Goal: Information Seeking & Learning: Learn about a topic

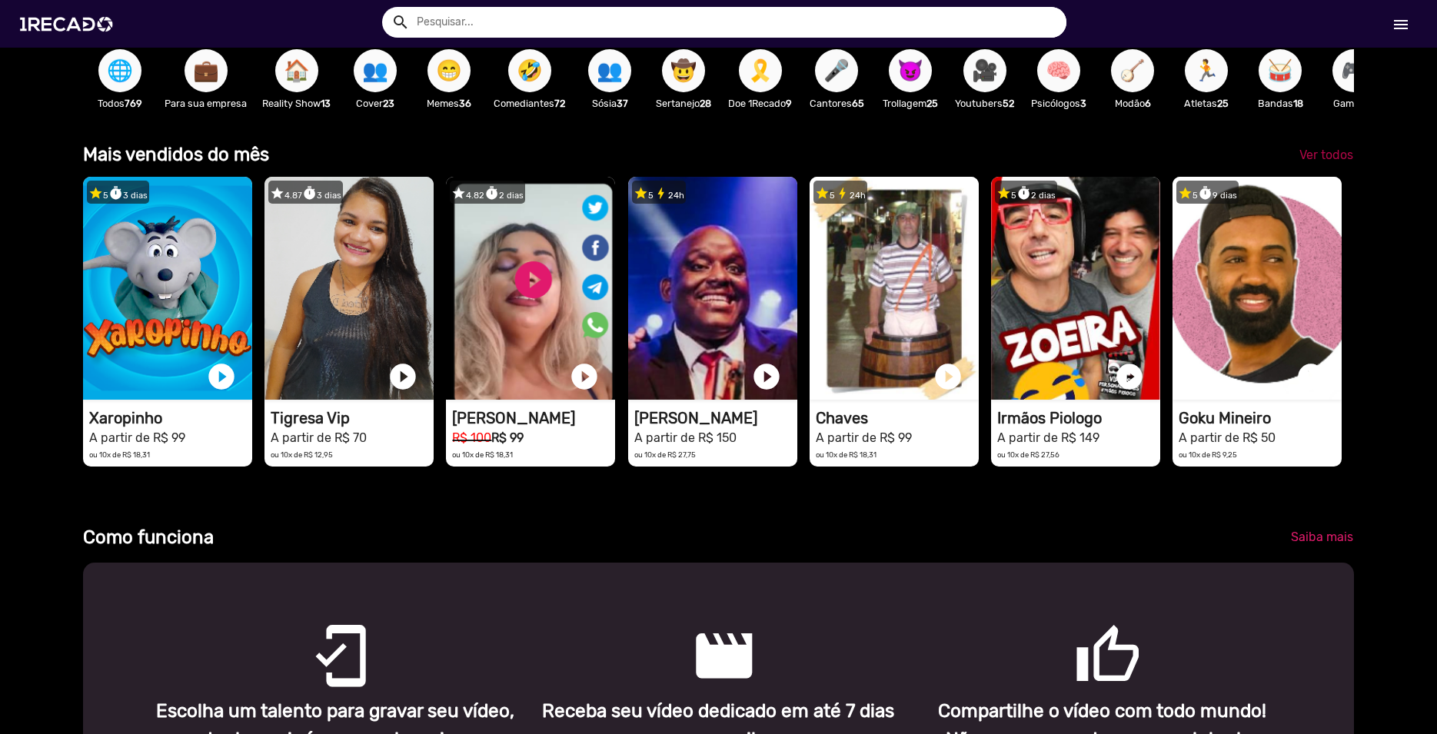
scroll to position [0, 2848]
click at [1312, 162] on span "Ver todos" at bounding box center [1326, 155] width 54 height 15
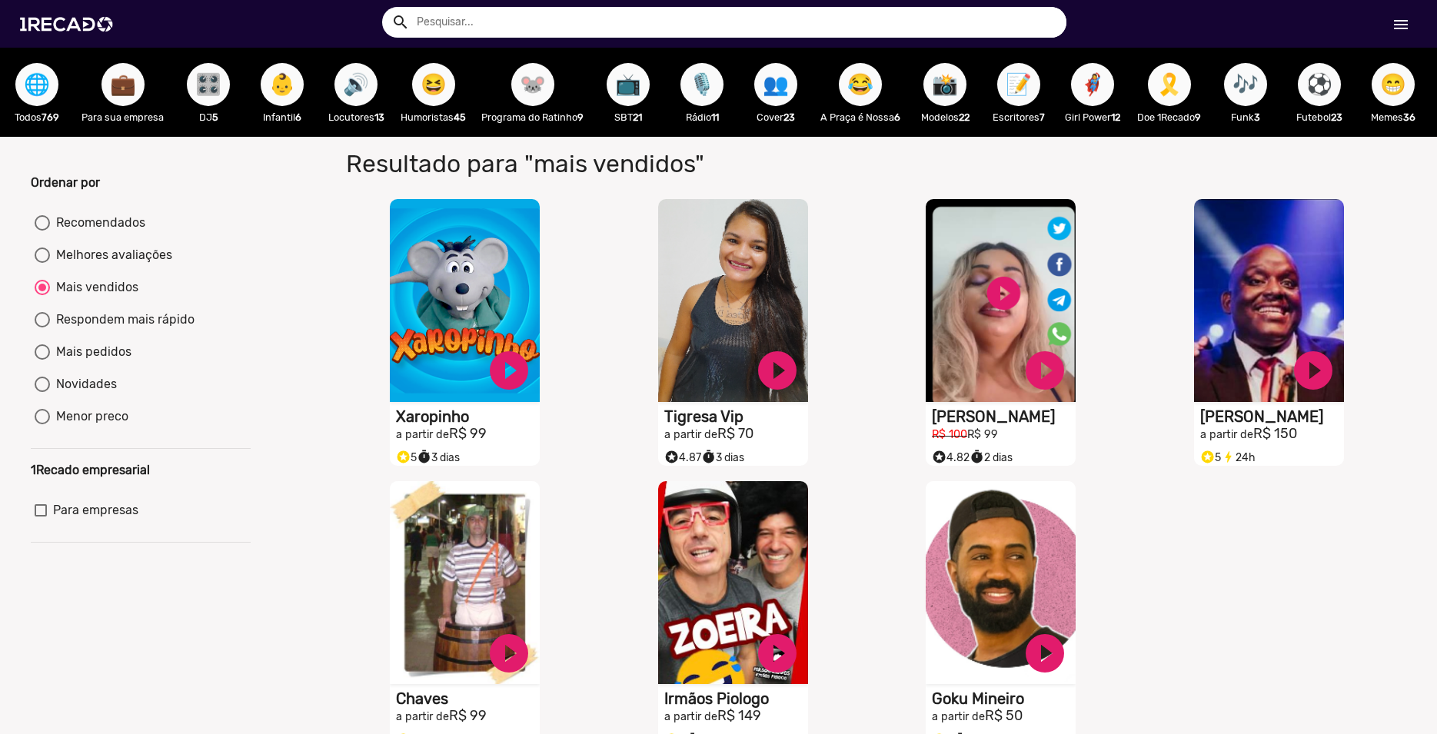
click at [434, 87] on span "😆" at bounding box center [434, 84] width 26 height 43
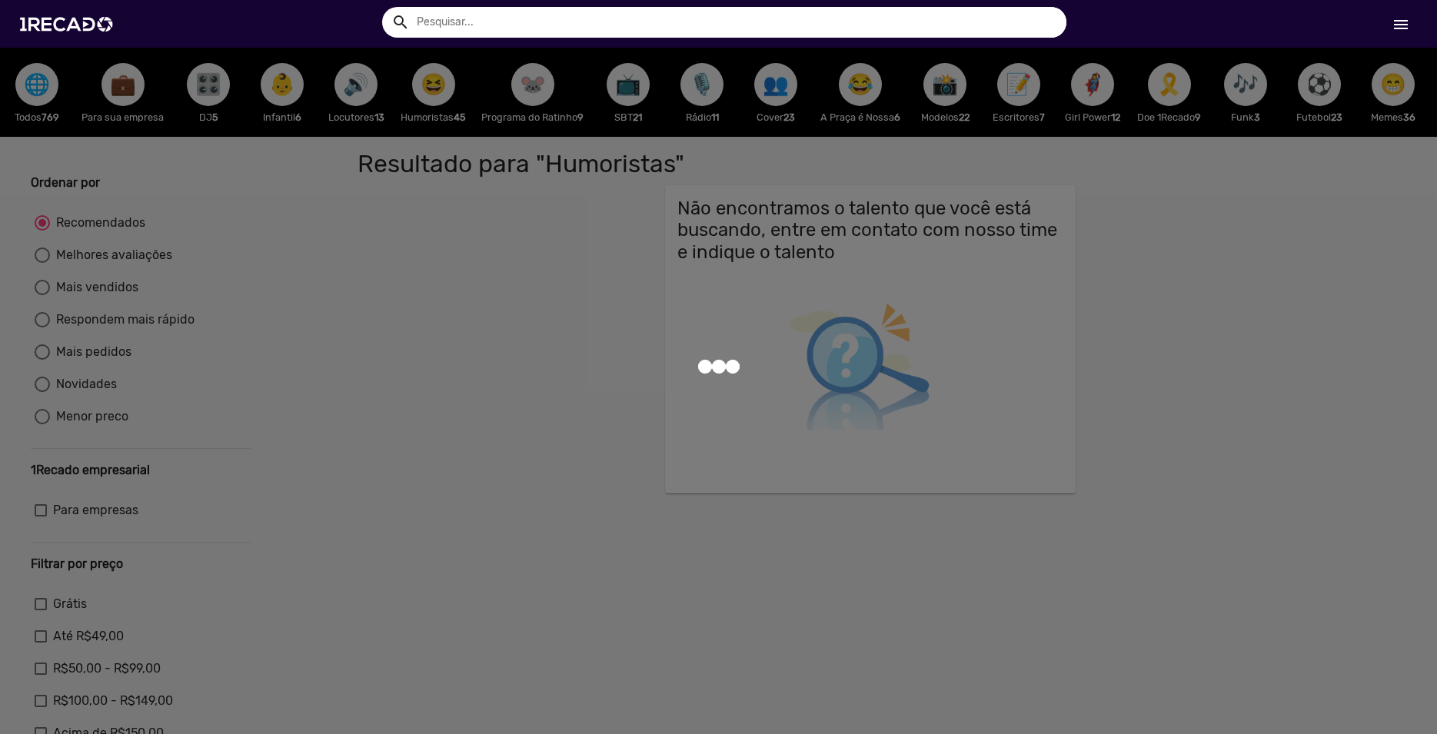
radio input "true"
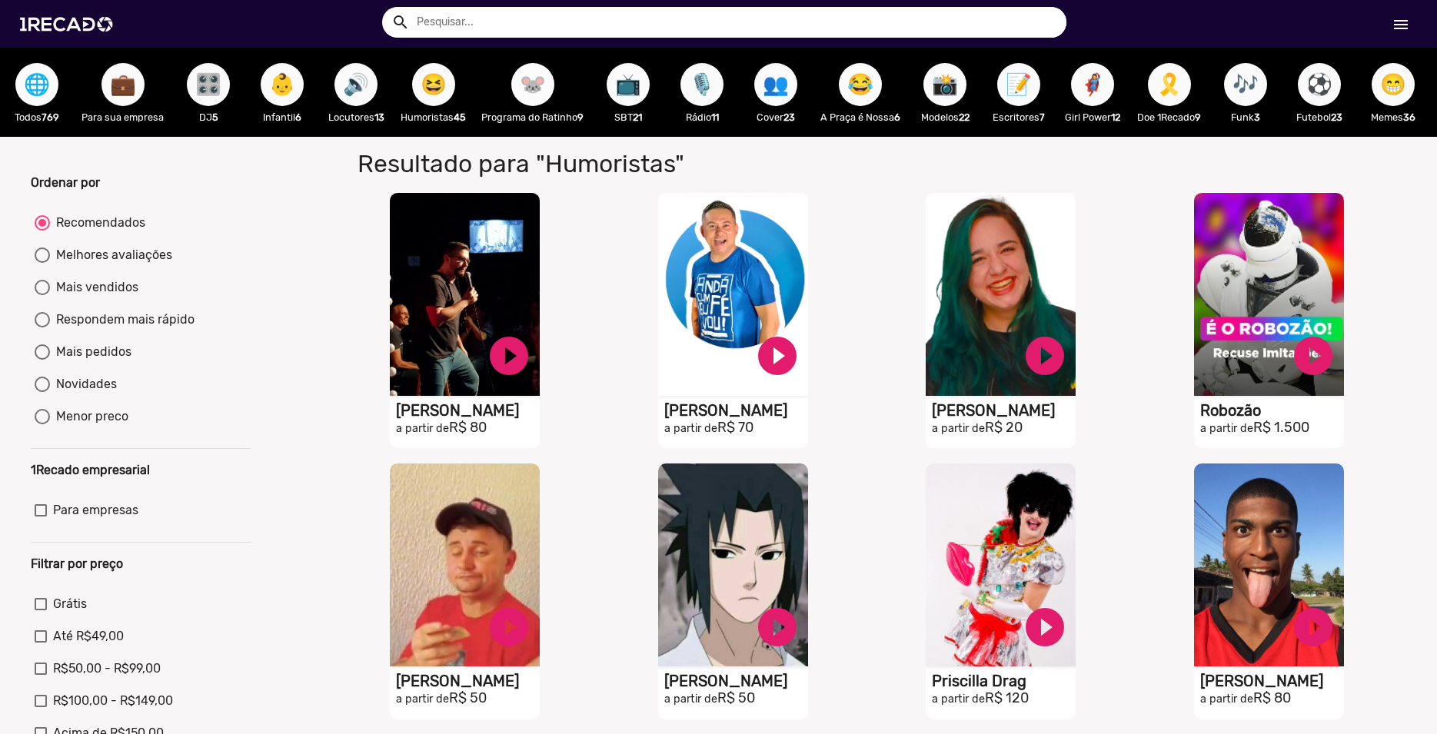
click at [530, 102] on span "🐭" at bounding box center [533, 84] width 26 height 43
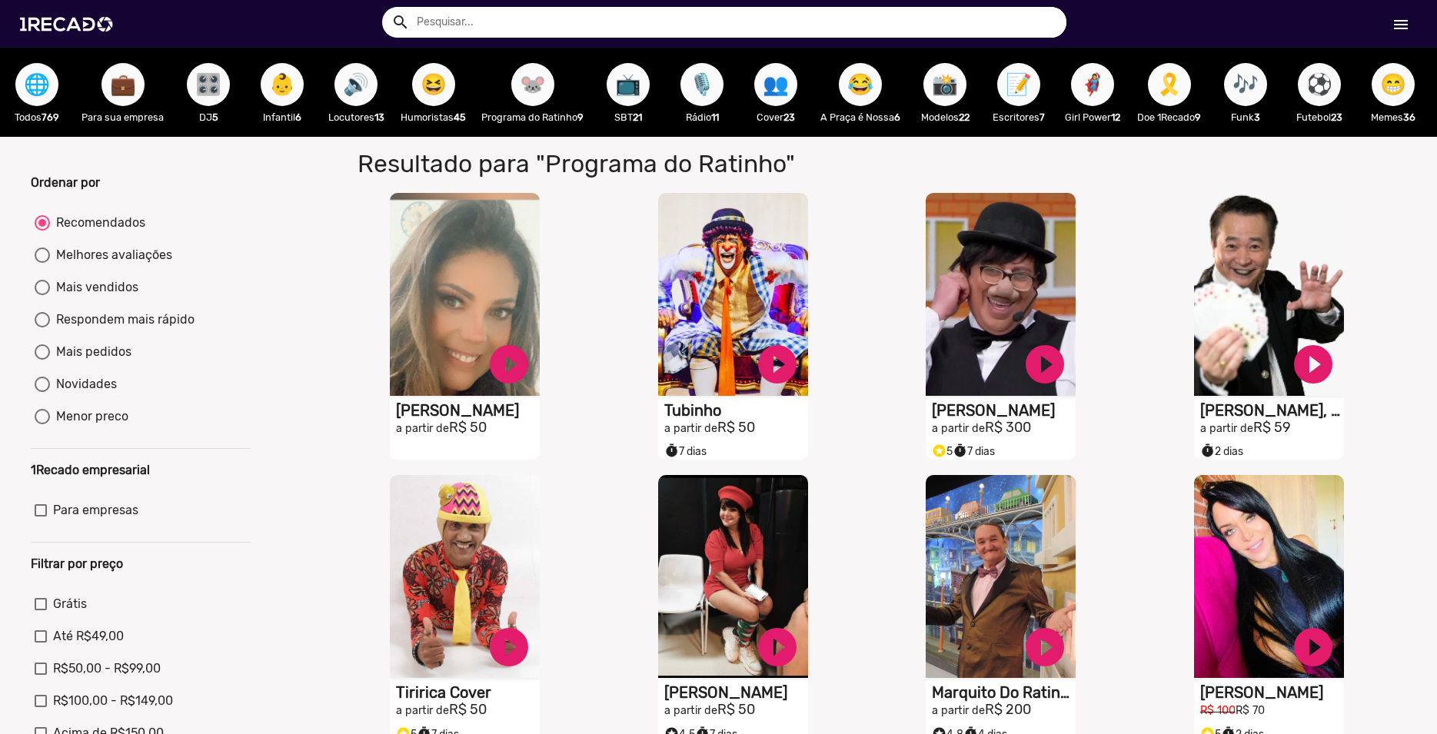
click at [956, 97] on span "📸" at bounding box center [945, 84] width 26 height 43
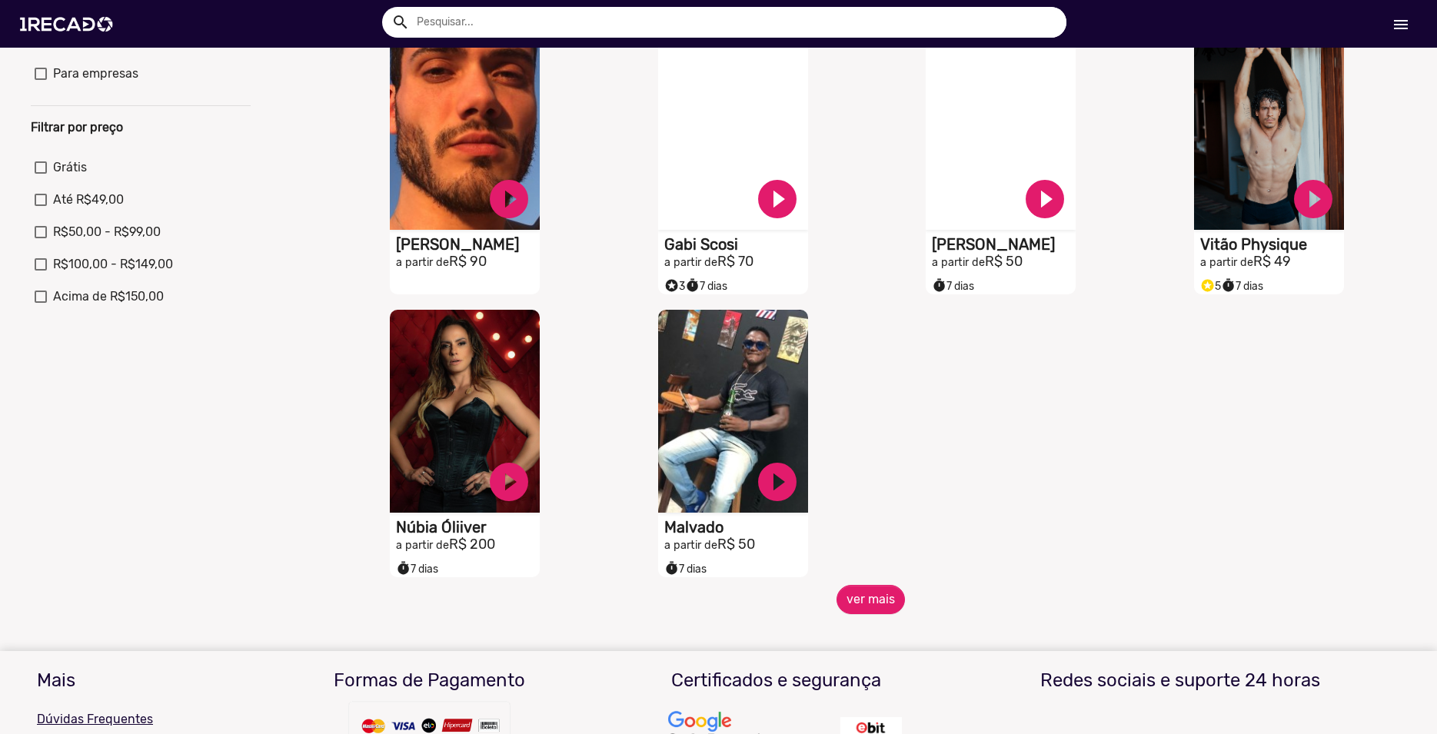
scroll to position [438, 0]
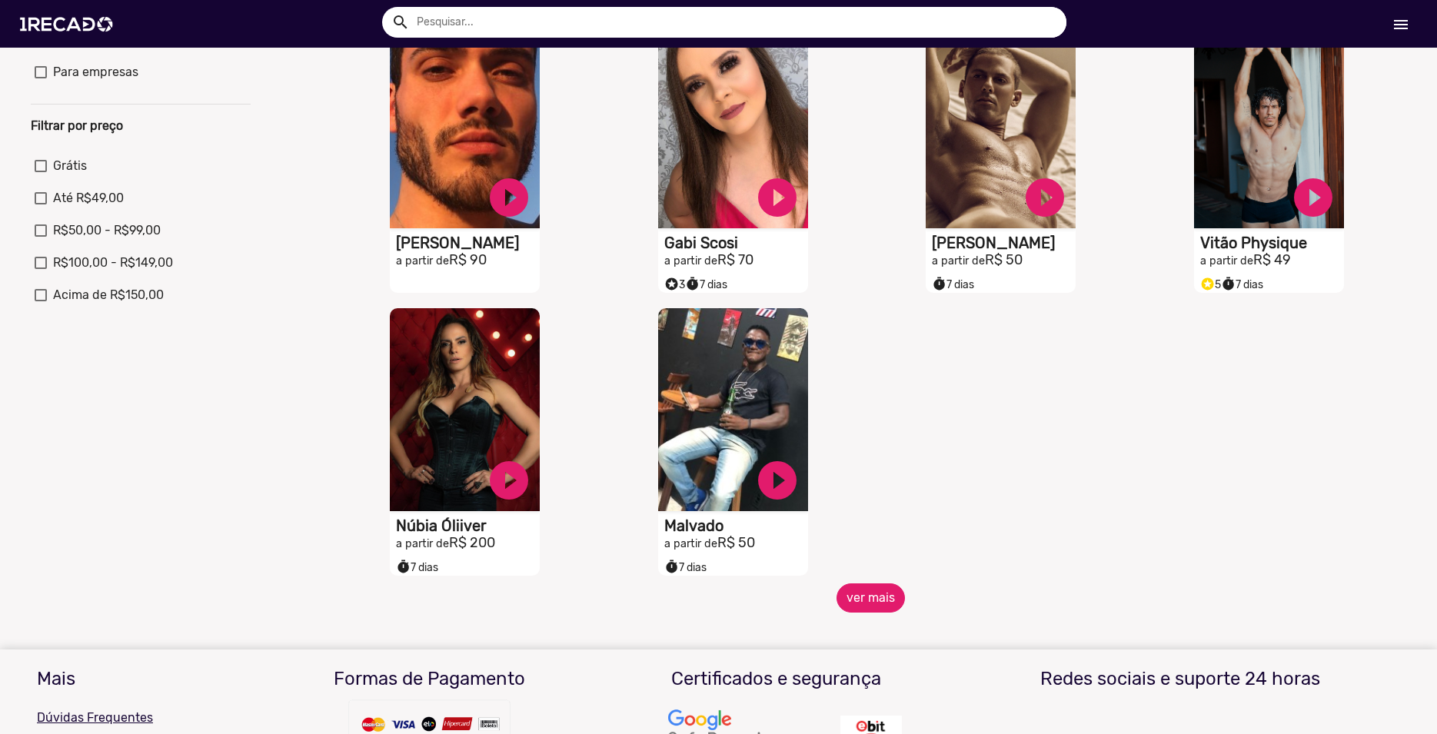
click at [881, 613] on button "ver mais" at bounding box center [870, 598] width 68 height 29
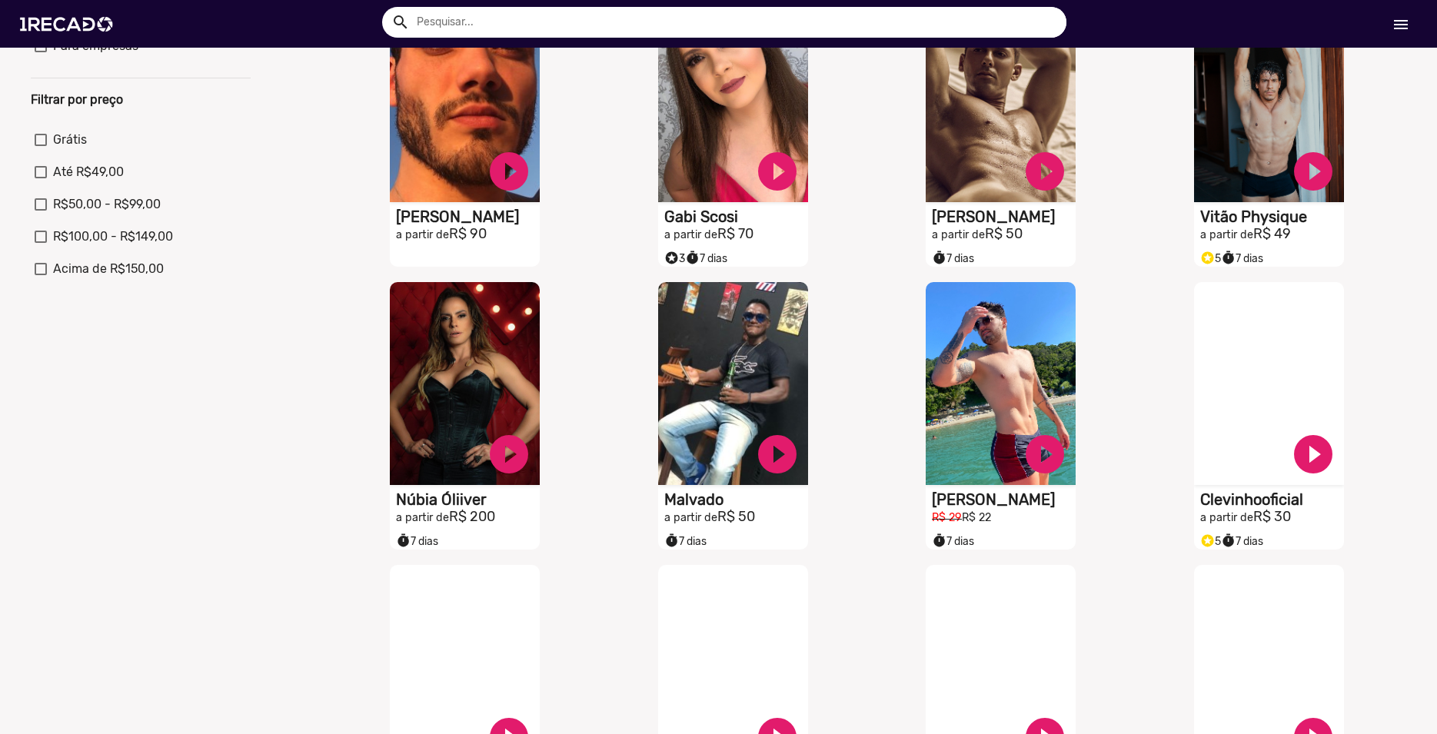
scroll to position [0, 0]
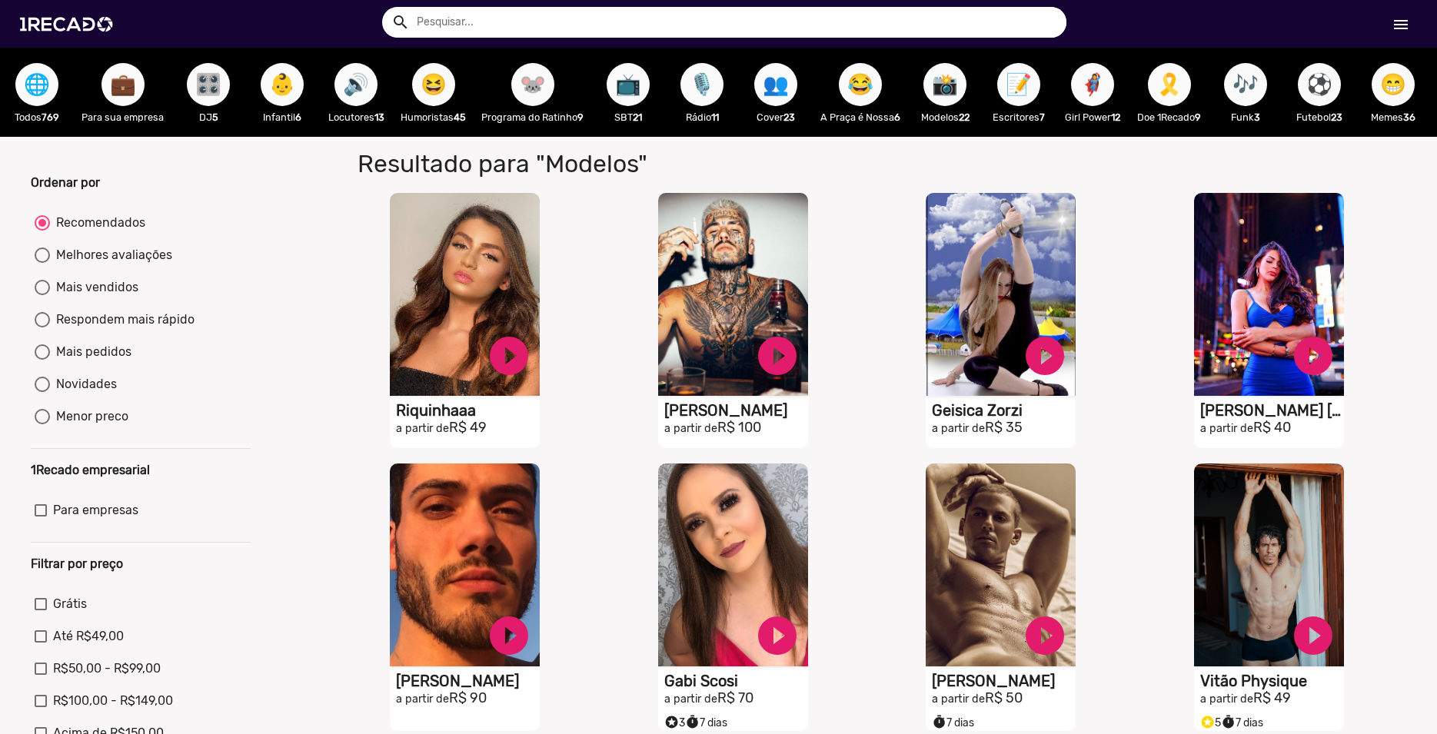
click at [1405, 97] on span "😁" at bounding box center [1393, 84] width 26 height 43
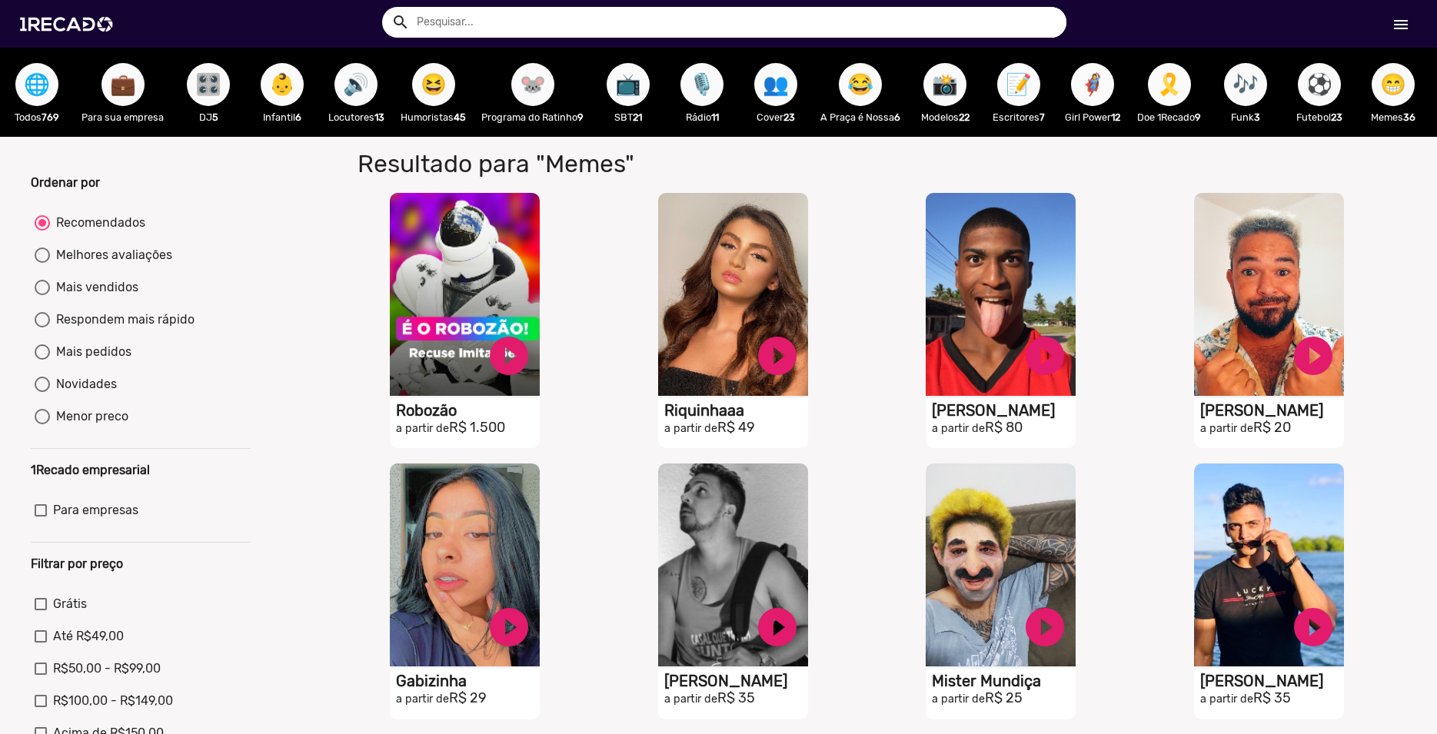
click at [1096, 89] on span "🦸‍♀️" at bounding box center [1092, 84] width 26 height 43
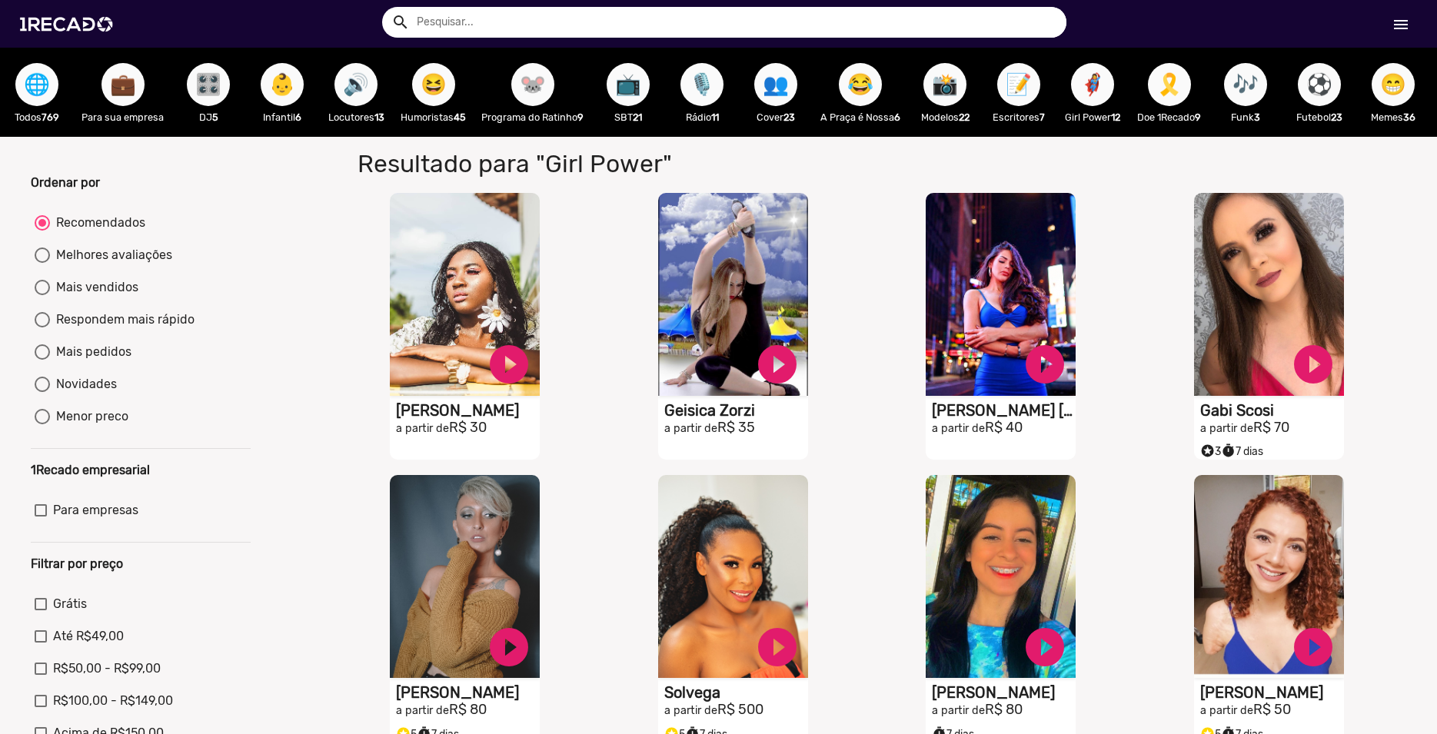
click at [954, 91] on span "📸" at bounding box center [945, 84] width 26 height 43
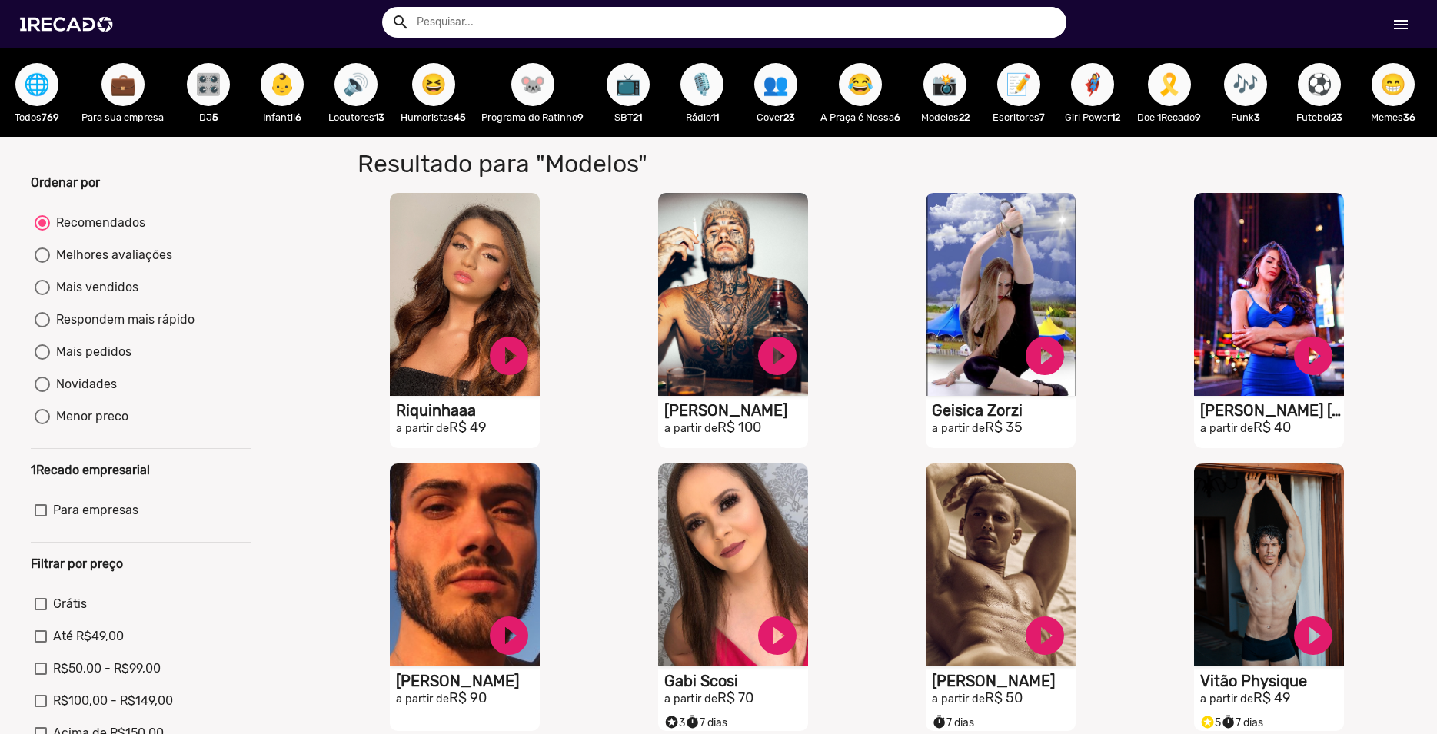
click at [873, 92] on span "😂" at bounding box center [860, 84] width 26 height 43
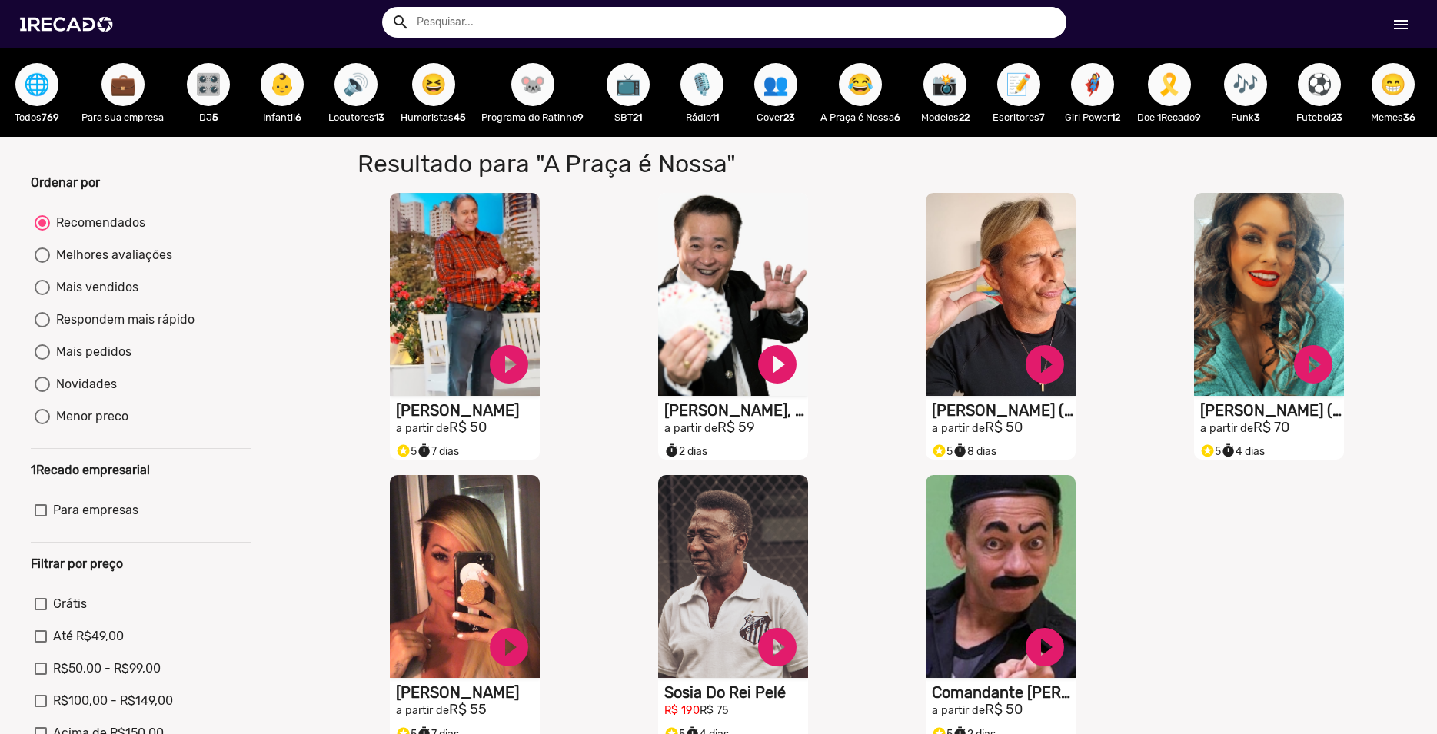
click at [632, 91] on span "📺" at bounding box center [628, 84] width 26 height 43
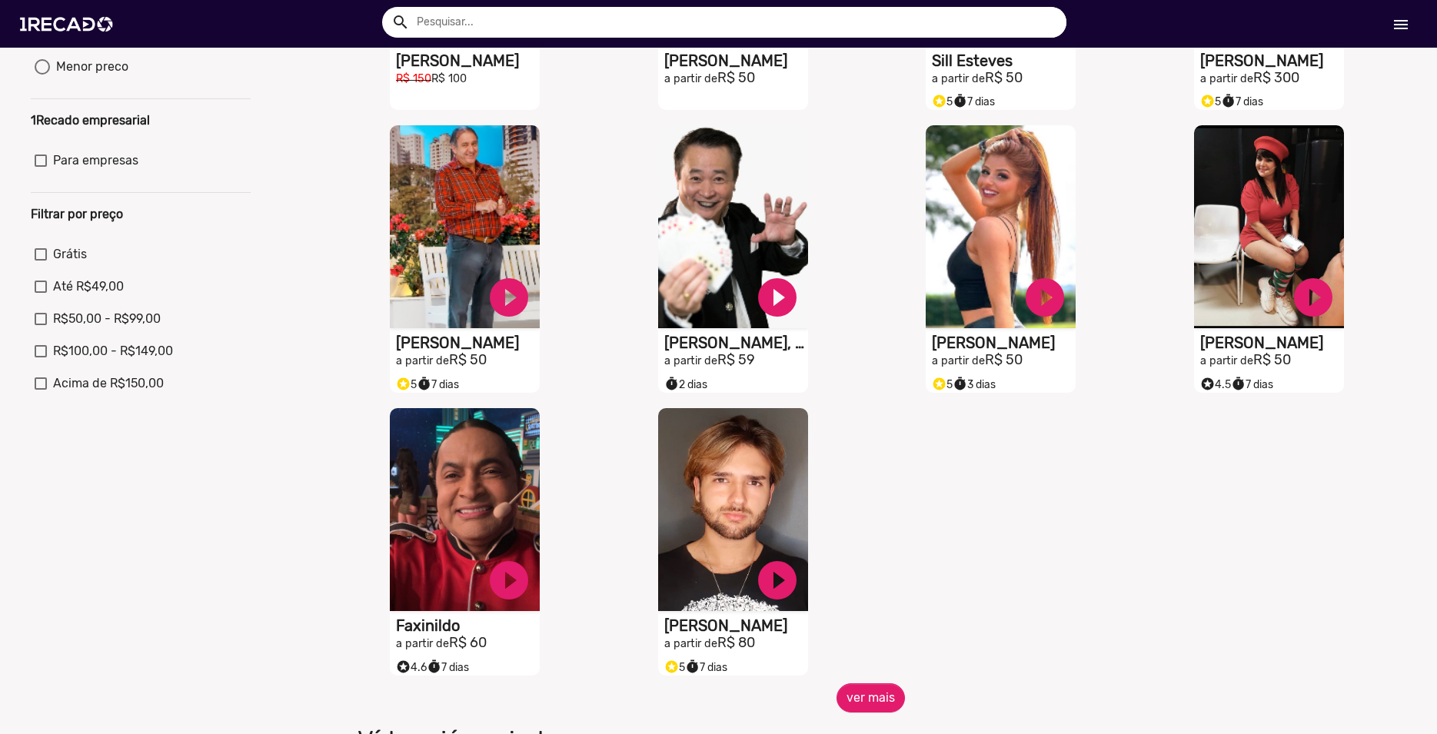
scroll to position [526, 0]
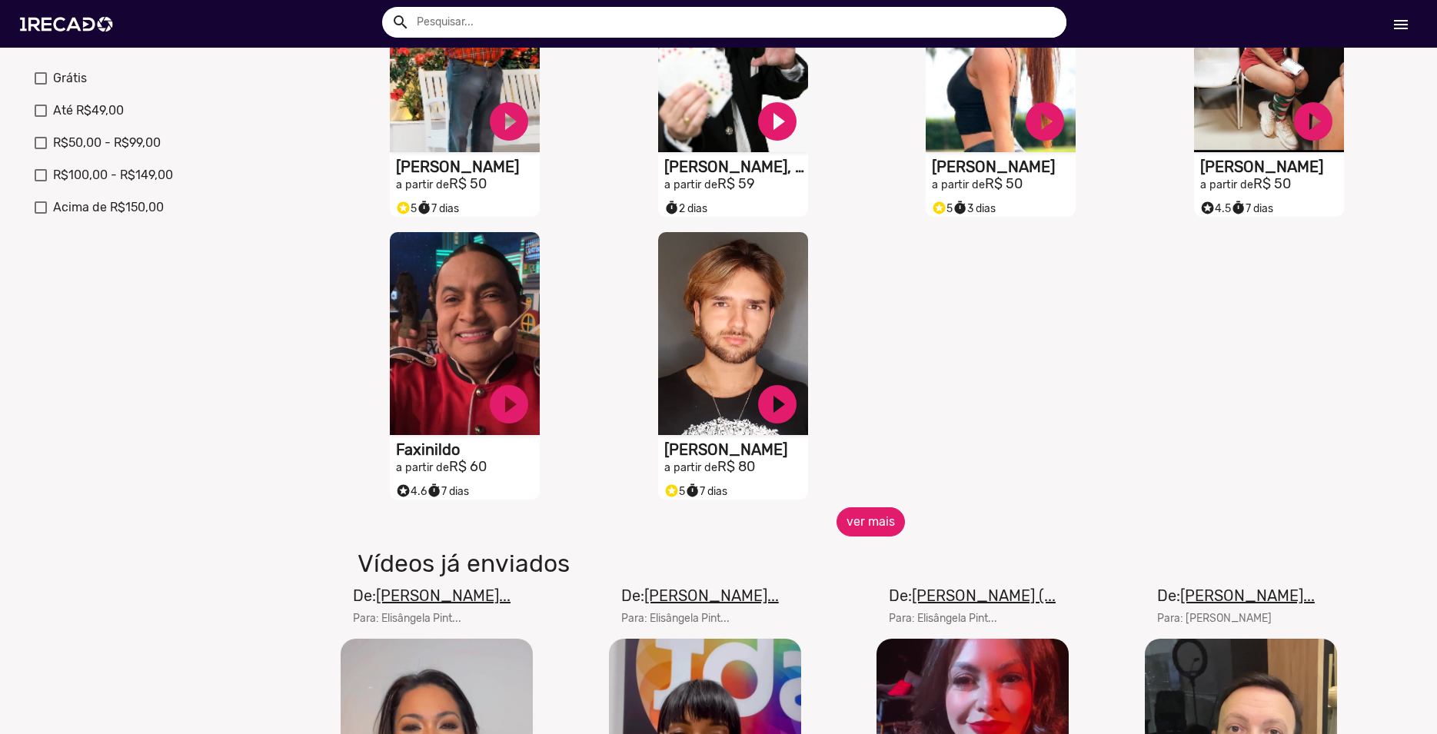
click at [882, 537] on button "ver mais" at bounding box center [870, 521] width 68 height 29
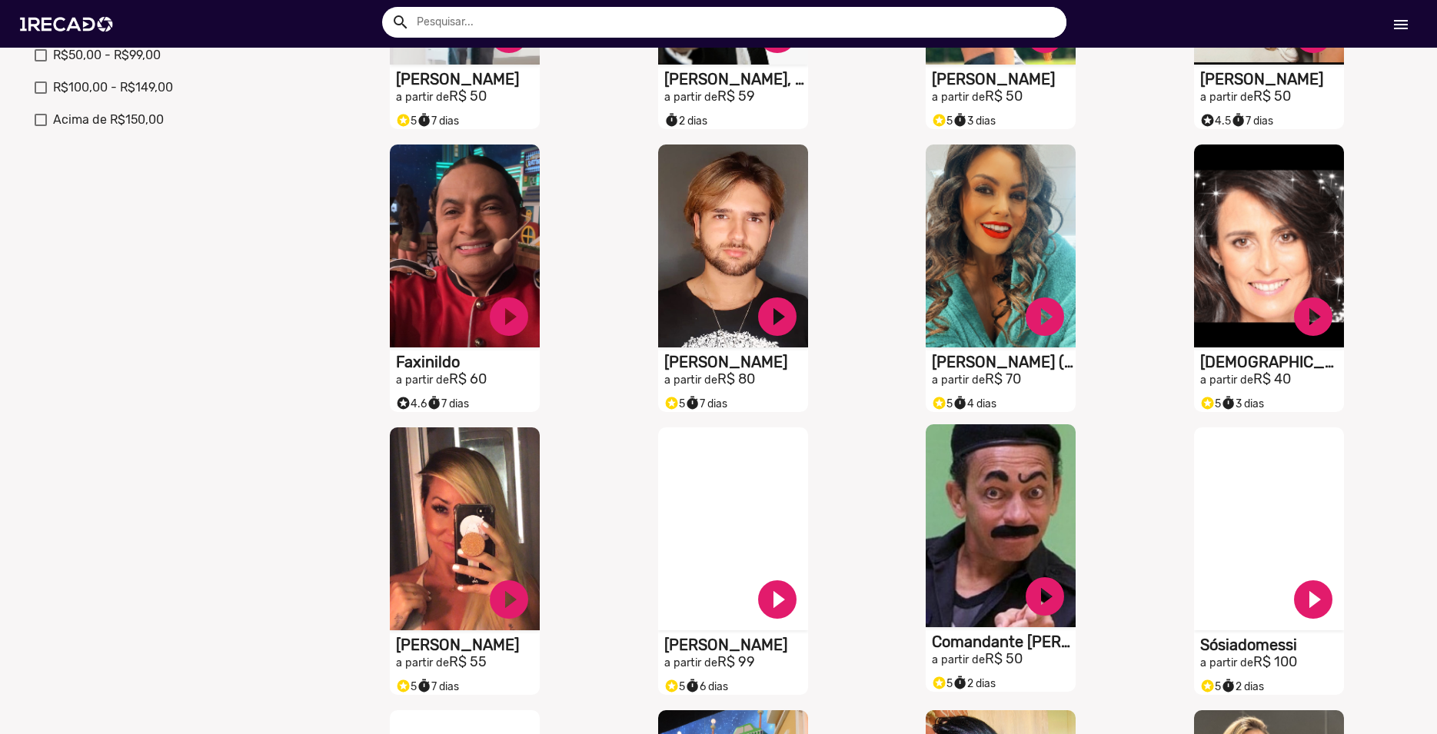
scroll to position [0, 0]
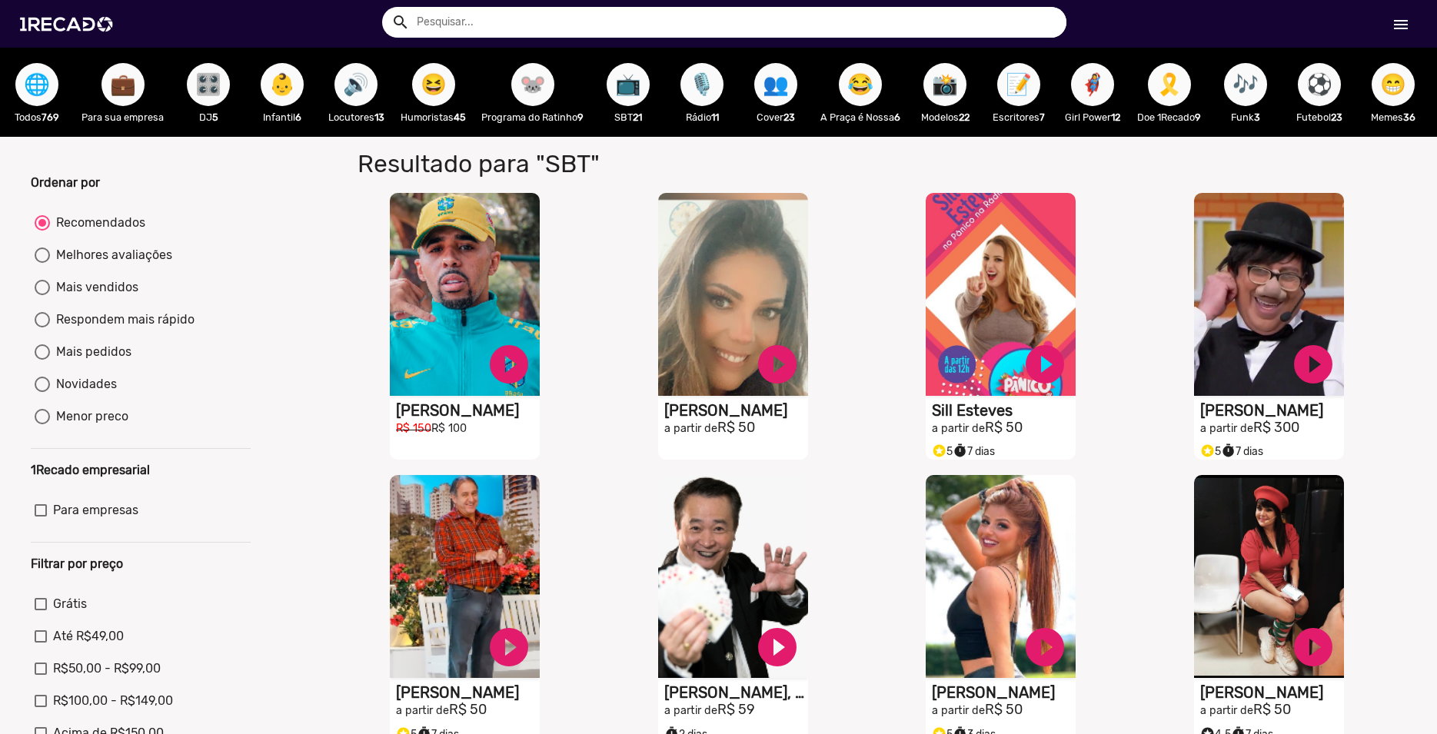
click at [34, 96] on span "🌐" at bounding box center [37, 84] width 26 height 43
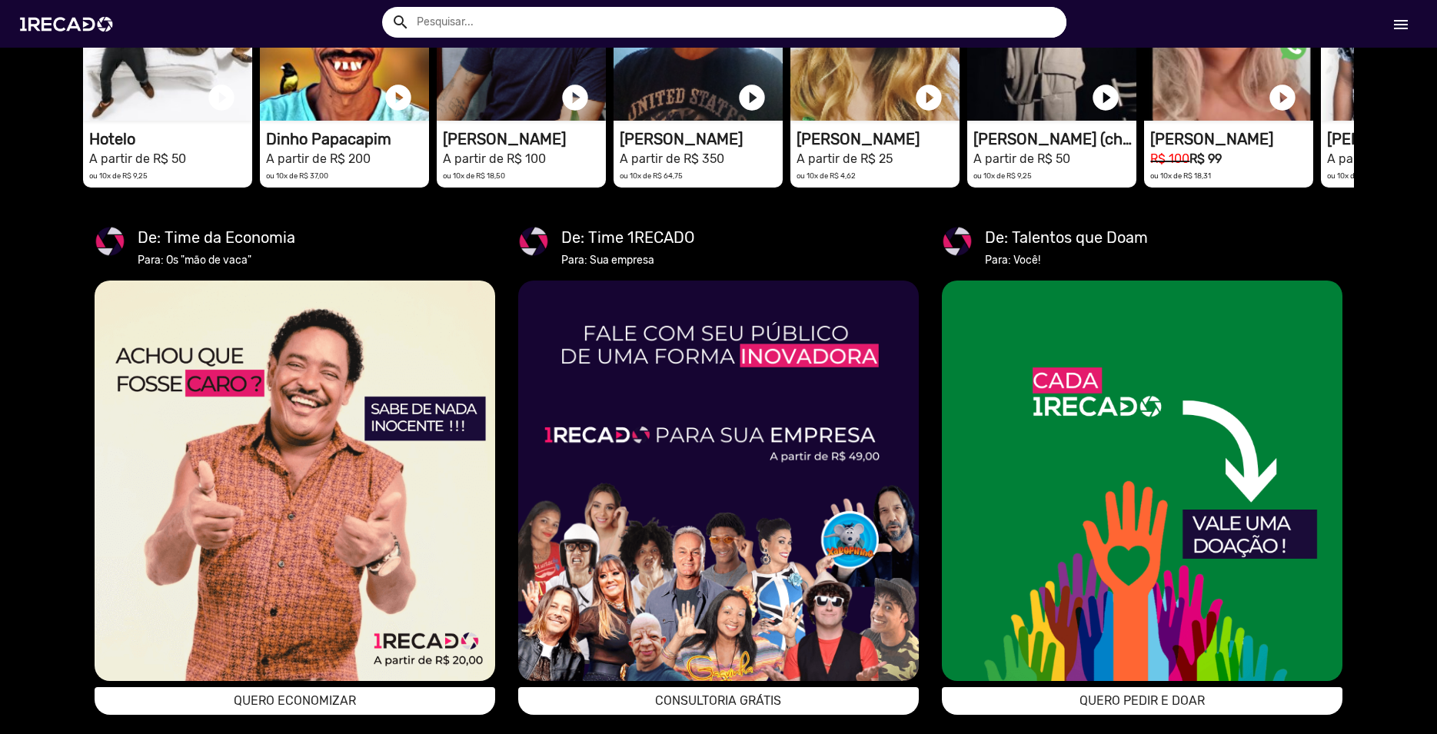
scroll to position [2188, 0]
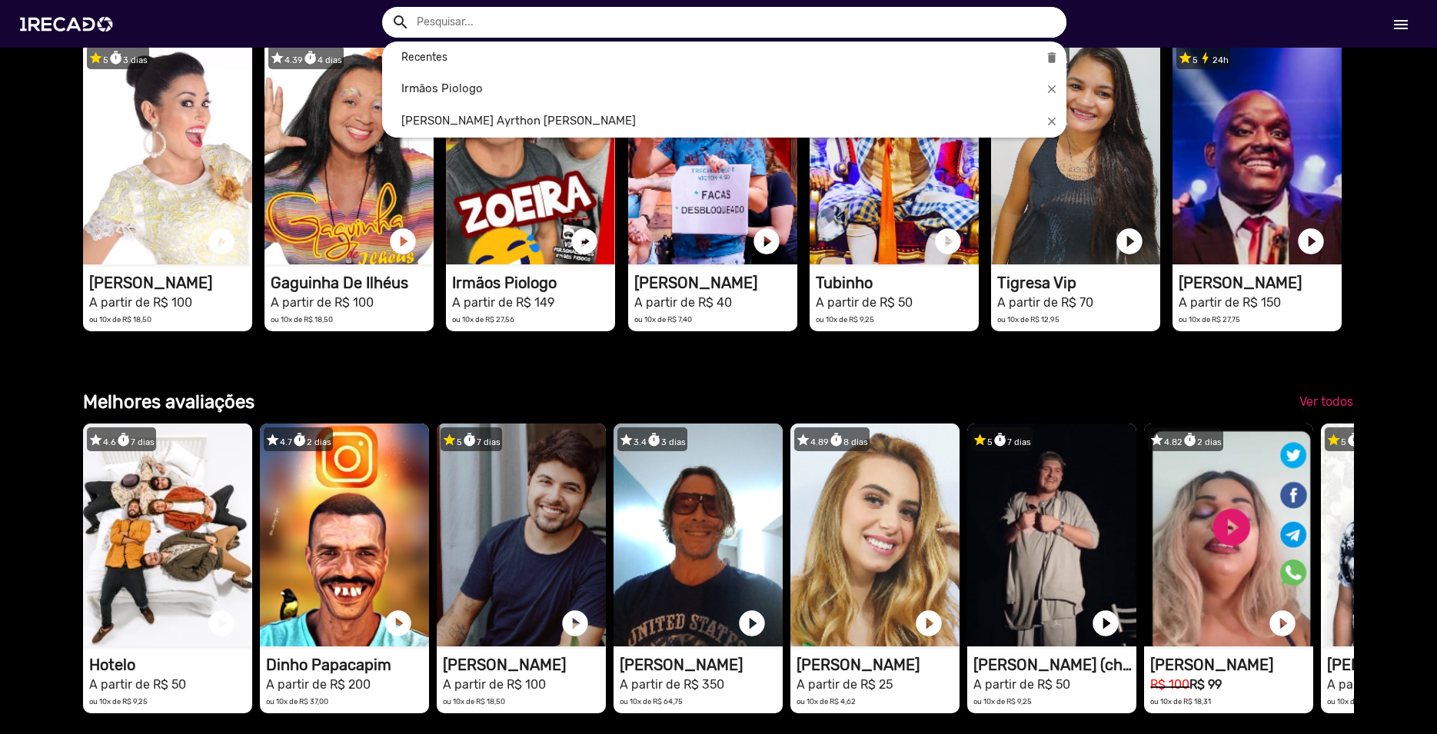
click at [441, 28] on input "text" at bounding box center [735, 22] width 661 height 31
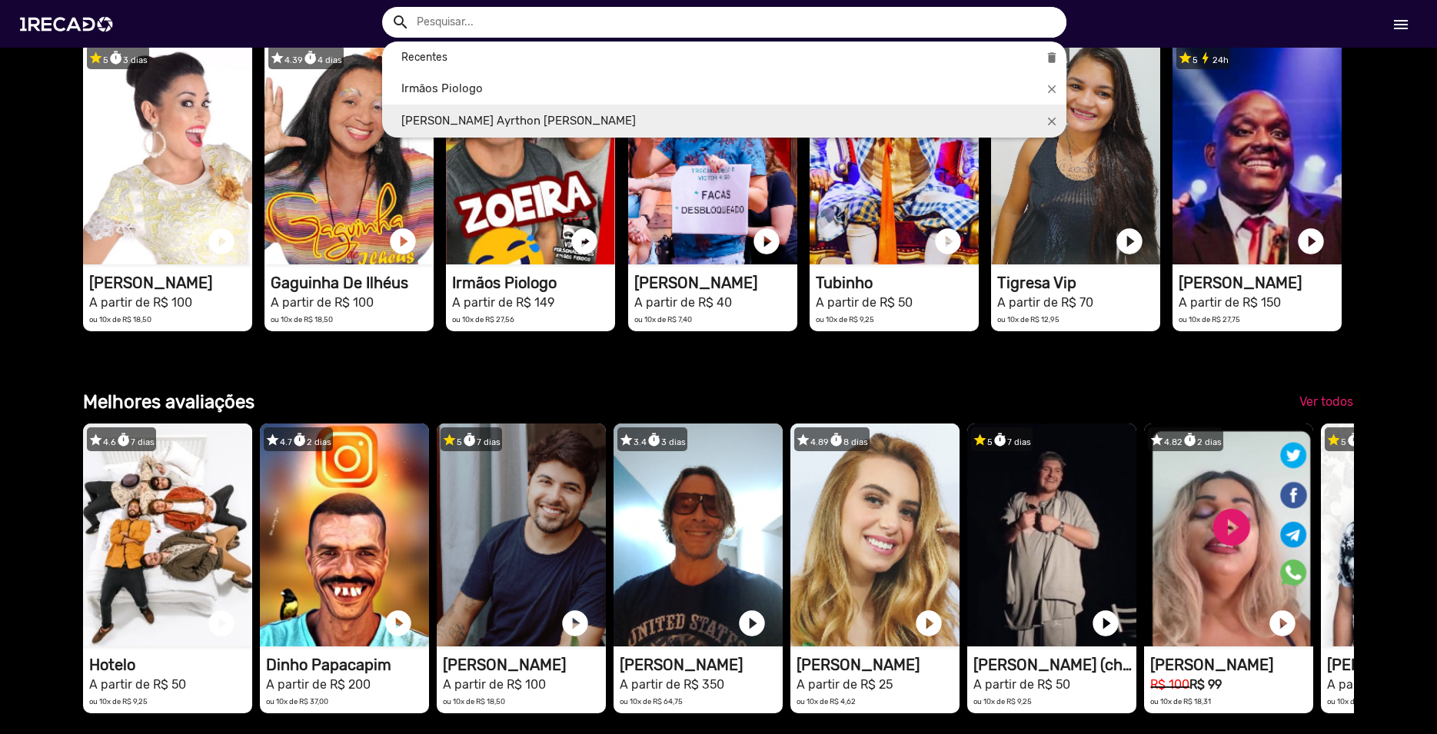
click at [517, 128] on link "[PERSON_NAME] Ayrthon [PERSON_NAME]" at bounding box center [724, 121] width 684 height 33
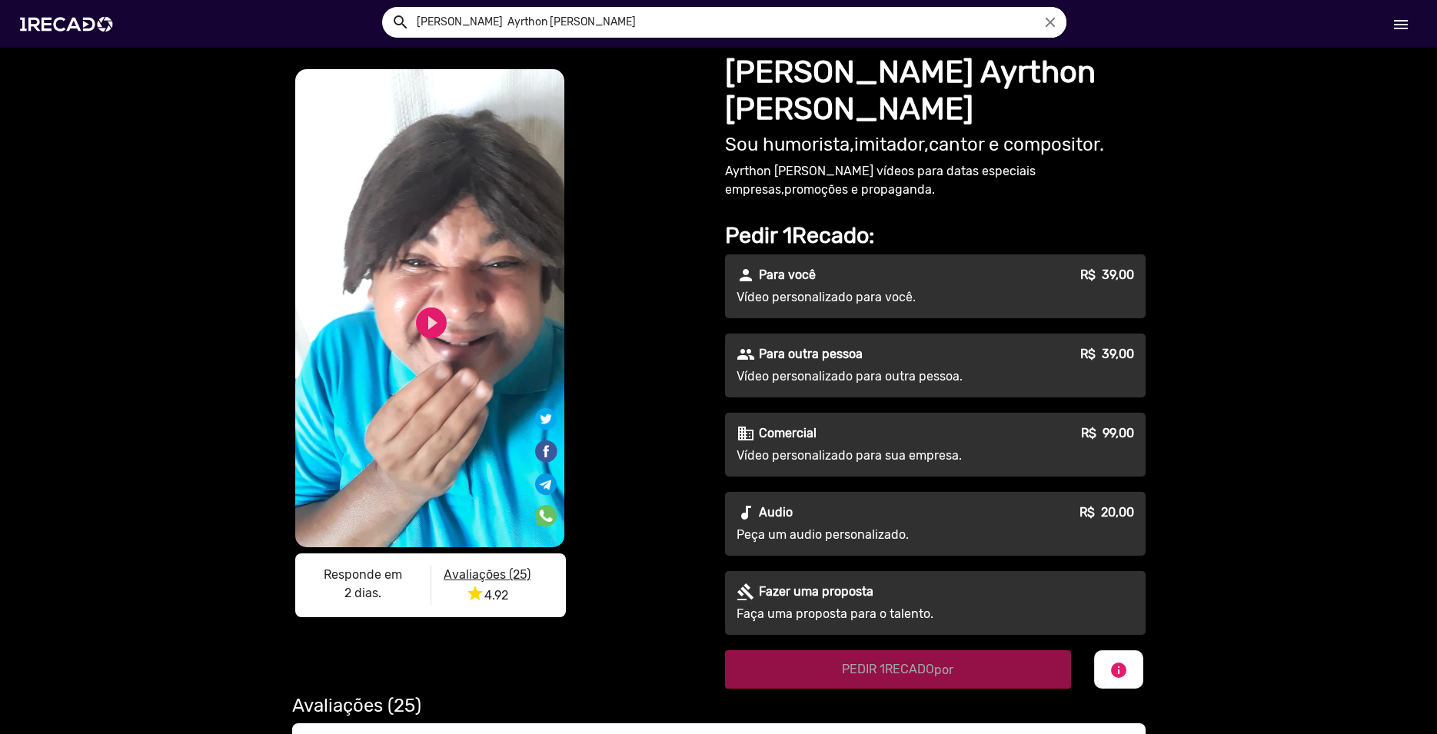
click at [570, 18] on input "[PERSON_NAME] Ayrthon [PERSON_NAME]" at bounding box center [735, 22] width 661 height 31
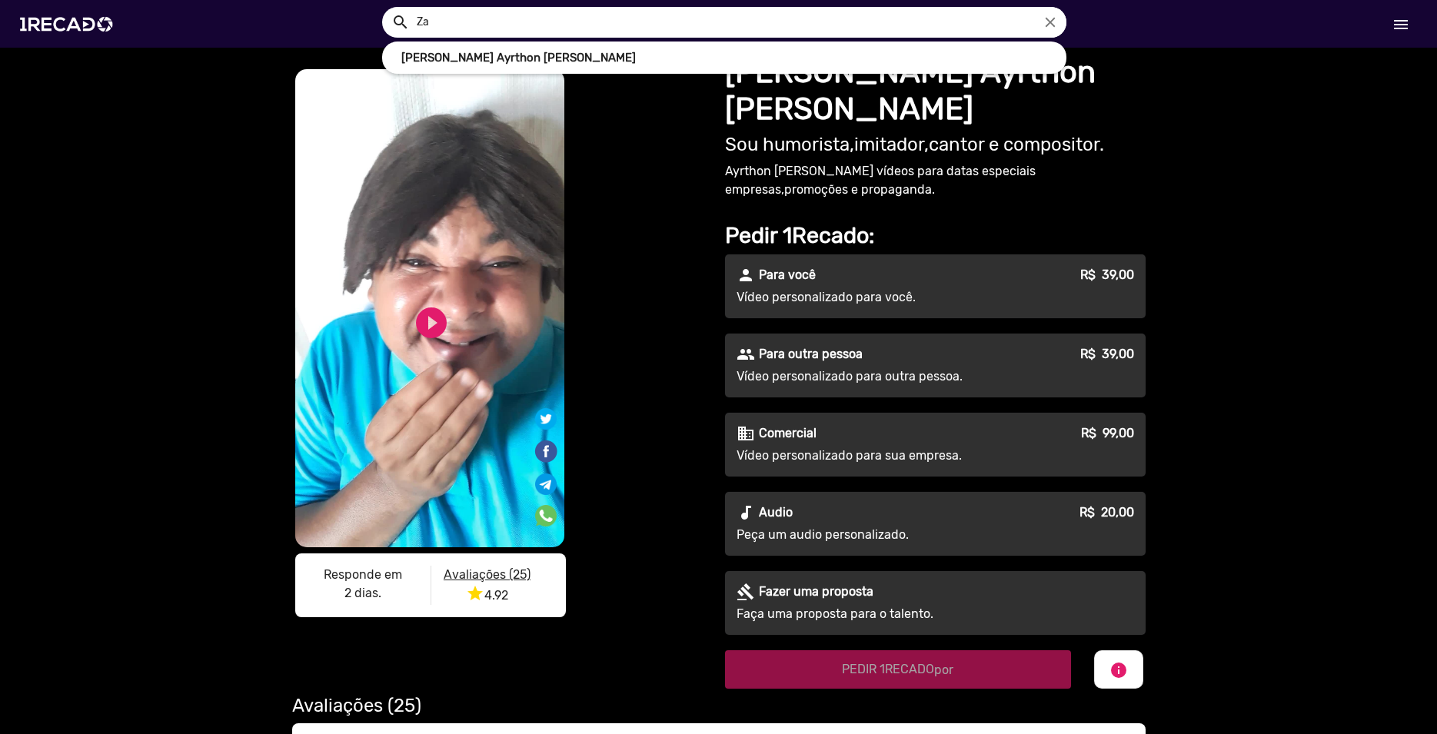
type input "Z"
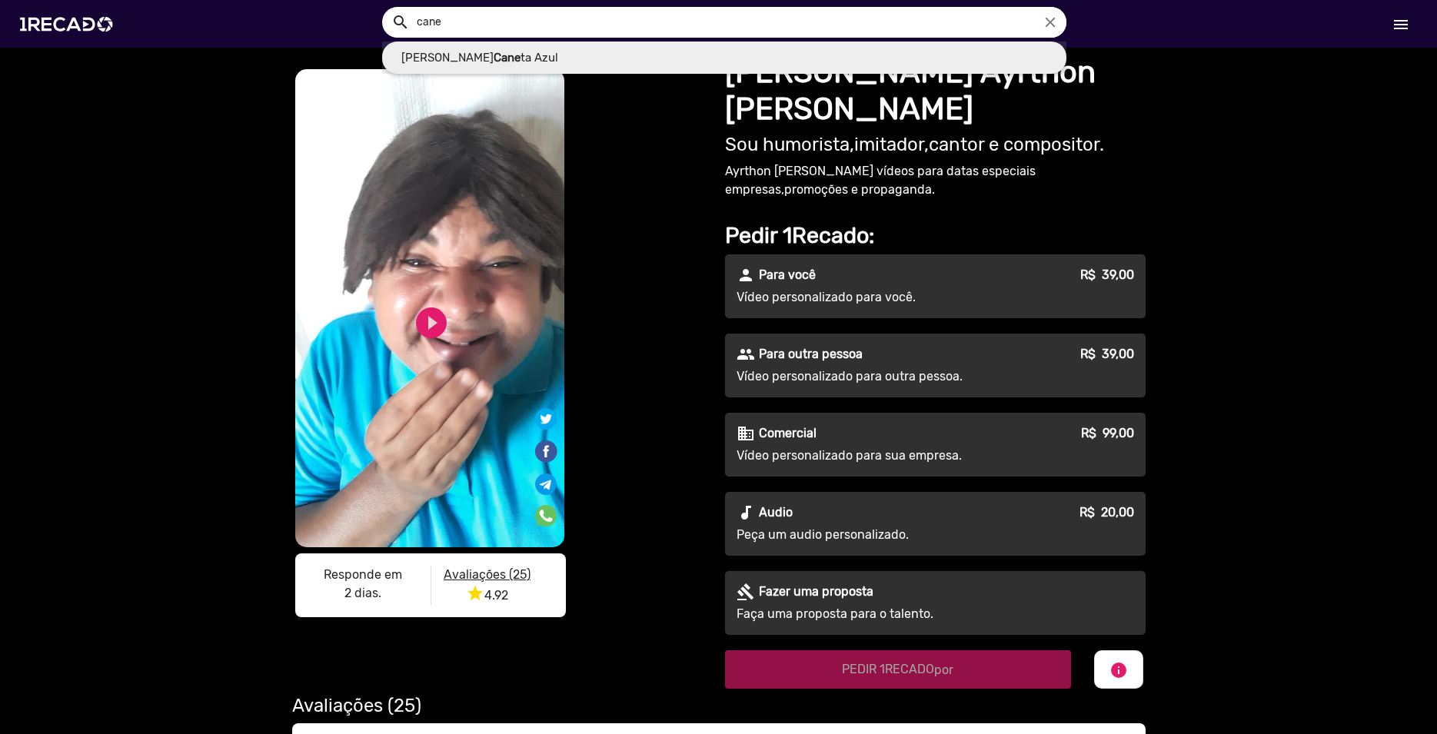
click at [546, 58] on link "[PERSON_NAME] Cane ta Azul" at bounding box center [724, 58] width 684 height 33
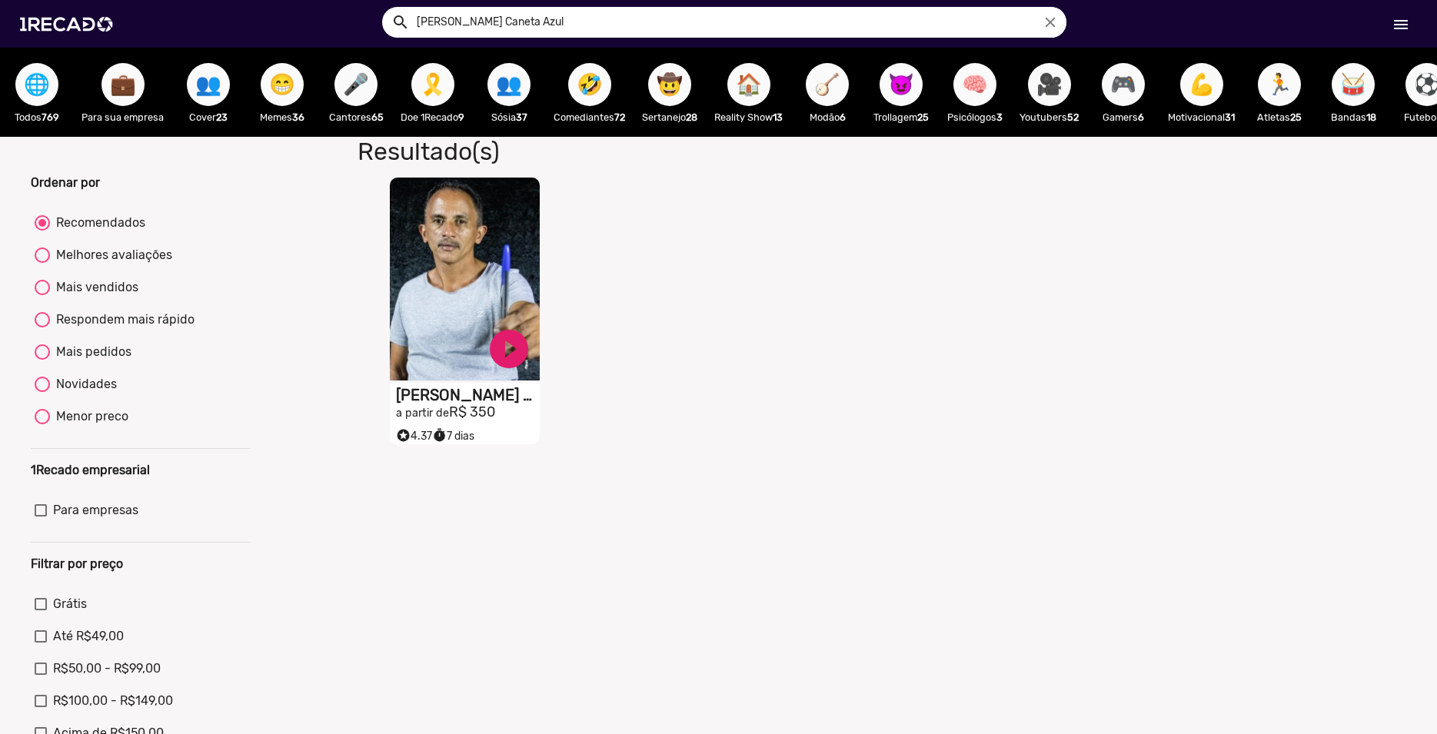
click at [454, 330] on video "S1RECADO vídeos dedicados para fãs e empresas" at bounding box center [465, 279] width 150 height 203
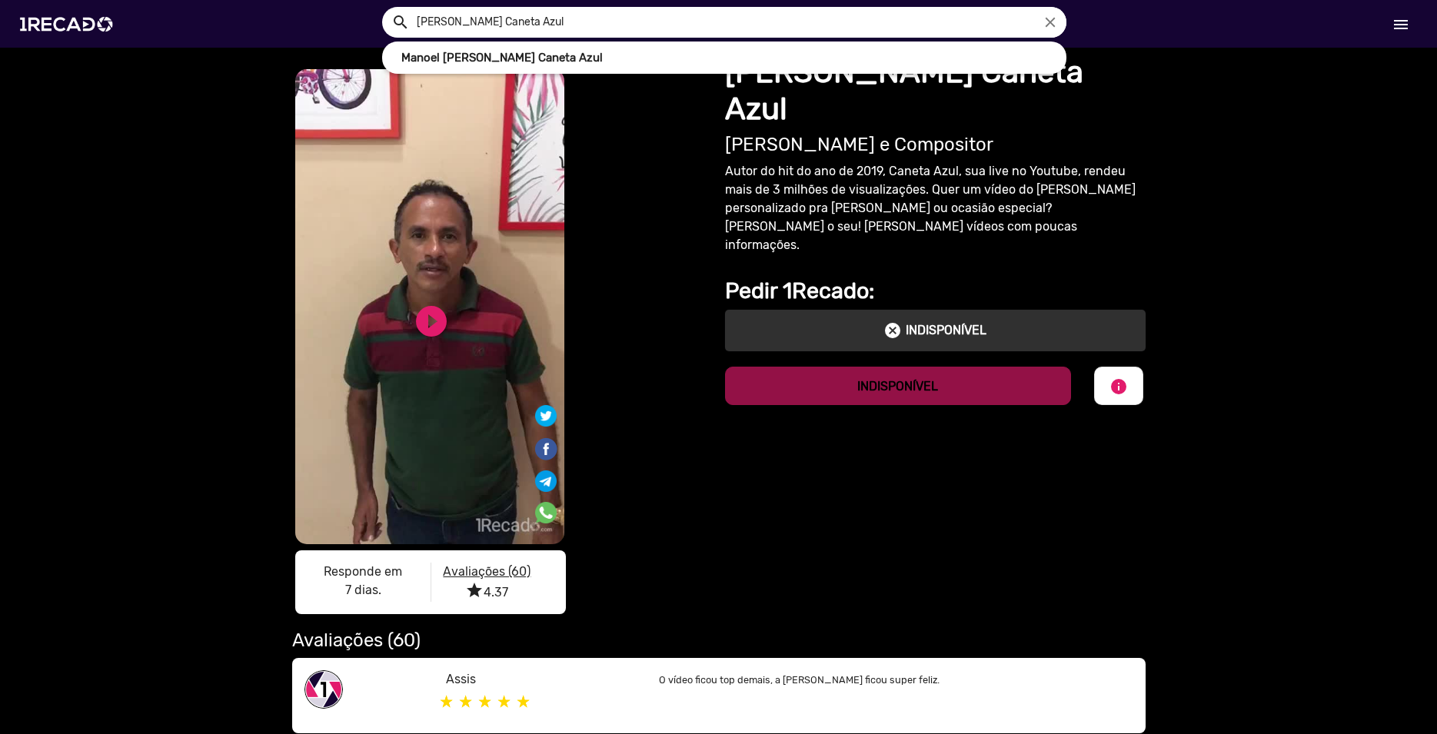
click at [580, 22] on input "[PERSON_NAME] Caneta Azul" at bounding box center [735, 22] width 661 height 31
type input "M"
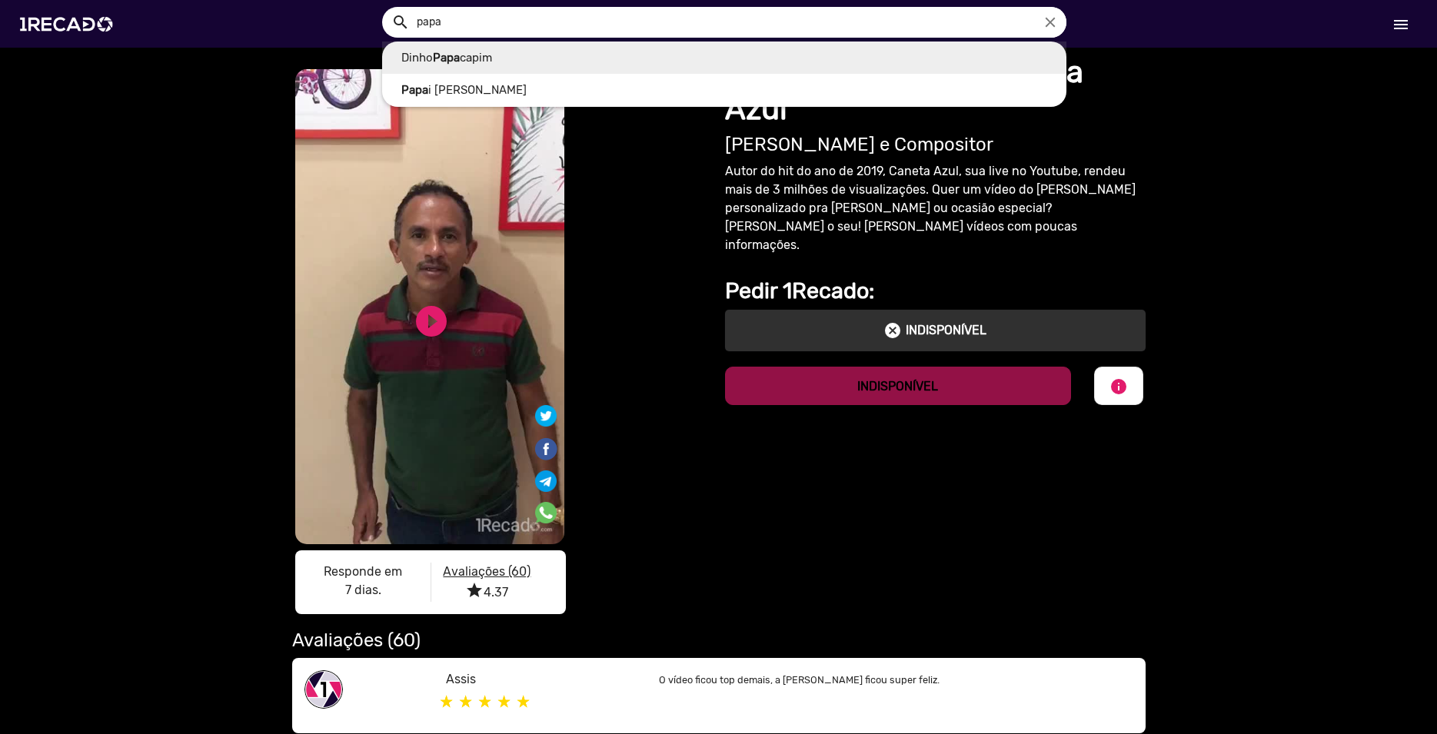
click at [444, 61] on b "Papa" at bounding box center [446, 58] width 27 height 14
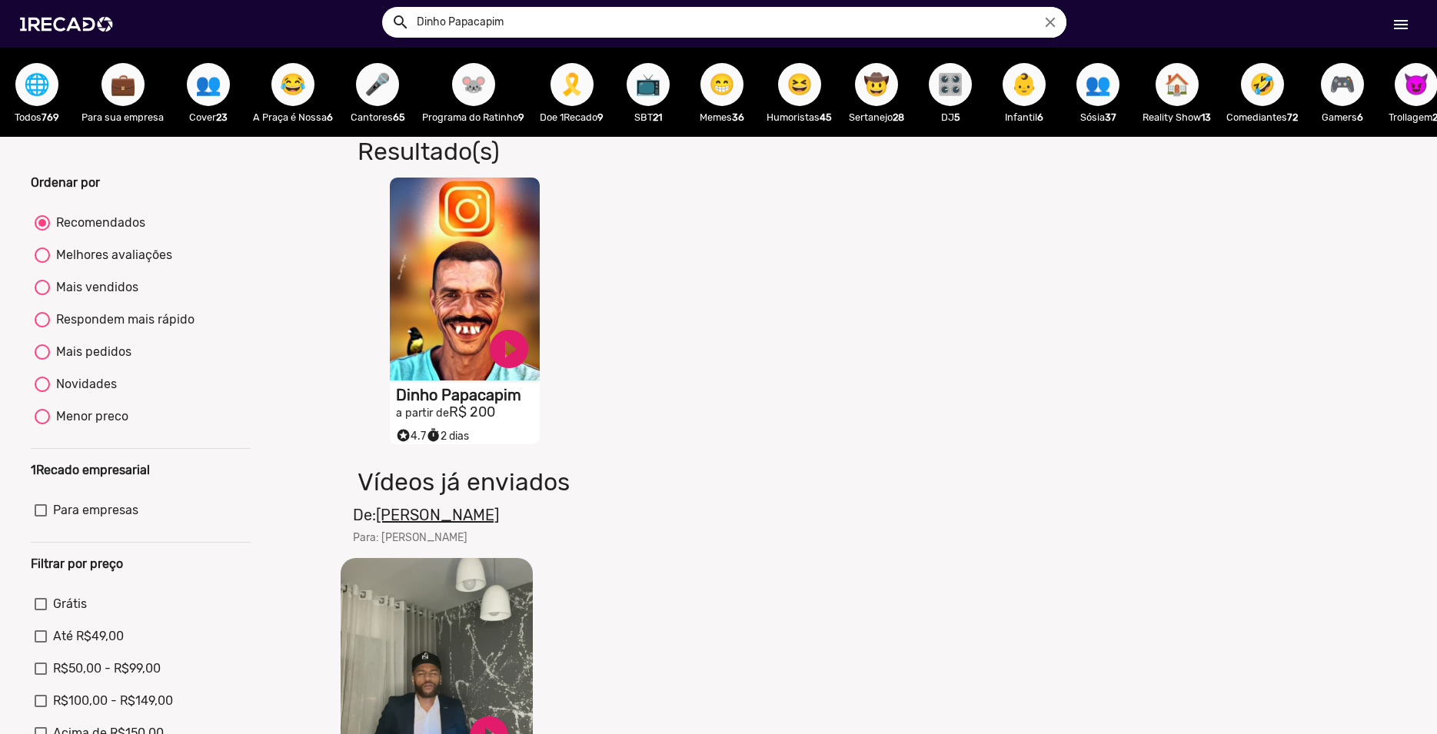
click at [500, 280] on video "S1RECADO vídeos dedicados para fãs e empresas" at bounding box center [465, 279] width 150 height 203
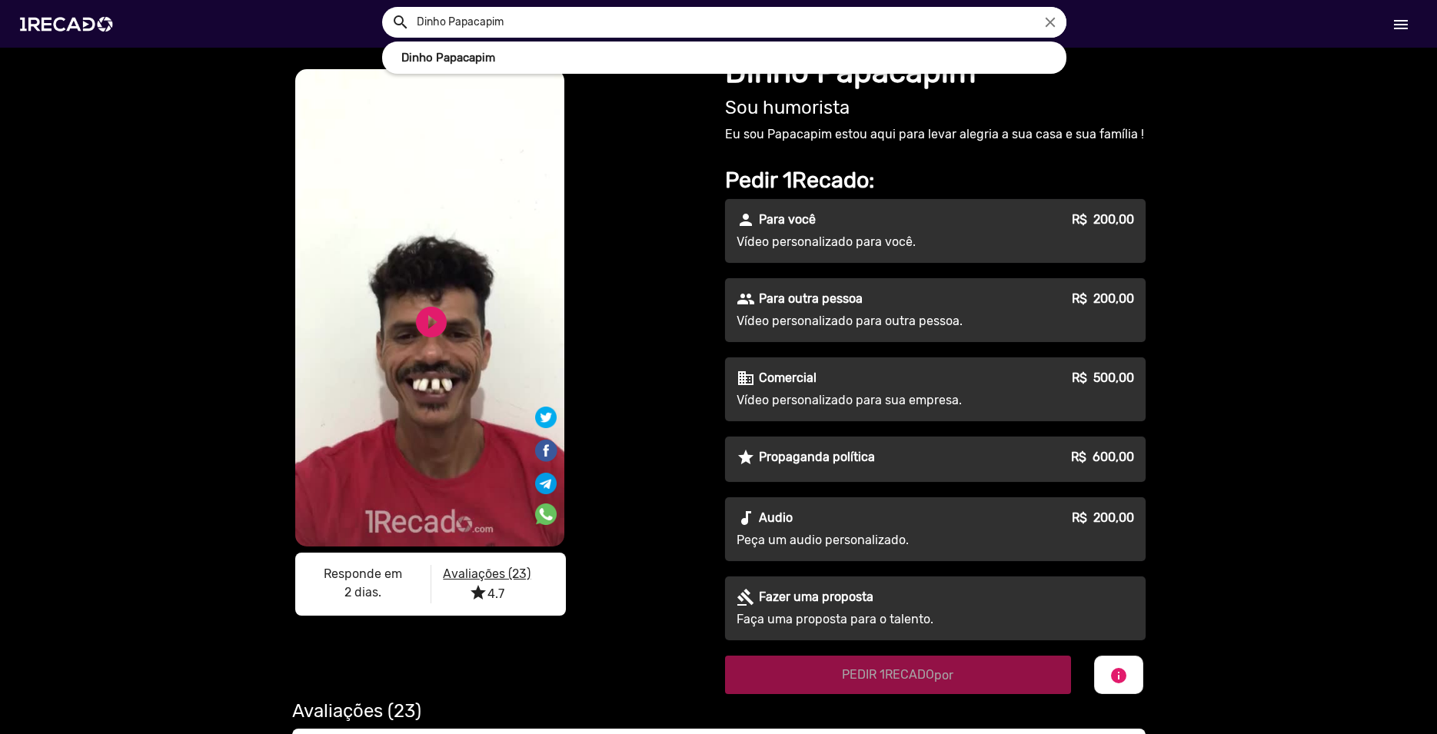
click at [521, 22] on input "Dinho Papacapim" at bounding box center [735, 22] width 661 height 31
type input "D"
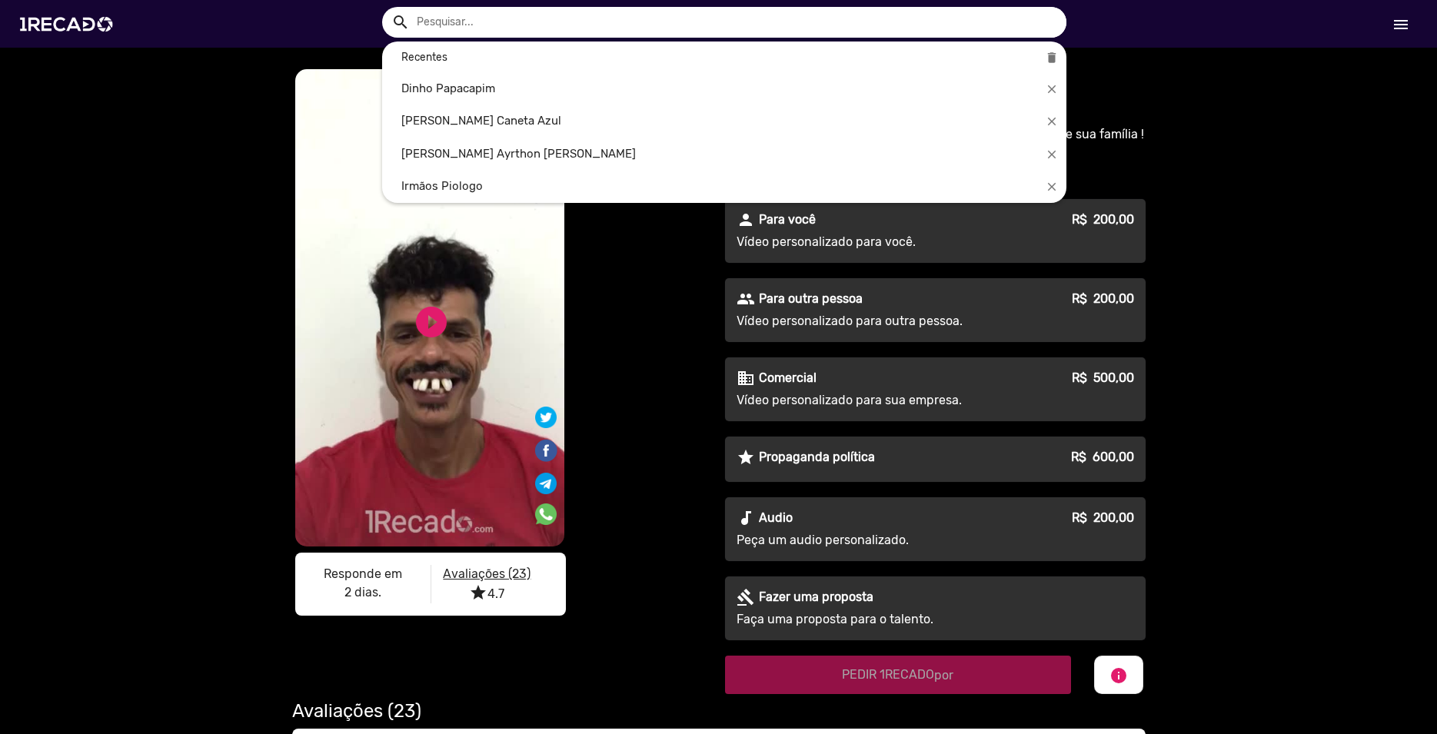
click at [1319, 92] on div at bounding box center [718, 367] width 1437 height 734
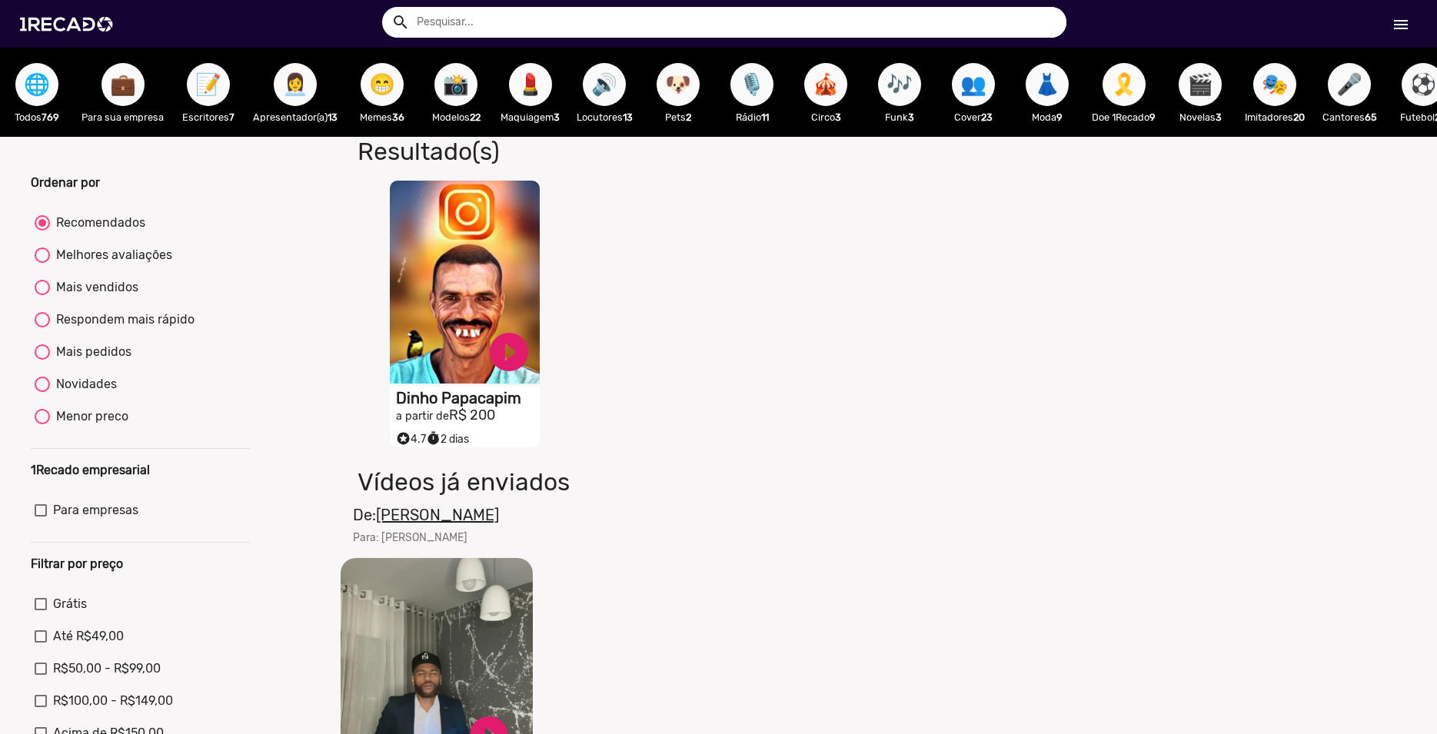
click at [204, 93] on span "📝" at bounding box center [208, 84] width 26 height 43
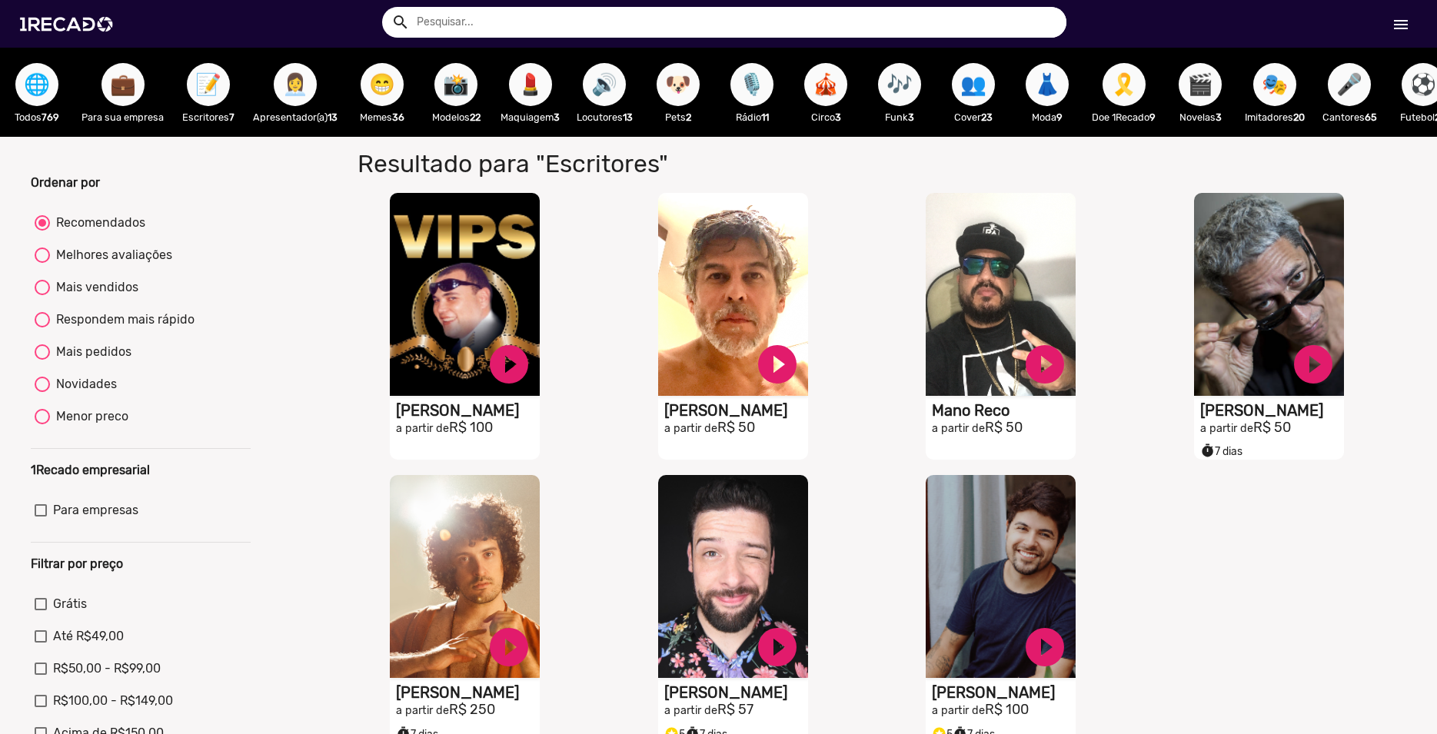
click at [287, 95] on span "👩‍💼" at bounding box center [295, 84] width 26 height 43
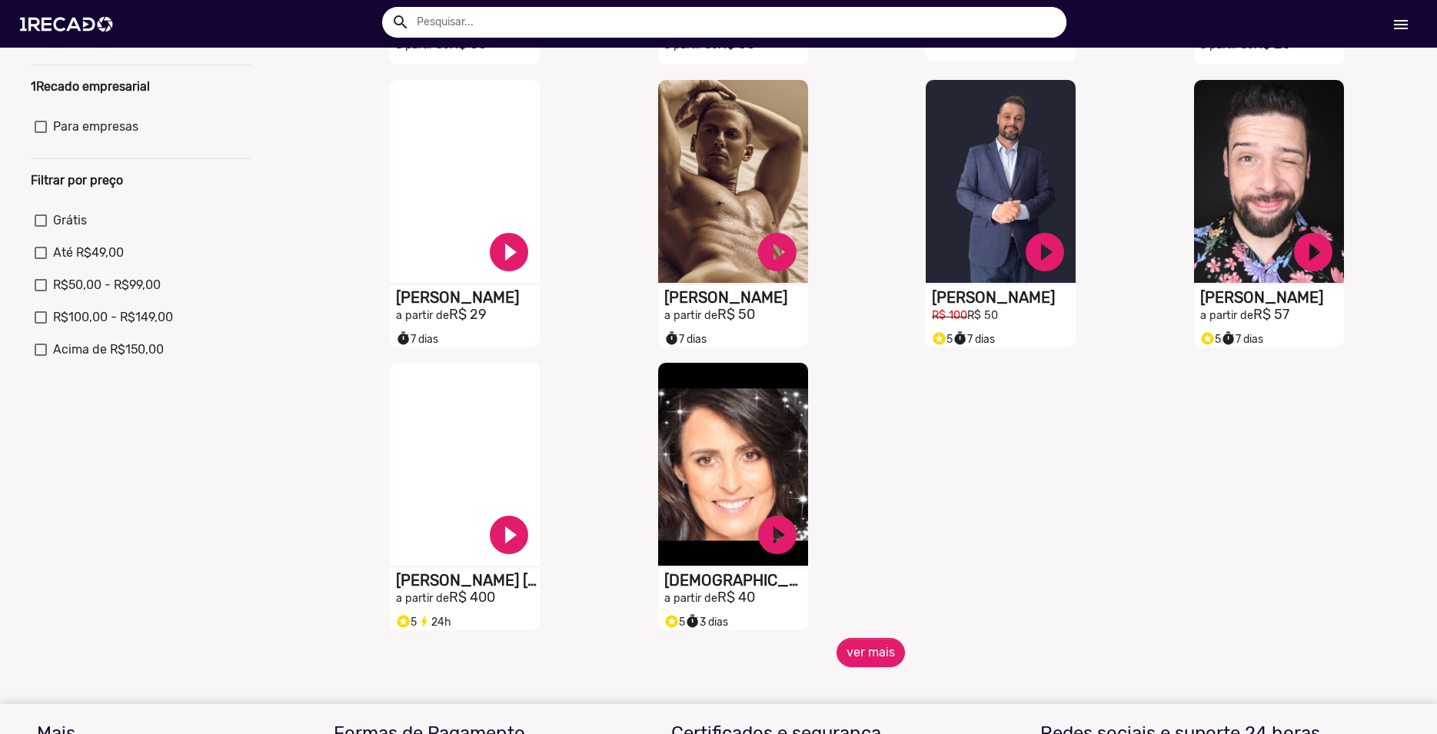
scroll to position [438, 0]
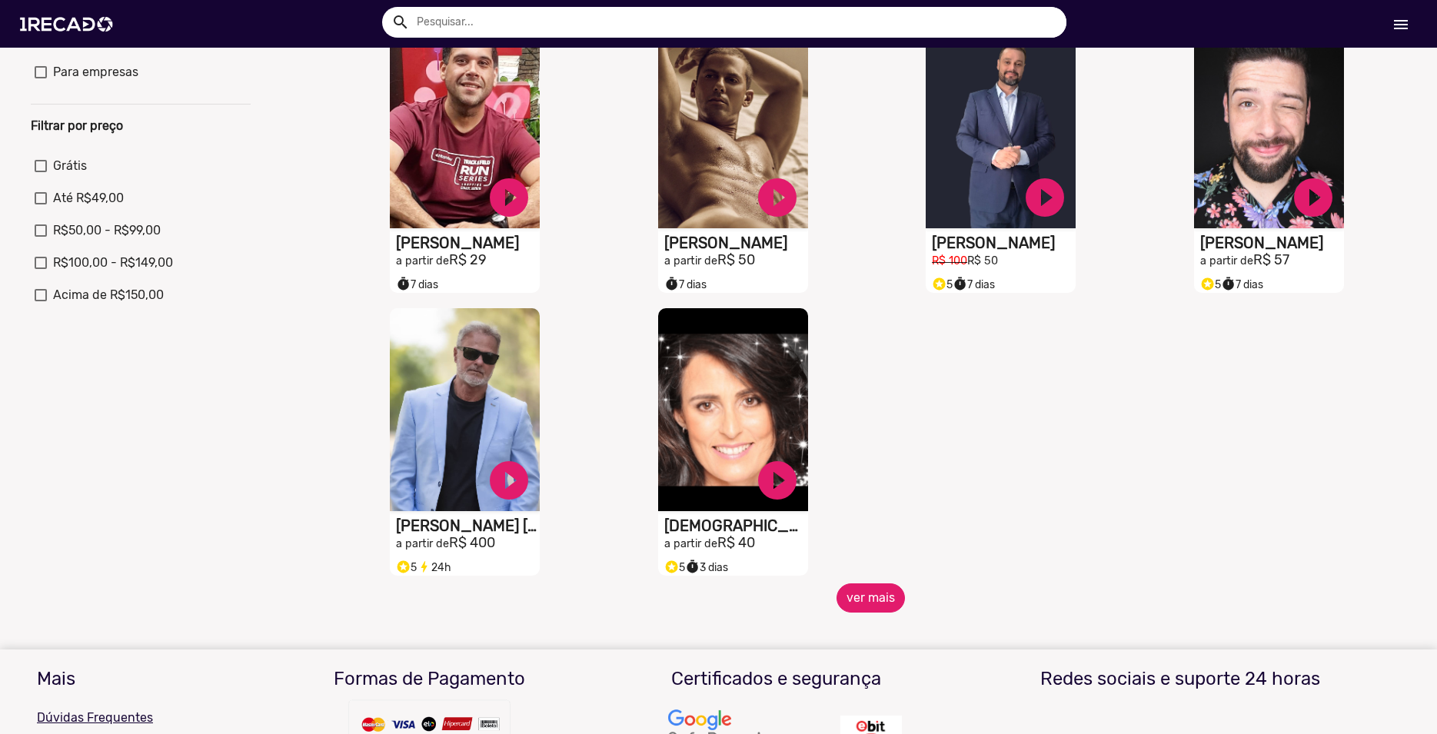
click at [870, 611] on button "ver mais" at bounding box center [870, 598] width 68 height 29
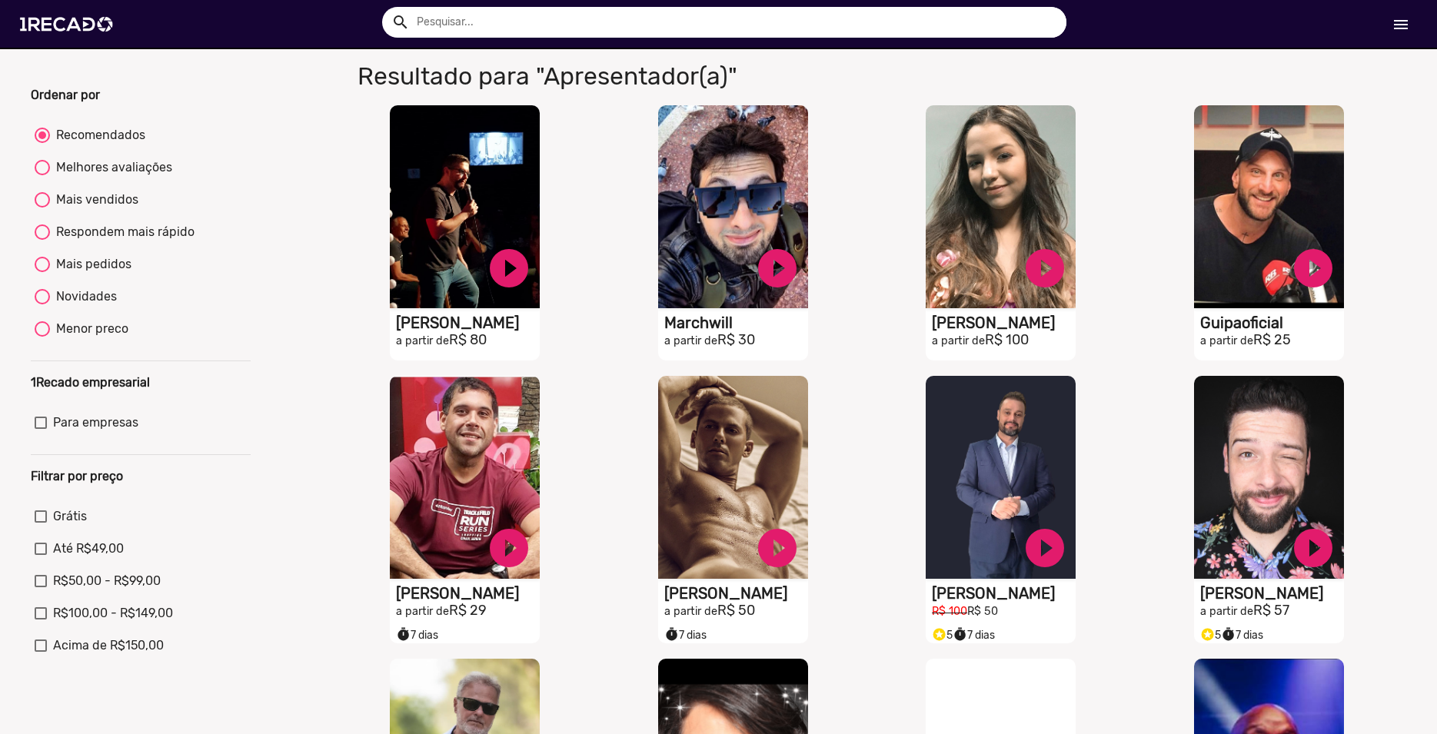
scroll to position [0, 0]
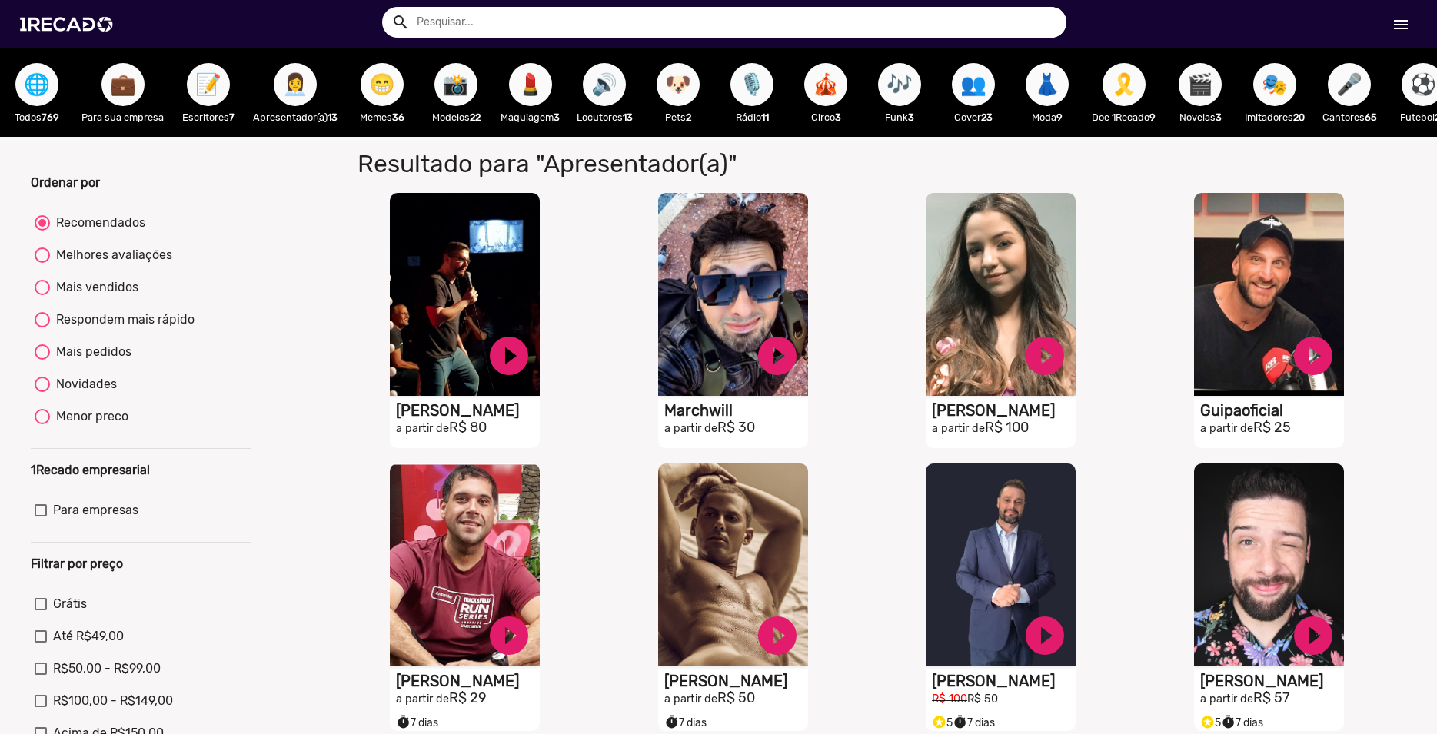
click at [395, 85] on span "😁" at bounding box center [382, 84] width 26 height 43
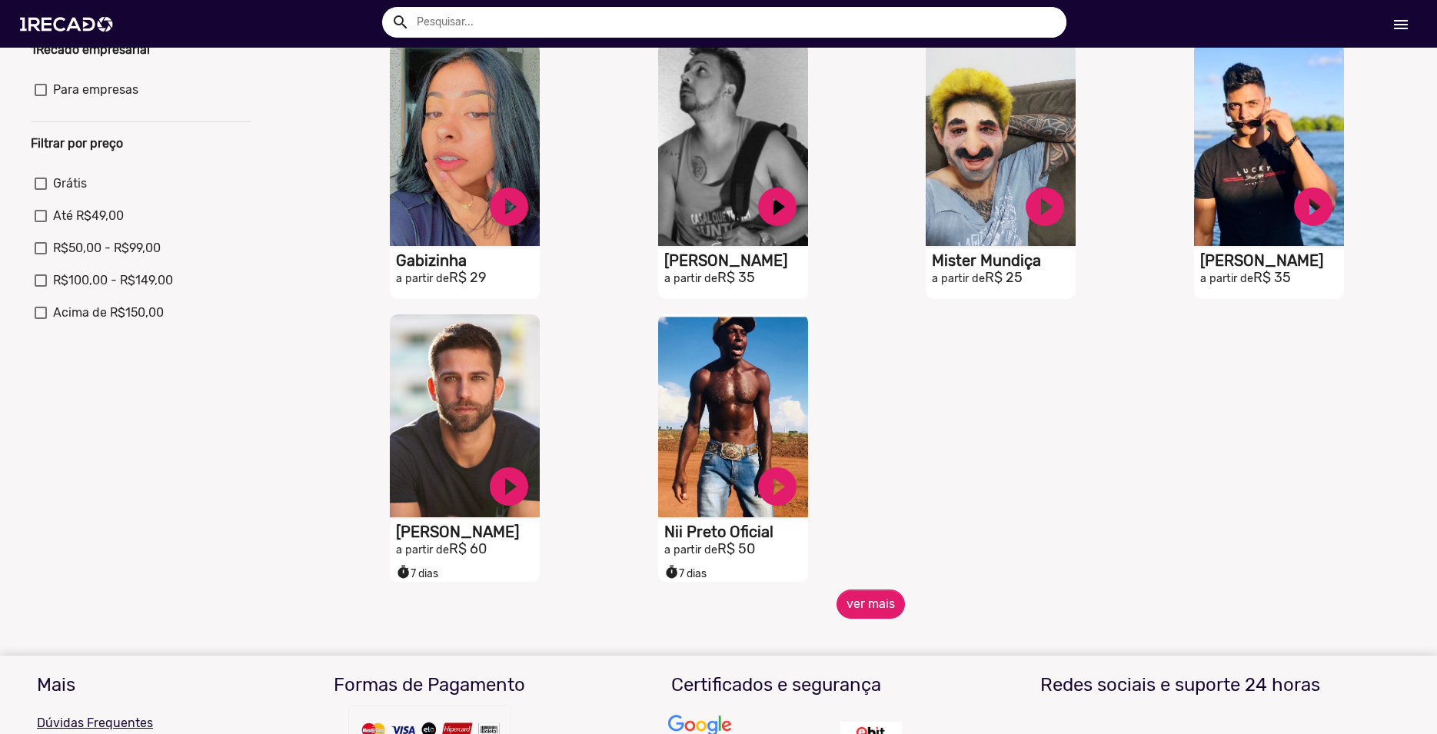
scroll to position [438, 0]
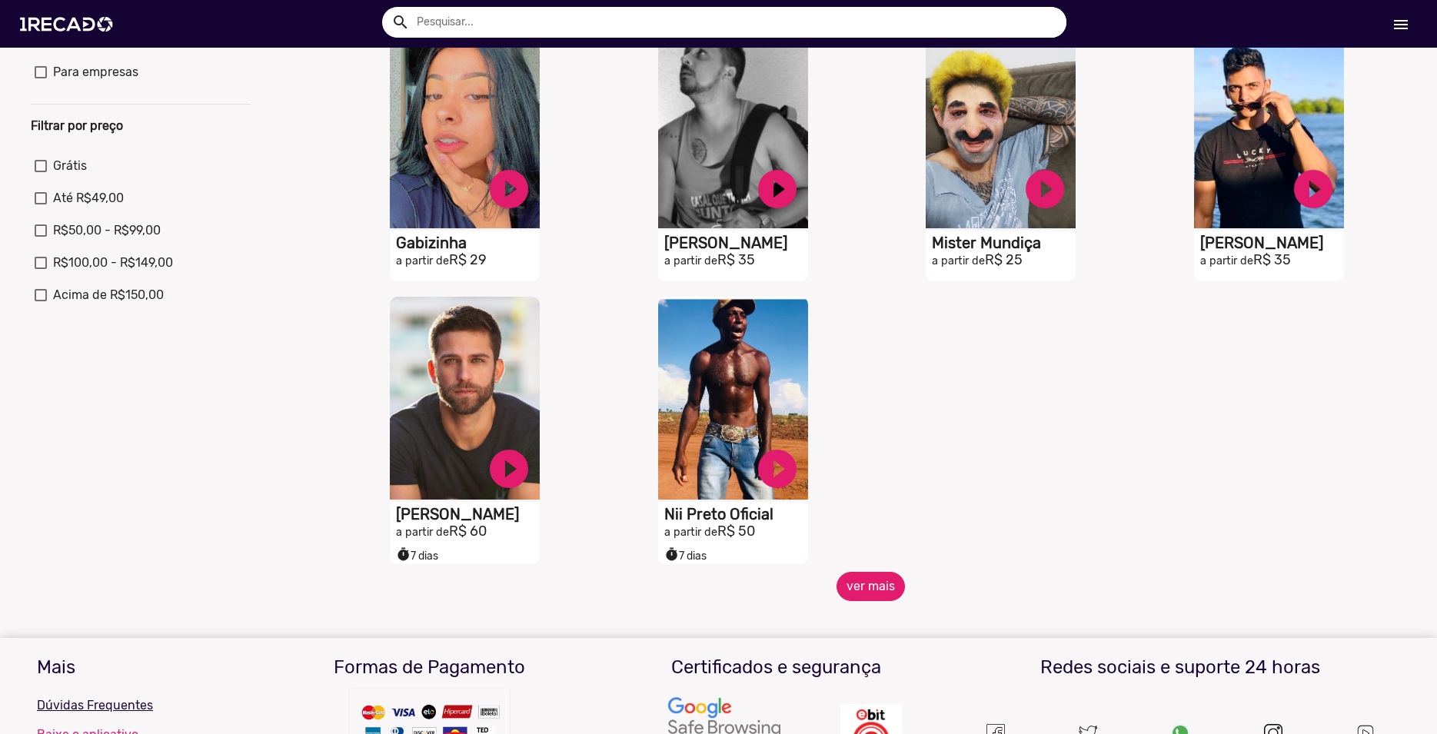
click at [852, 599] on button "ver mais" at bounding box center [870, 586] width 68 height 29
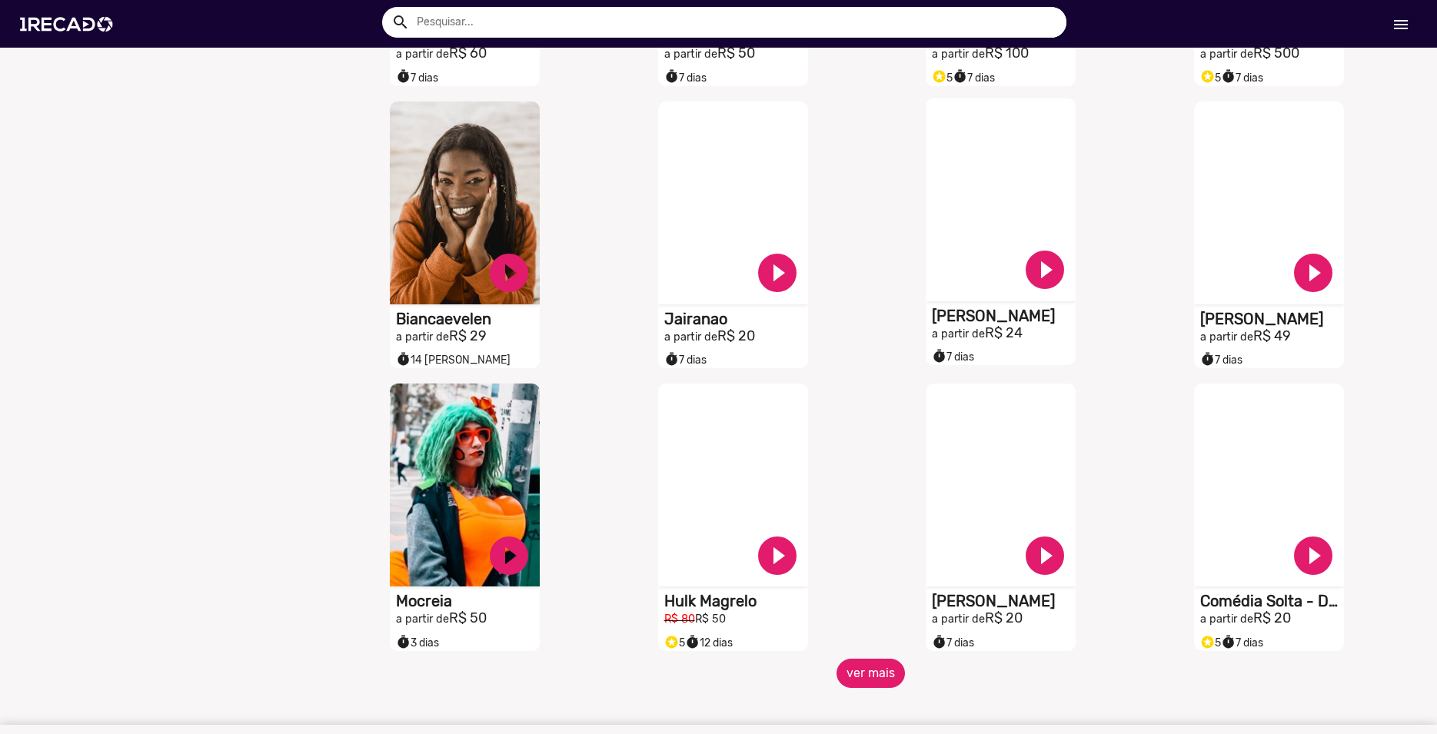
scroll to position [1052, 0]
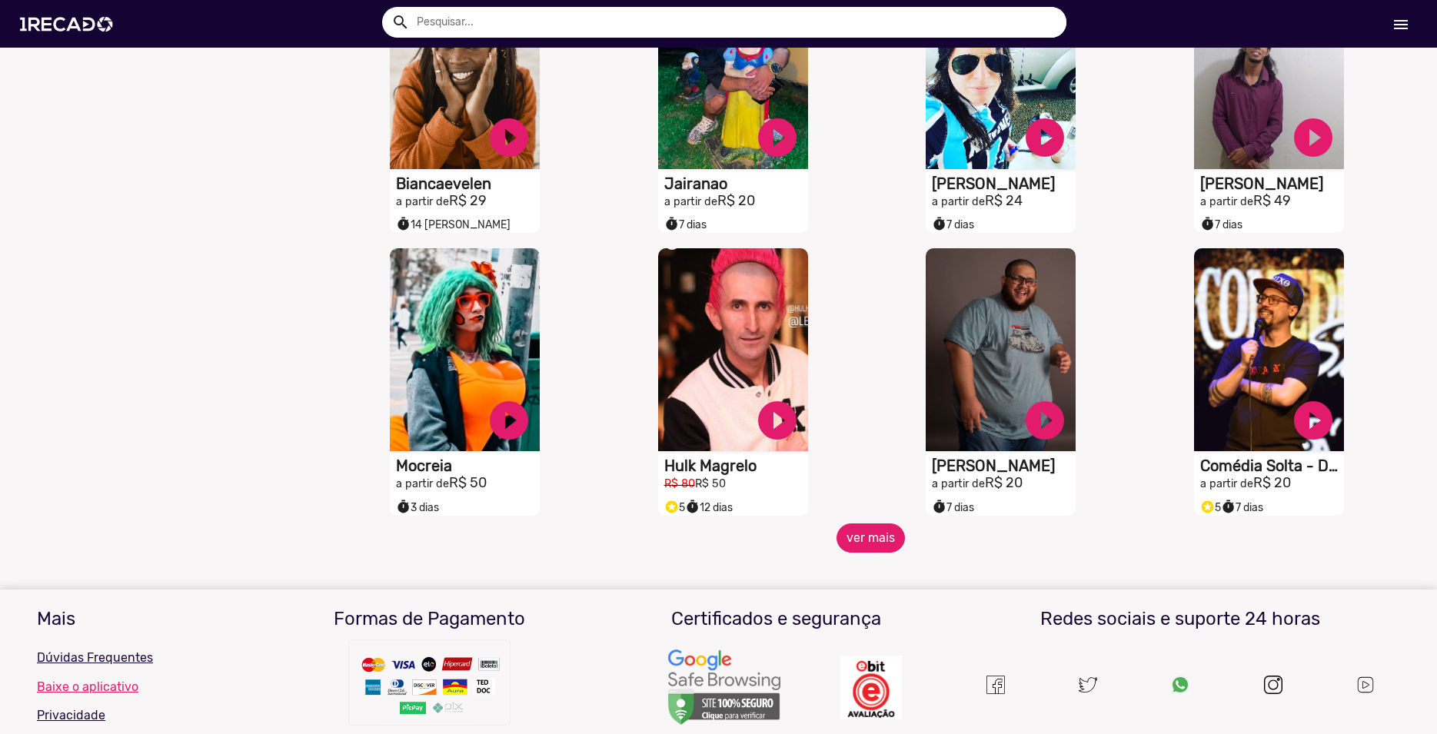
click at [860, 553] on button "ver mais" at bounding box center [870, 538] width 68 height 29
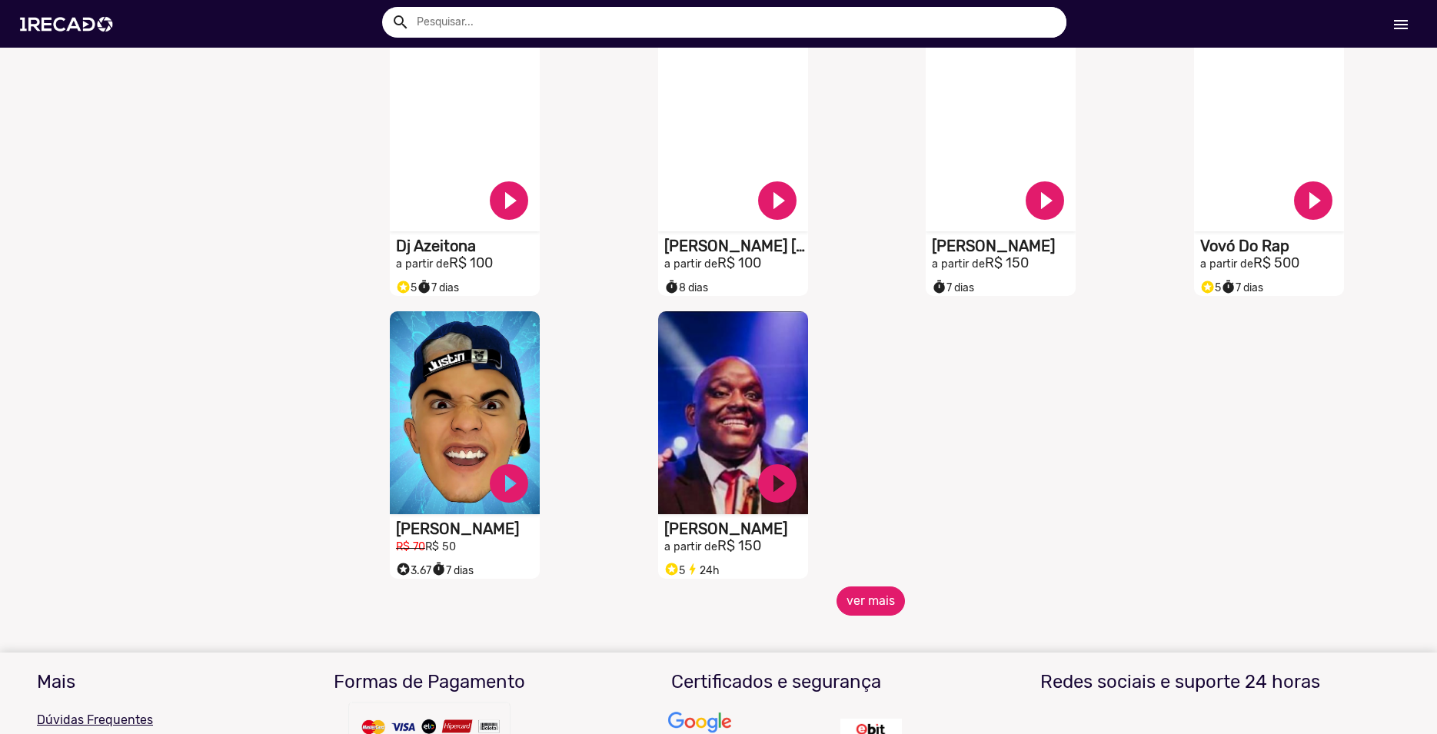
scroll to position [1841, 0]
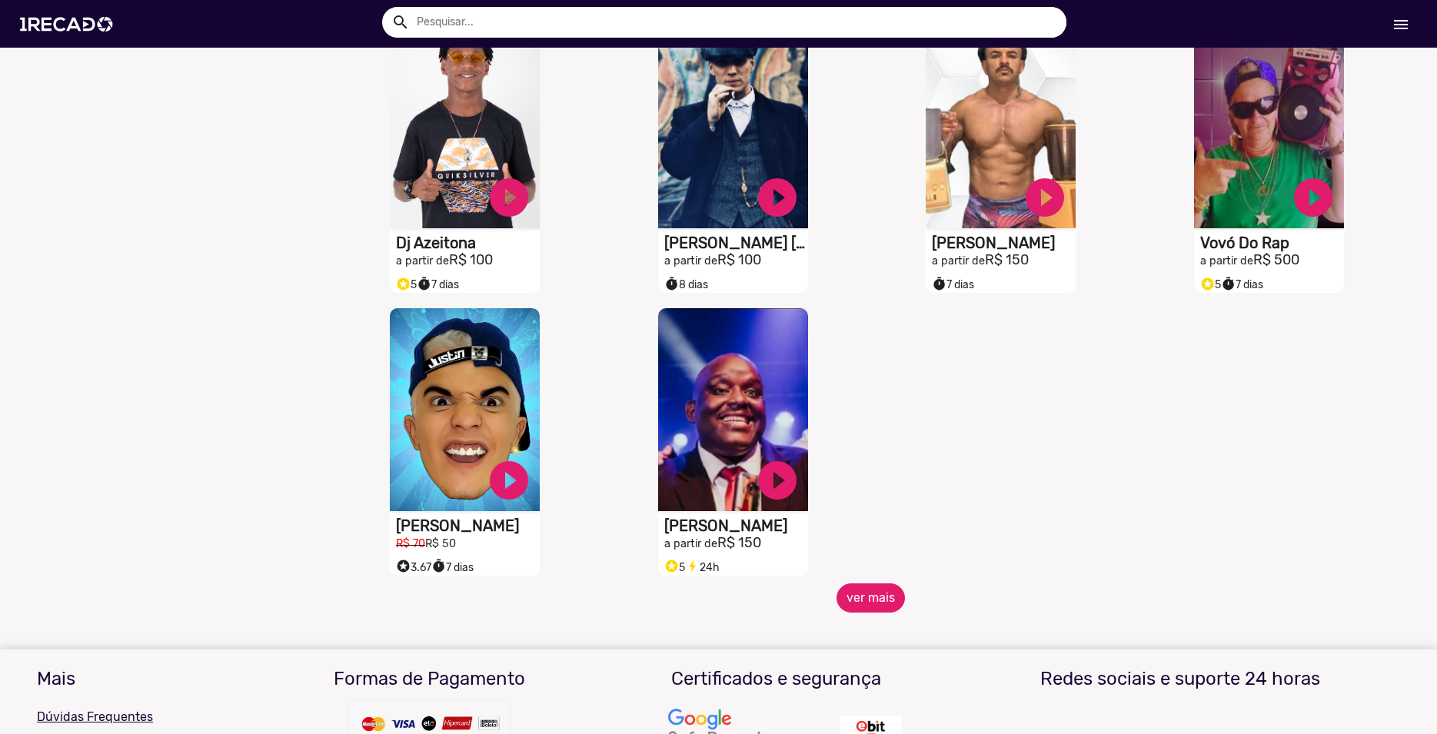
click at [843, 610] on button "ver mais" at bounding box center [870, 598] width 68 height 29
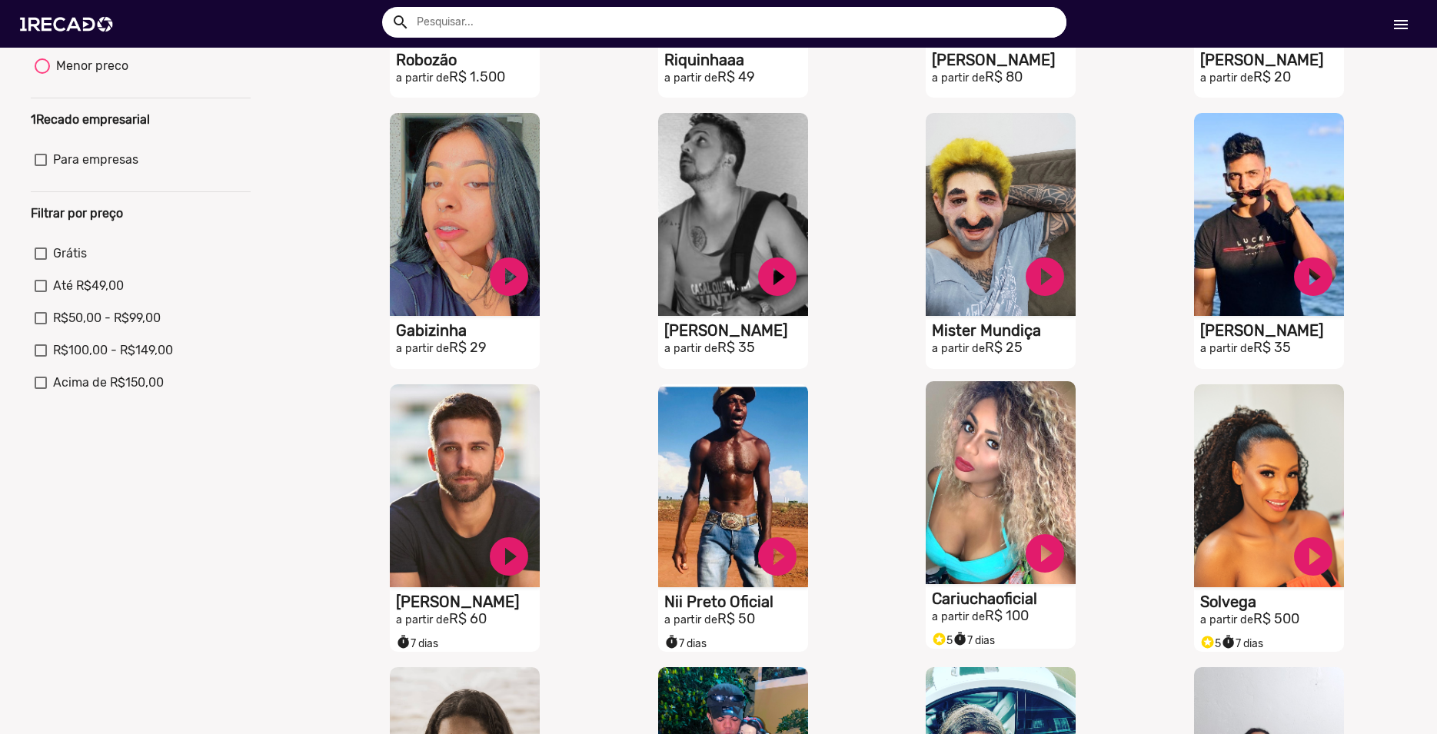
scroll to position [0, 0]
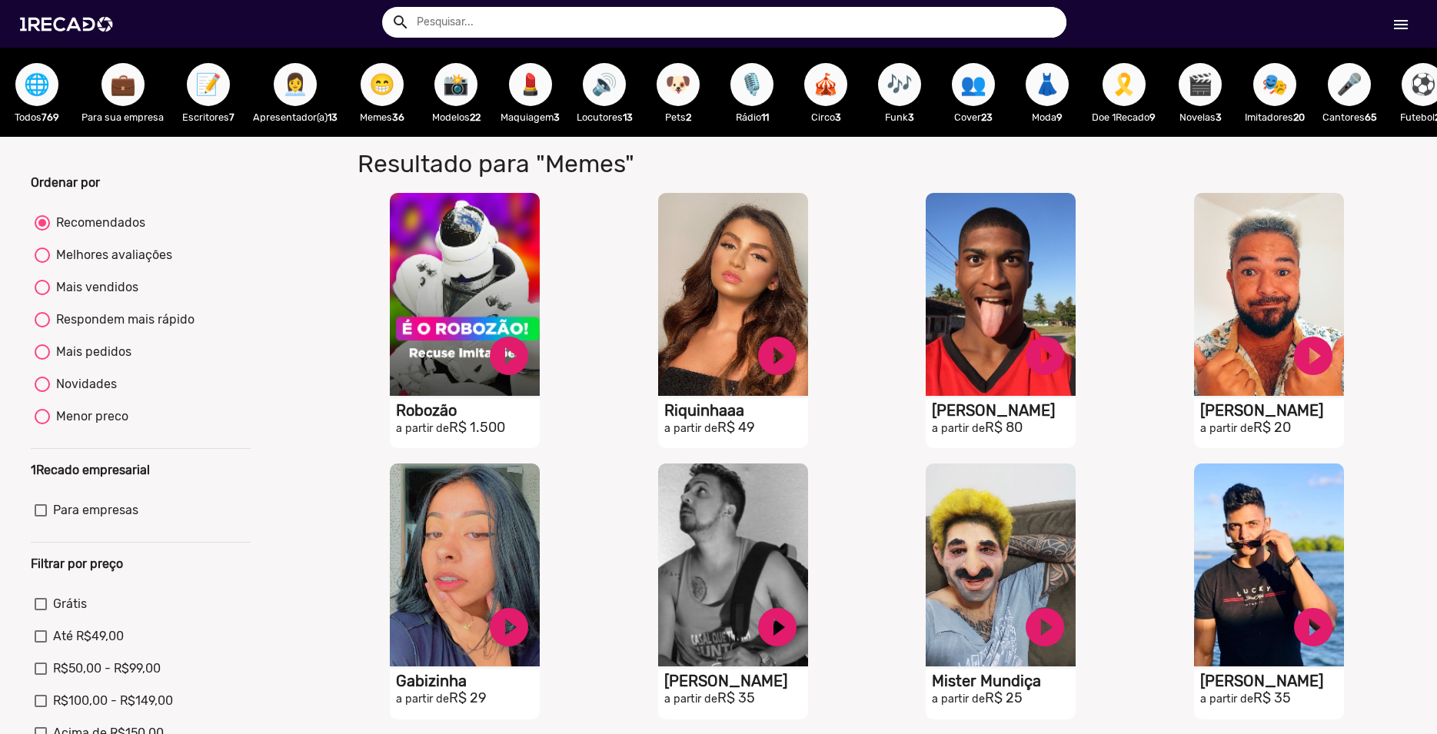
click at [460, 88] on span "📸" at bounding box center [456, 84] width 26 height 43
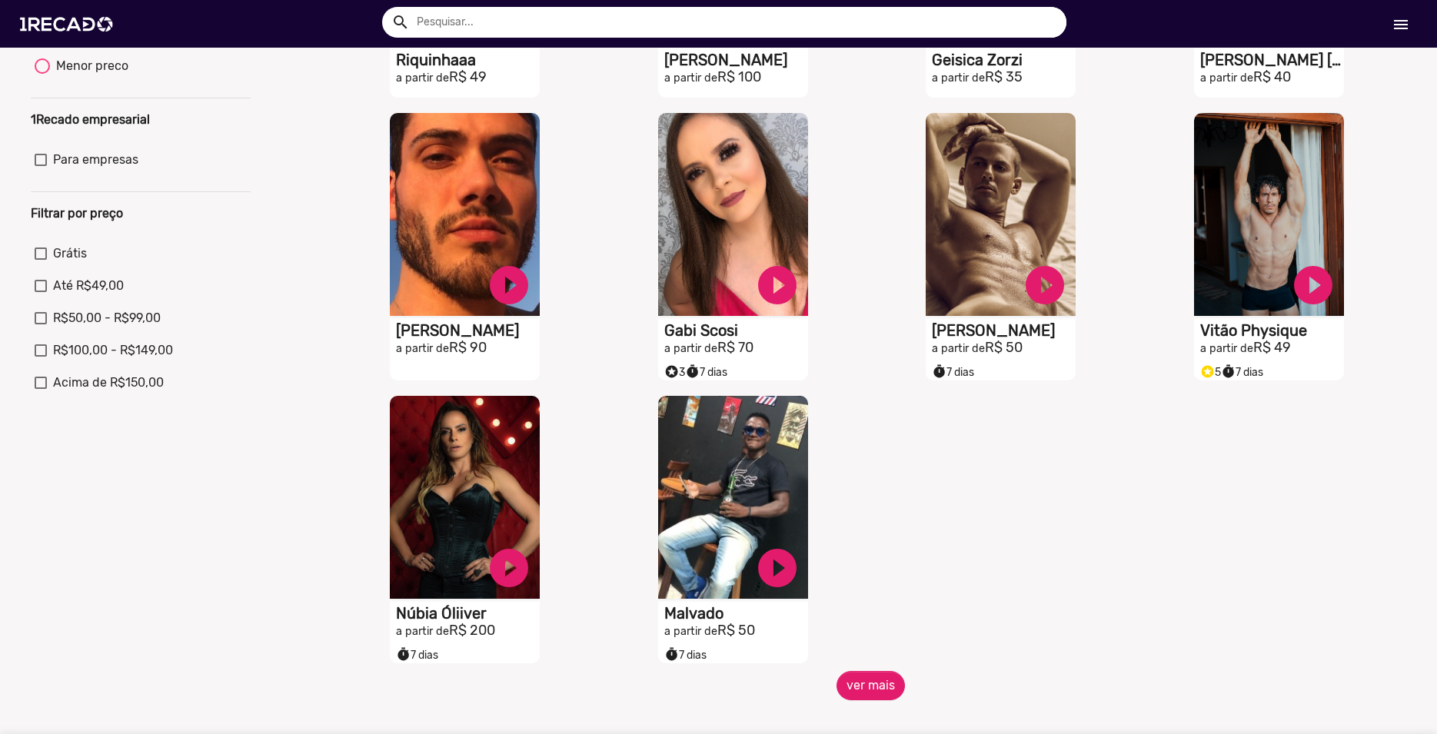
scroll to position [614, 0]
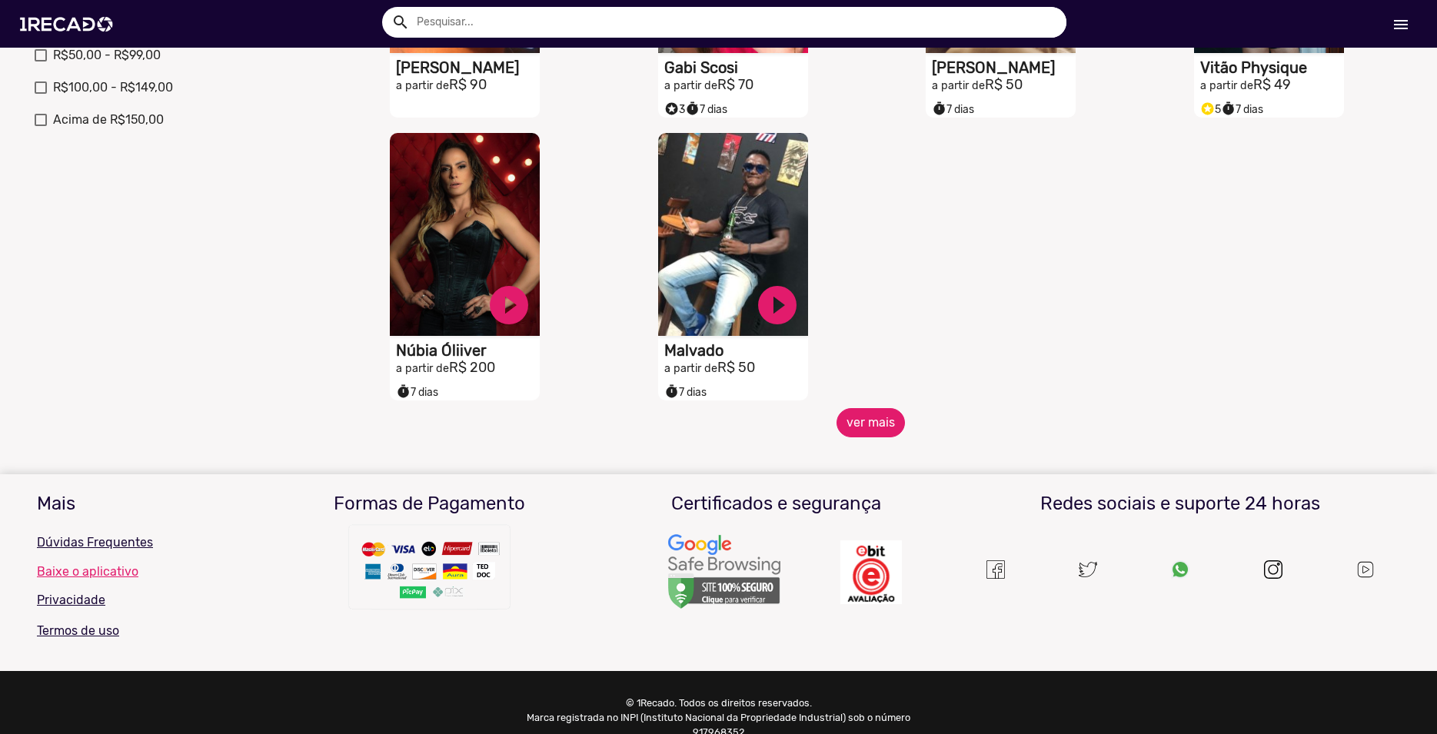
click at [853, 428] on button "ver mais" at bounding box center [870, 422] width 68 height 29
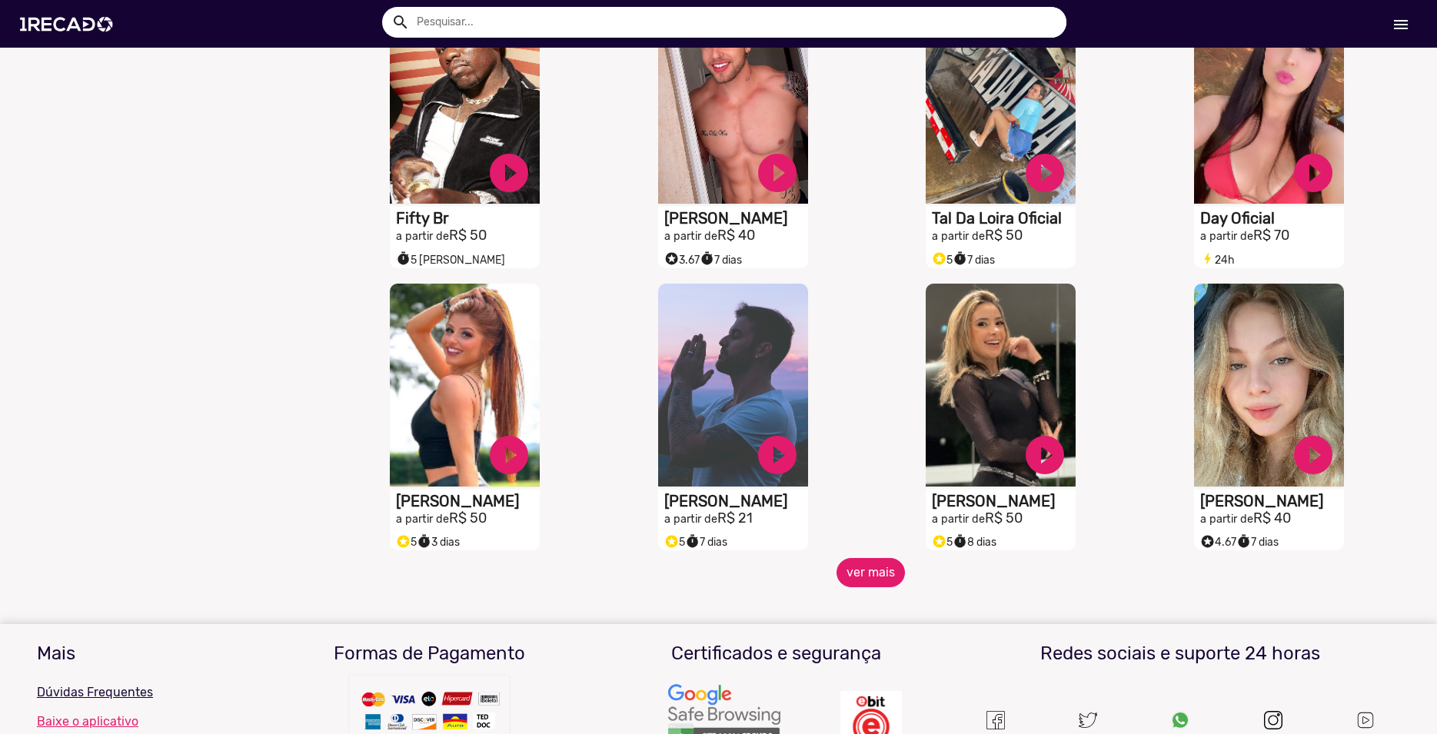
scroll to position [1139, 0]
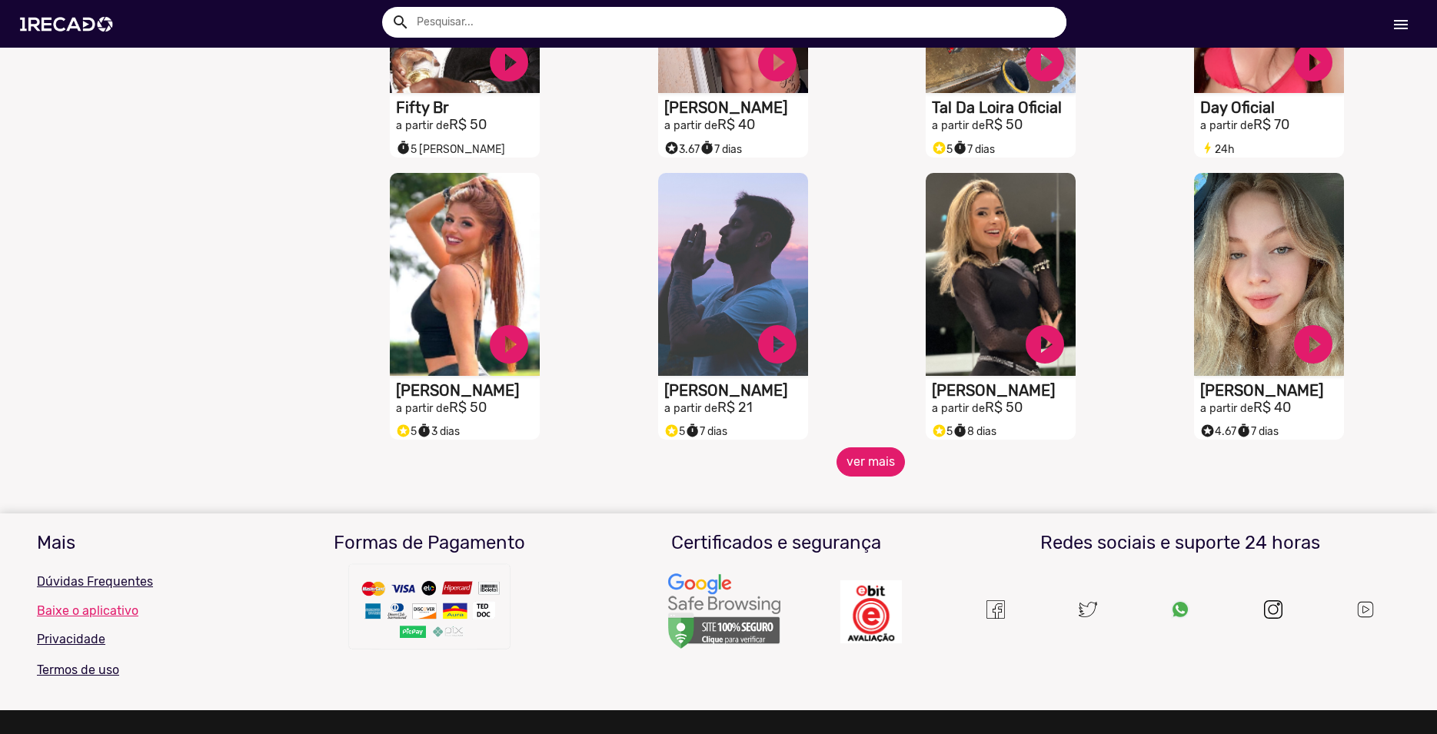
click at [869, 471] on button "ver mais" at bounding box center [870, 461] width 68 height 29
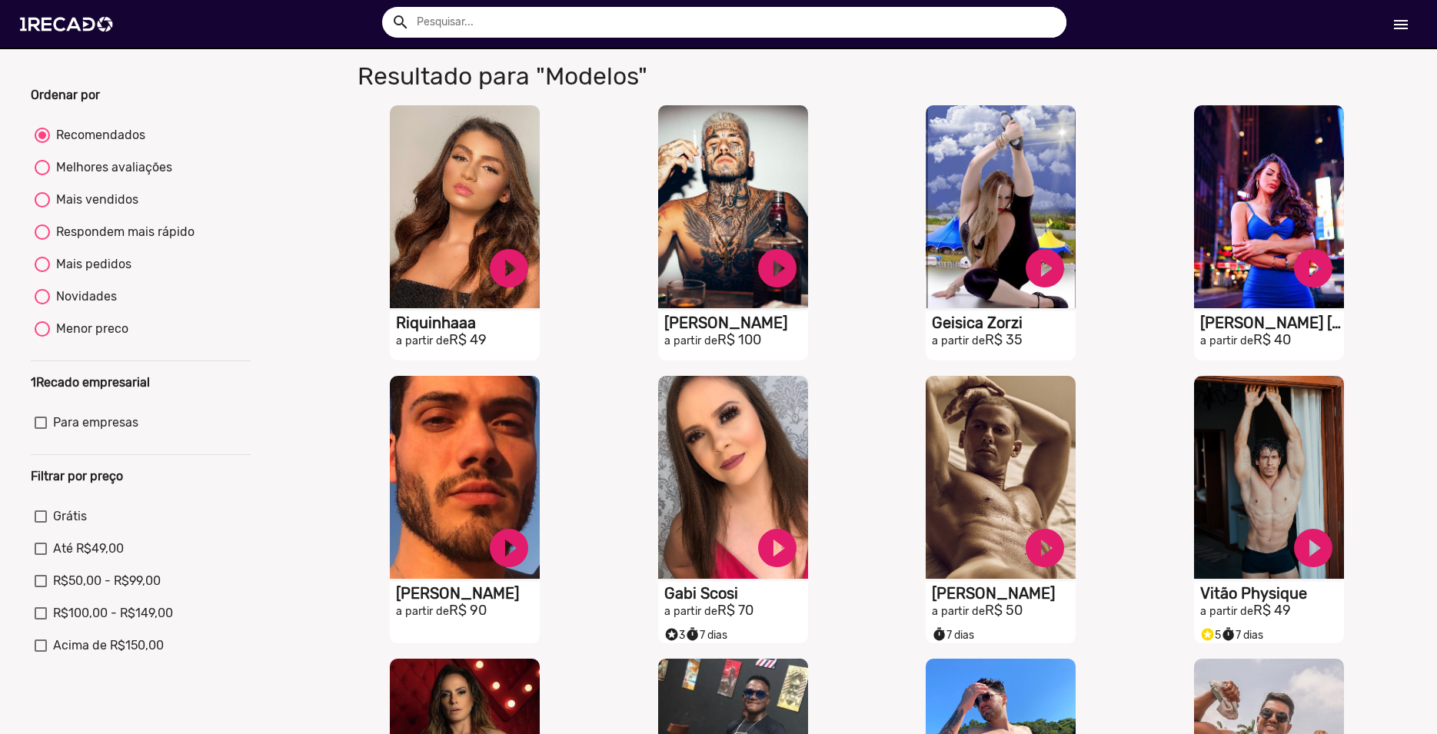
scroll to position [0, 0]
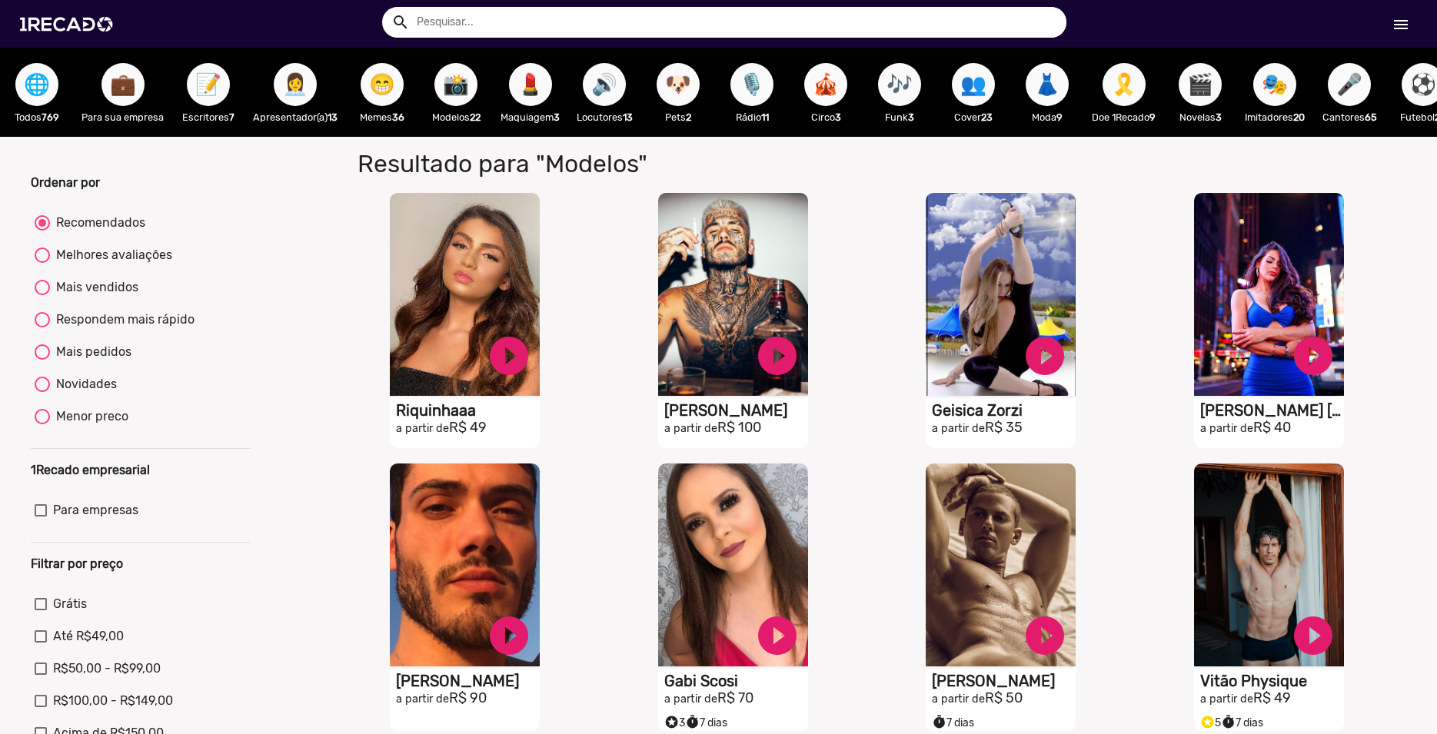
click at [615, 93] on span "🔊" at bounding box center [604, 84] width 26 height 43
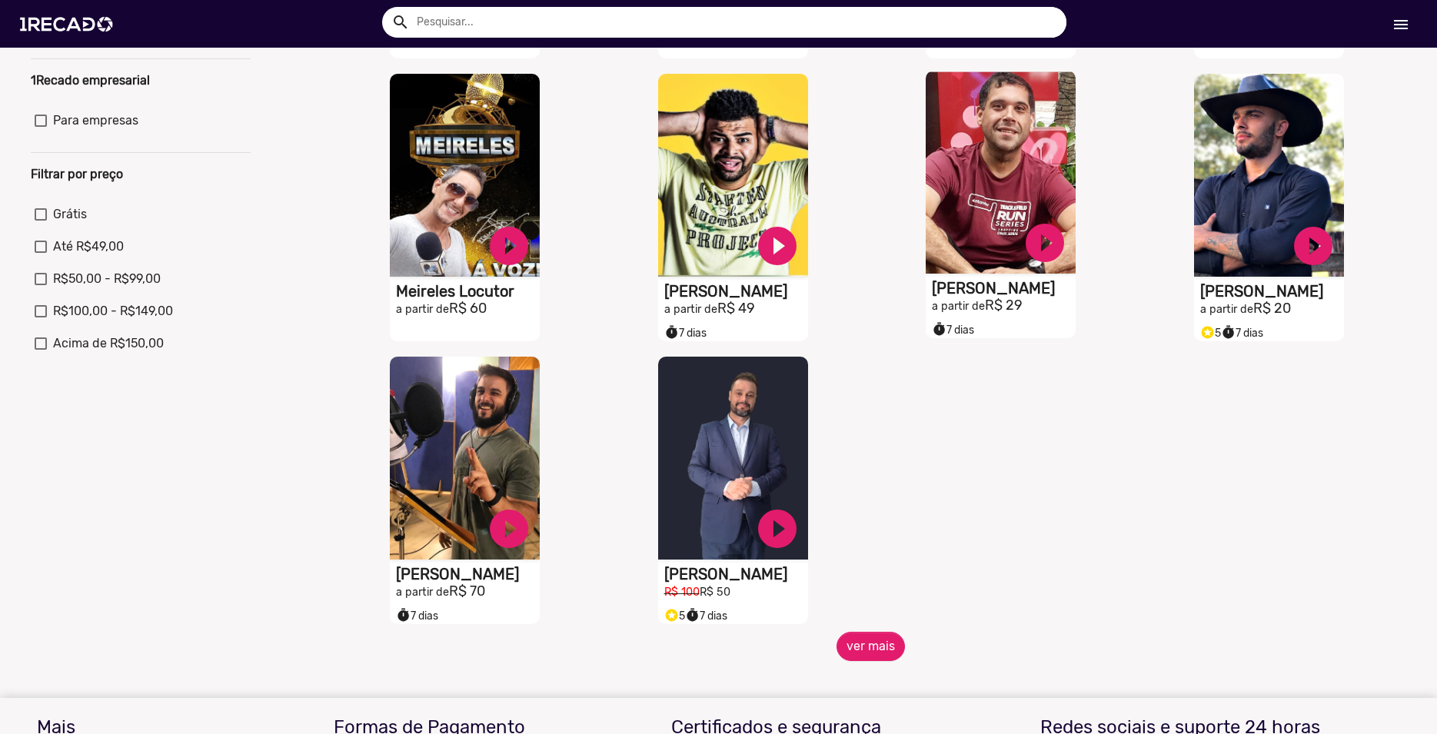
scroll to position [526, 0]
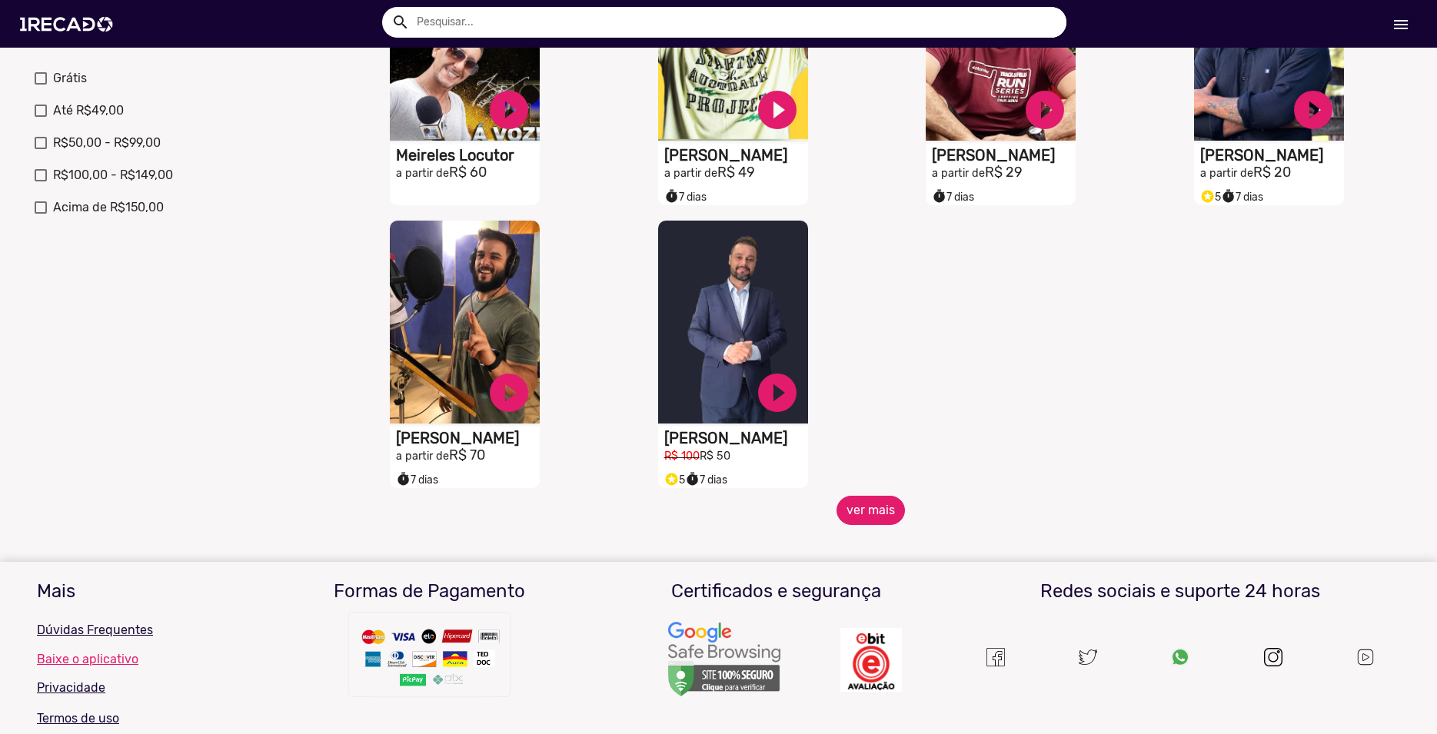
click at [877, 524] on button "ver mais" at bounding box center [870, 510] width 68 height 29
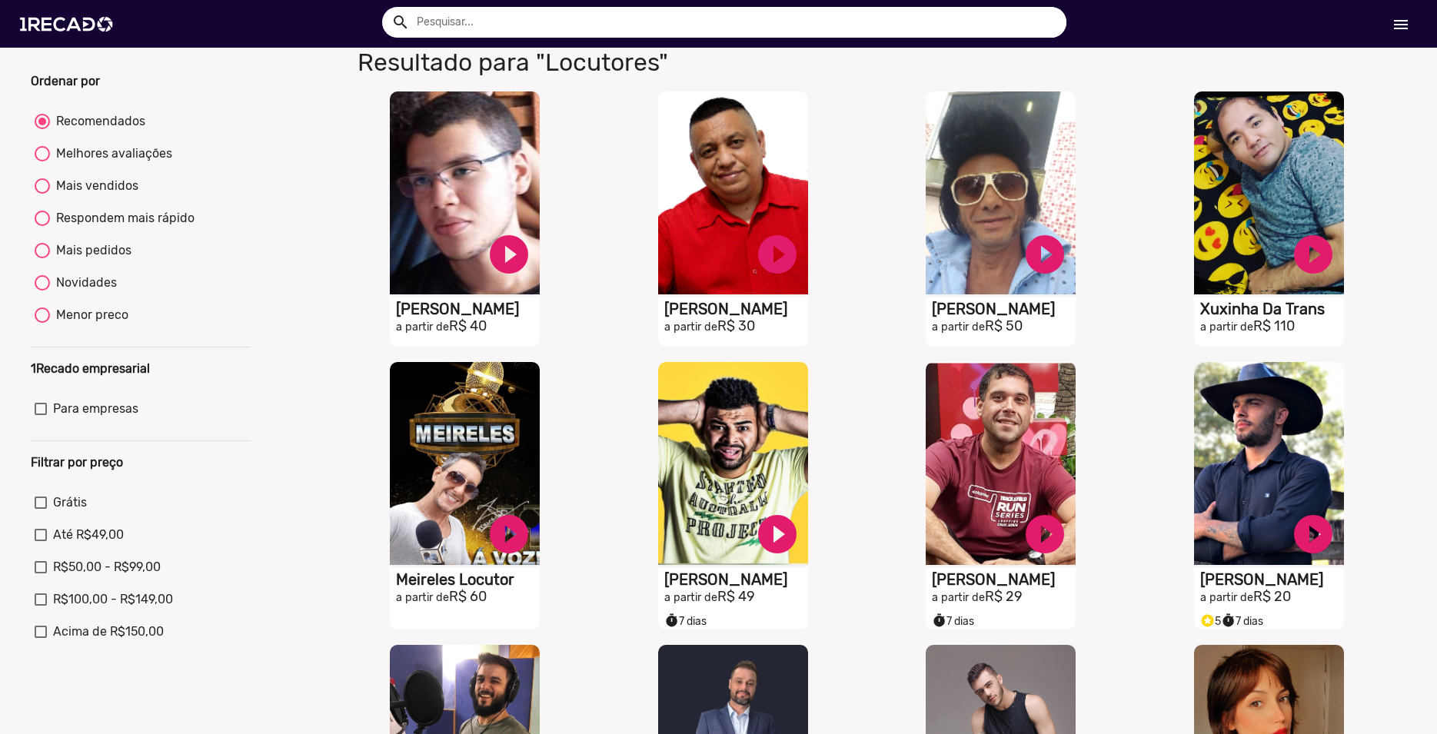
scroll to position [0, 0]
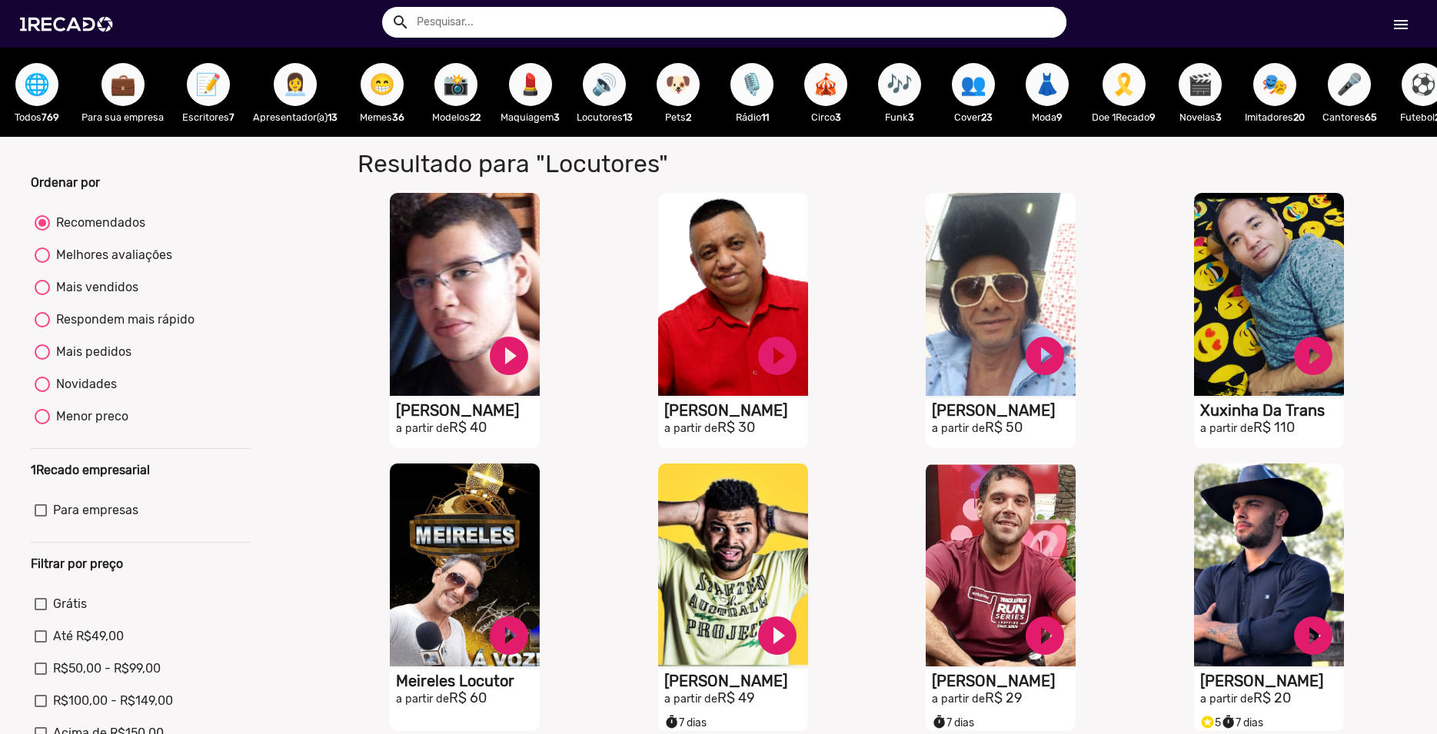
click at [753, 98] on span "🎙️" at bounding box center [752, 84] width 26 height 43
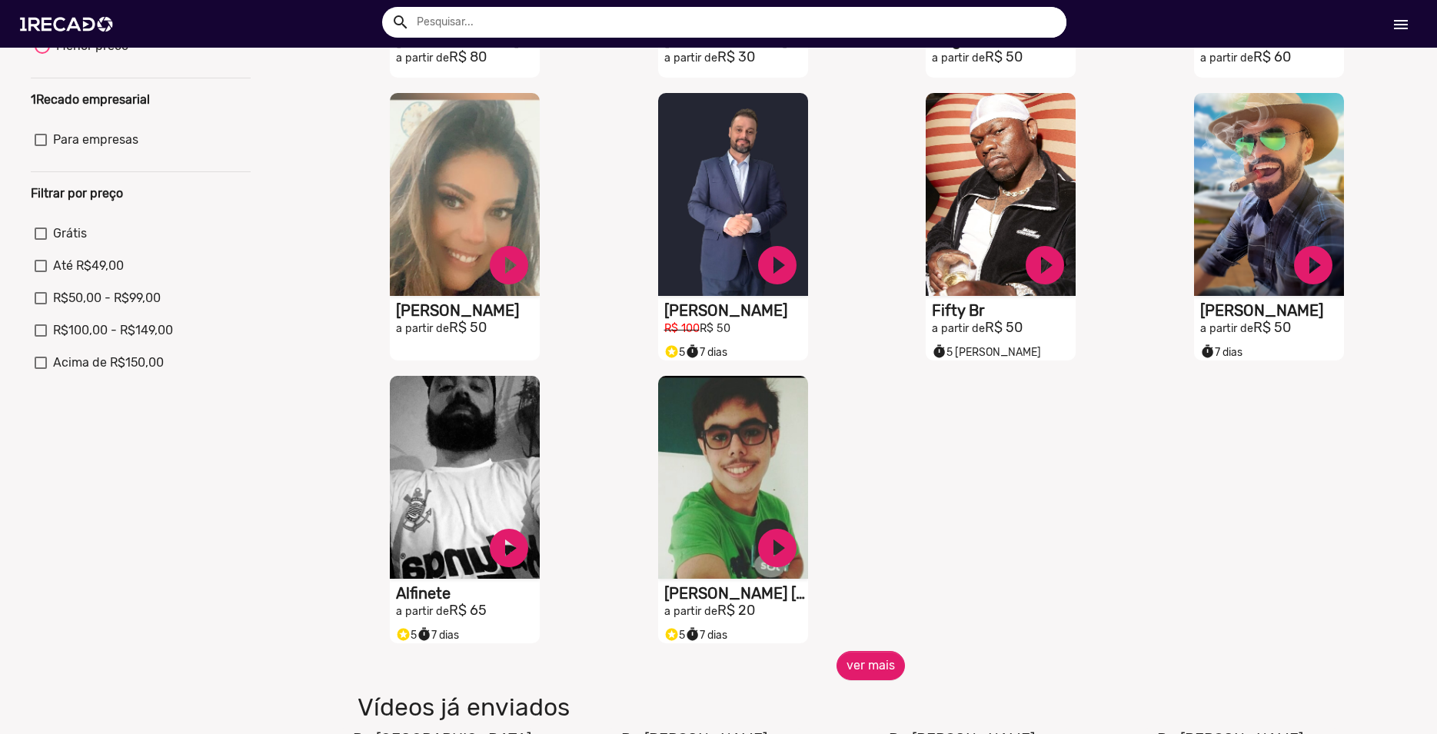
scroll to position [438, 0]
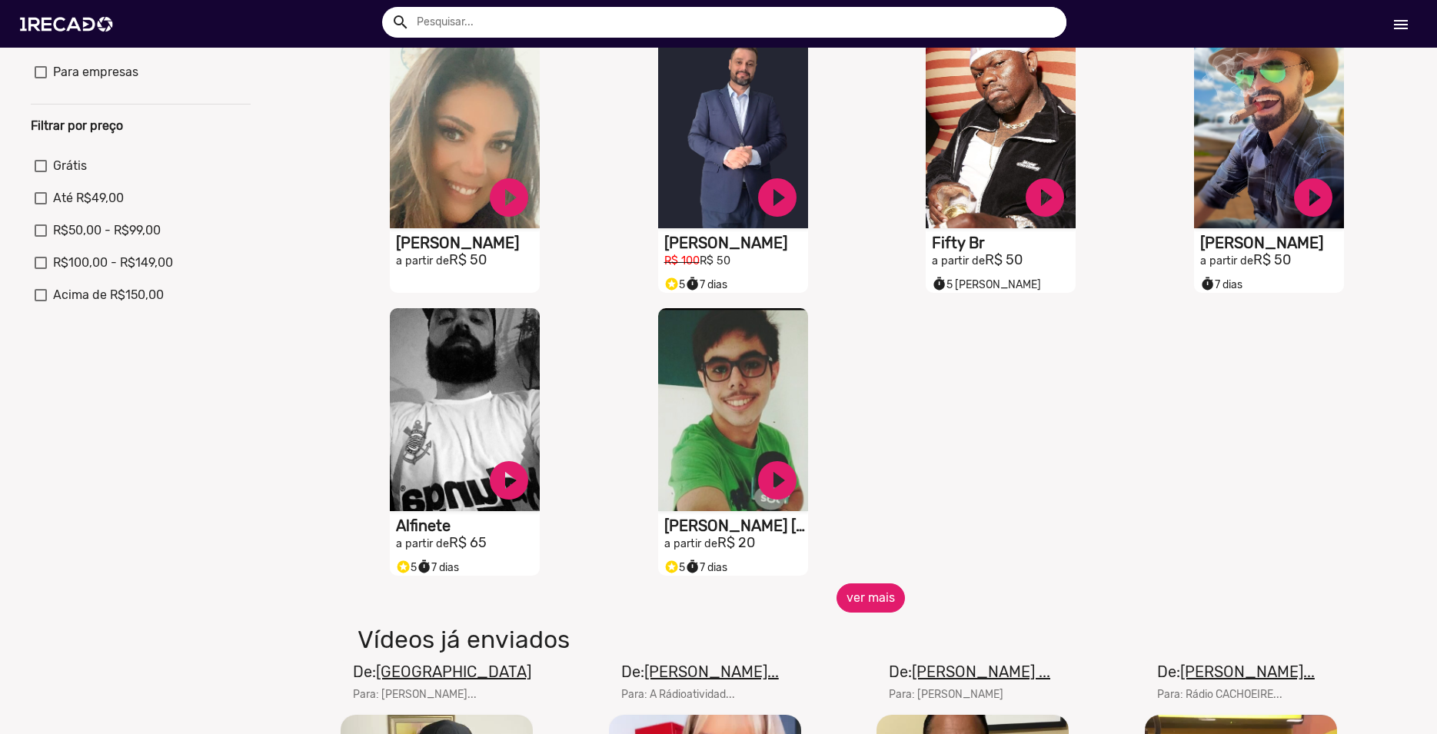
click at [872, 613] on button "ver mais" at bounding box center [870, 598] width 68 height 29
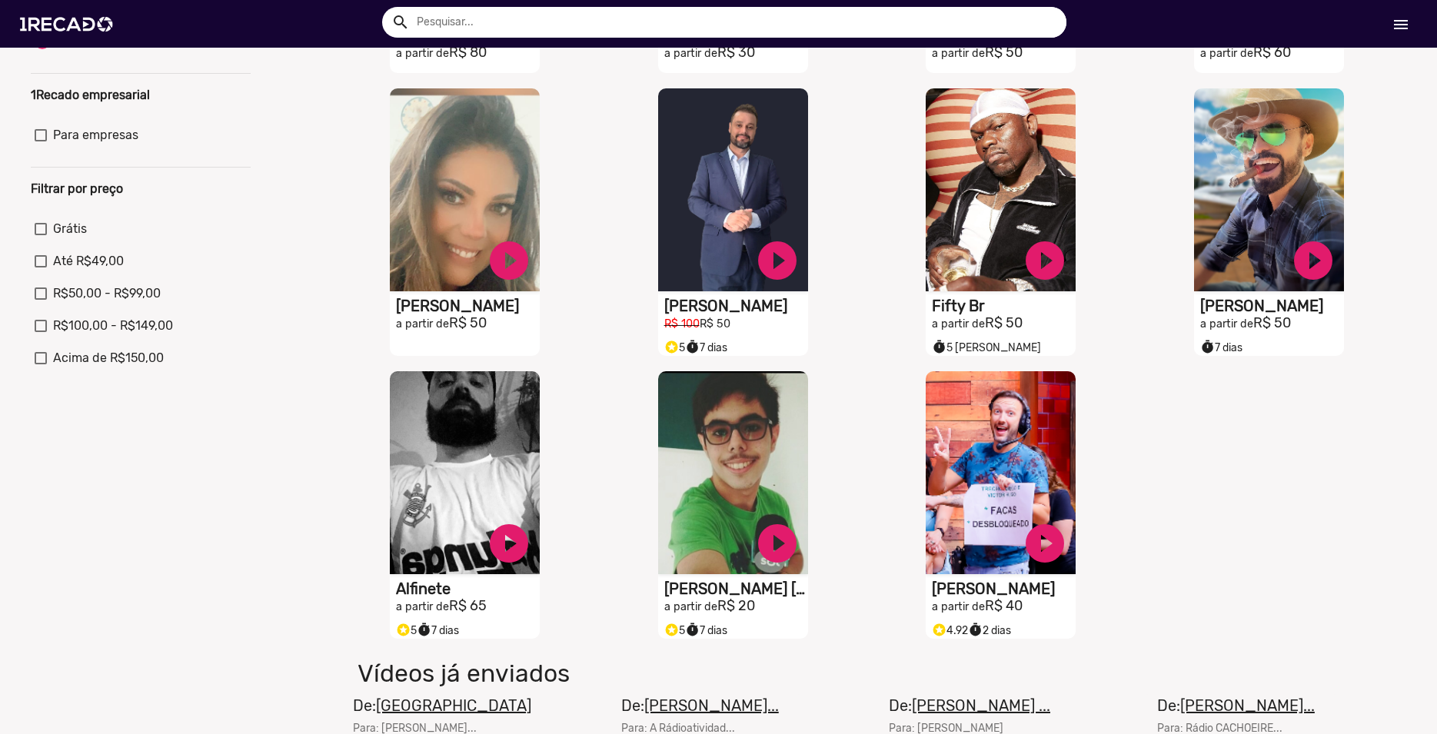
scroll to position [0, 0]
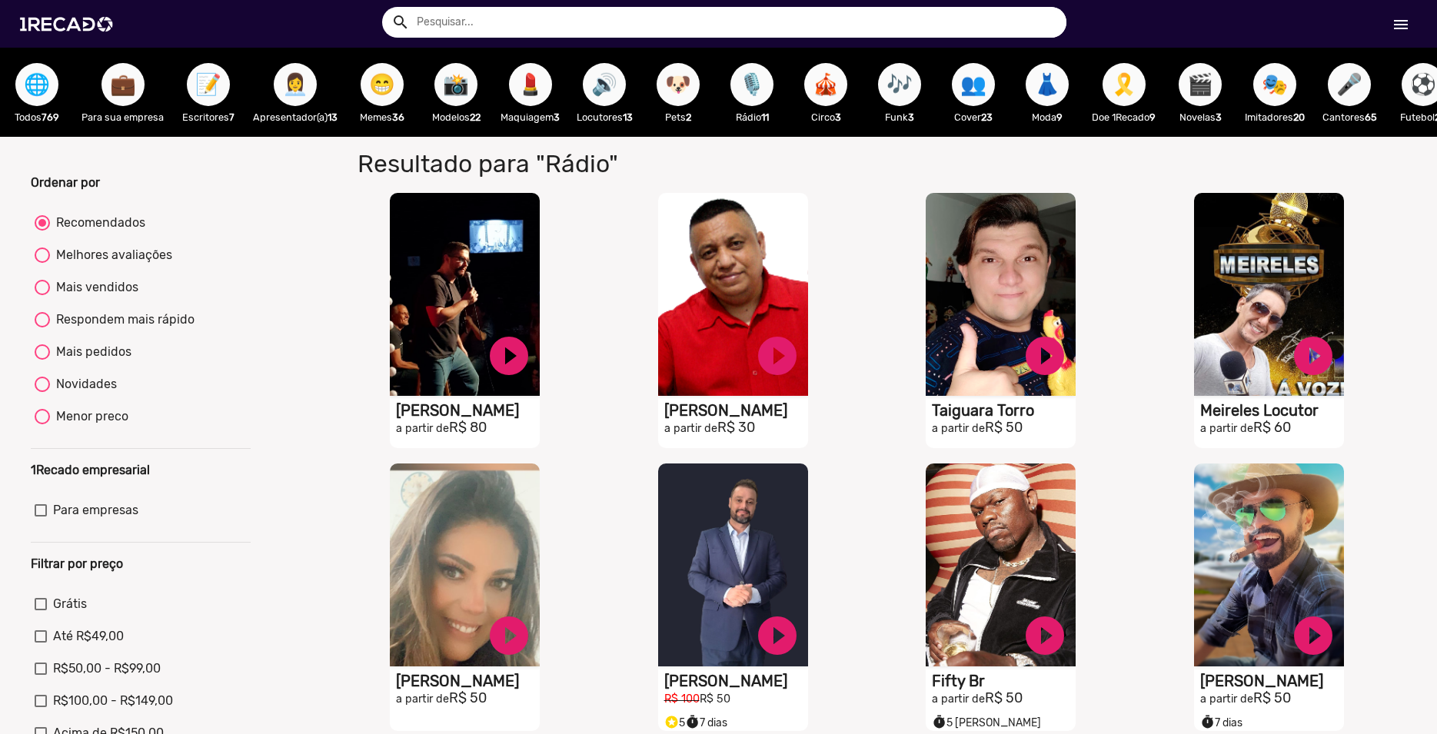
click at [830, 88] on span "🎪" at bounding box center [826, 84] width 26 height 43
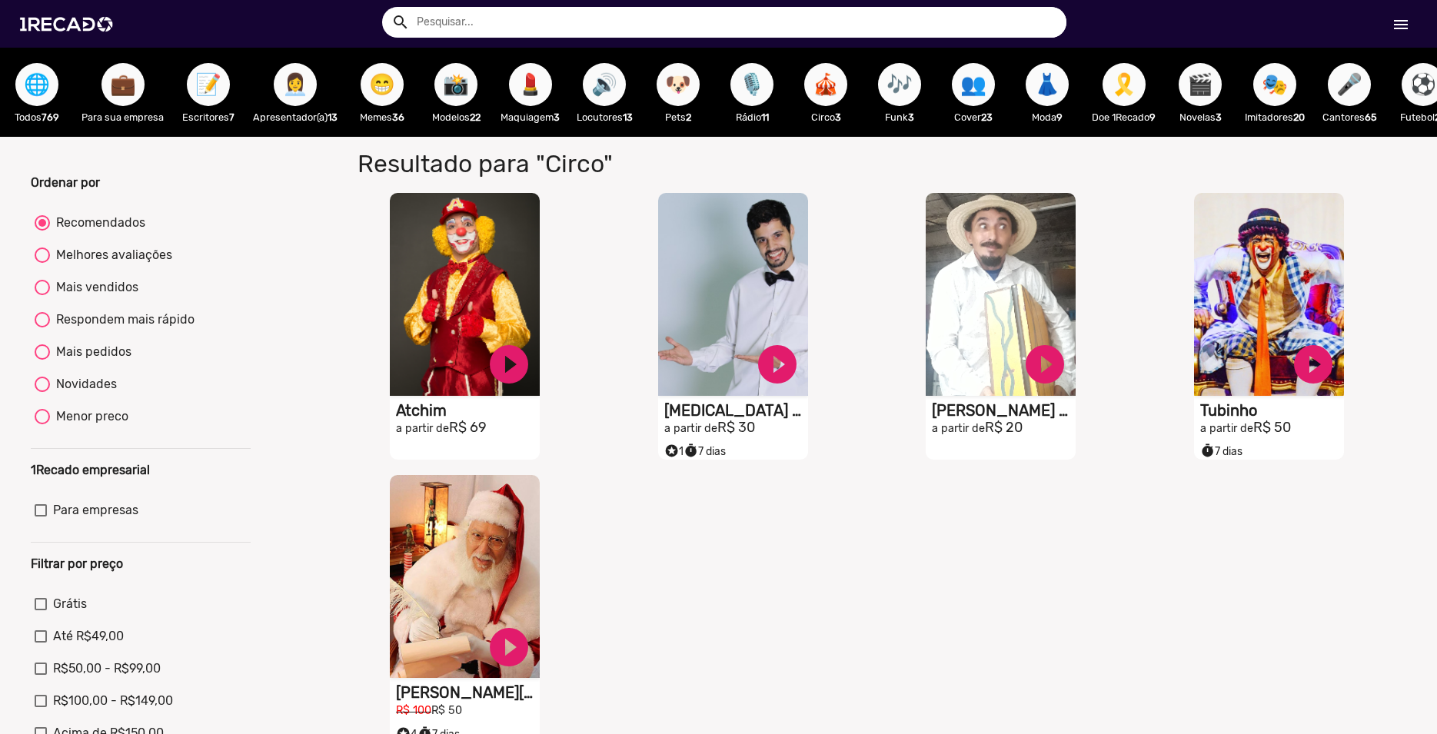
click at [910, 87] on span "🎶" at bounding box center [899, 84] width 26 height 43
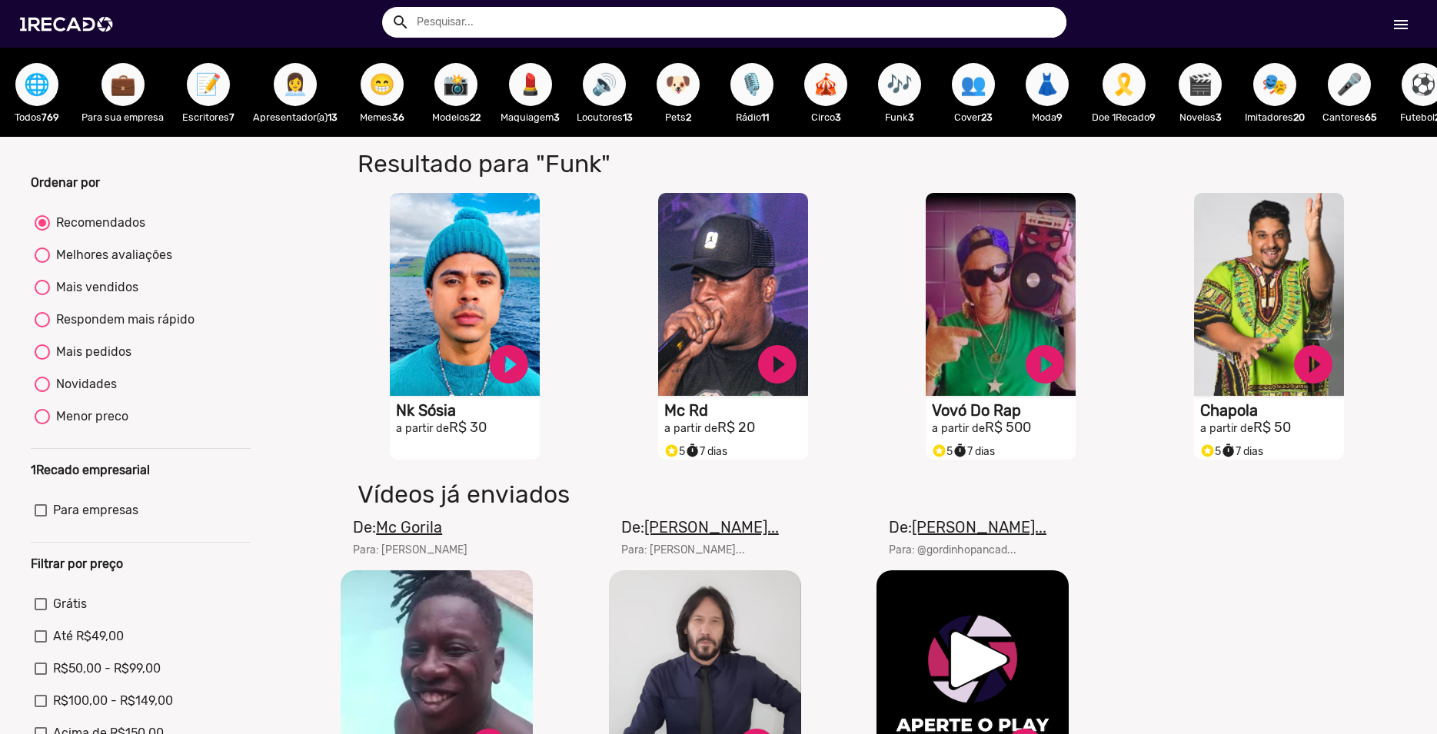
click at [982, 98] on span "👥" at bounding box center [973, 84] width 26 height 43
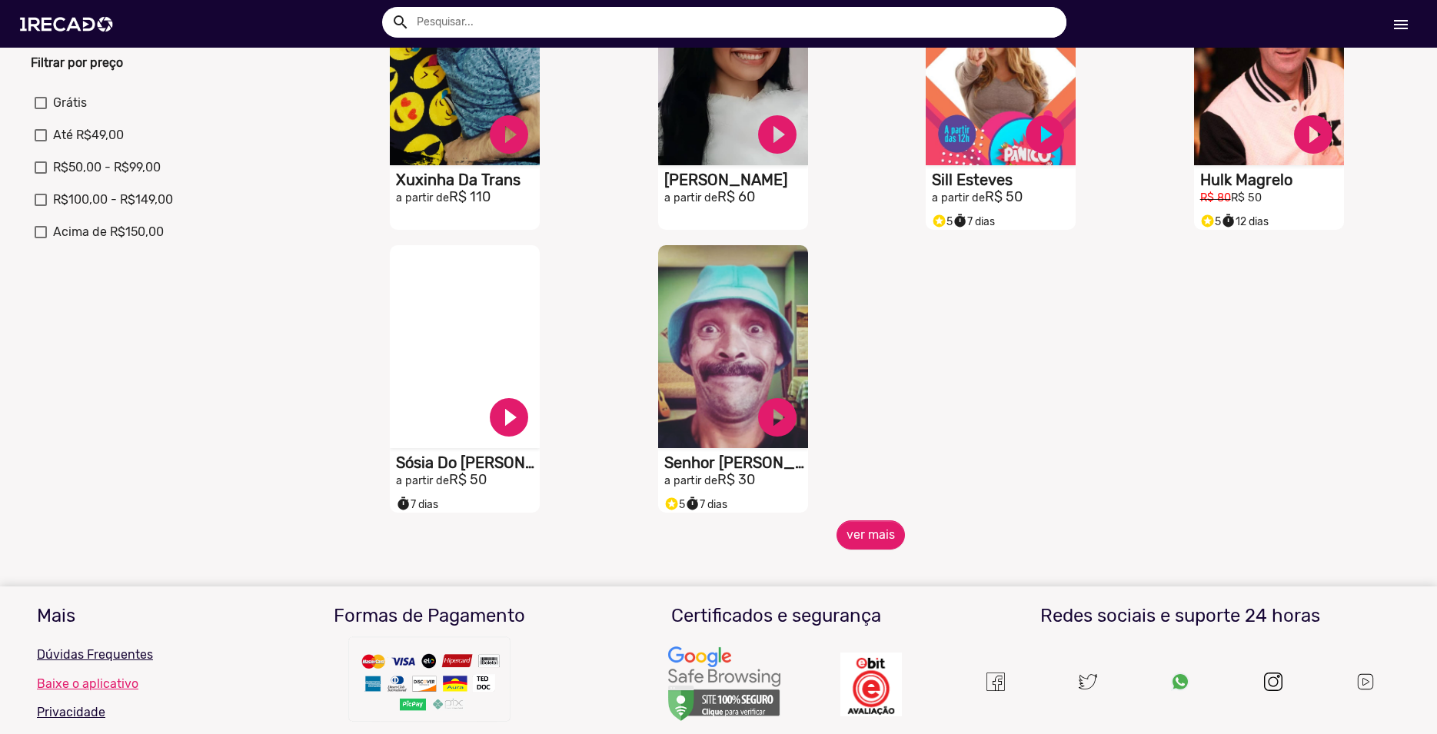
scroll to position [526, 0]
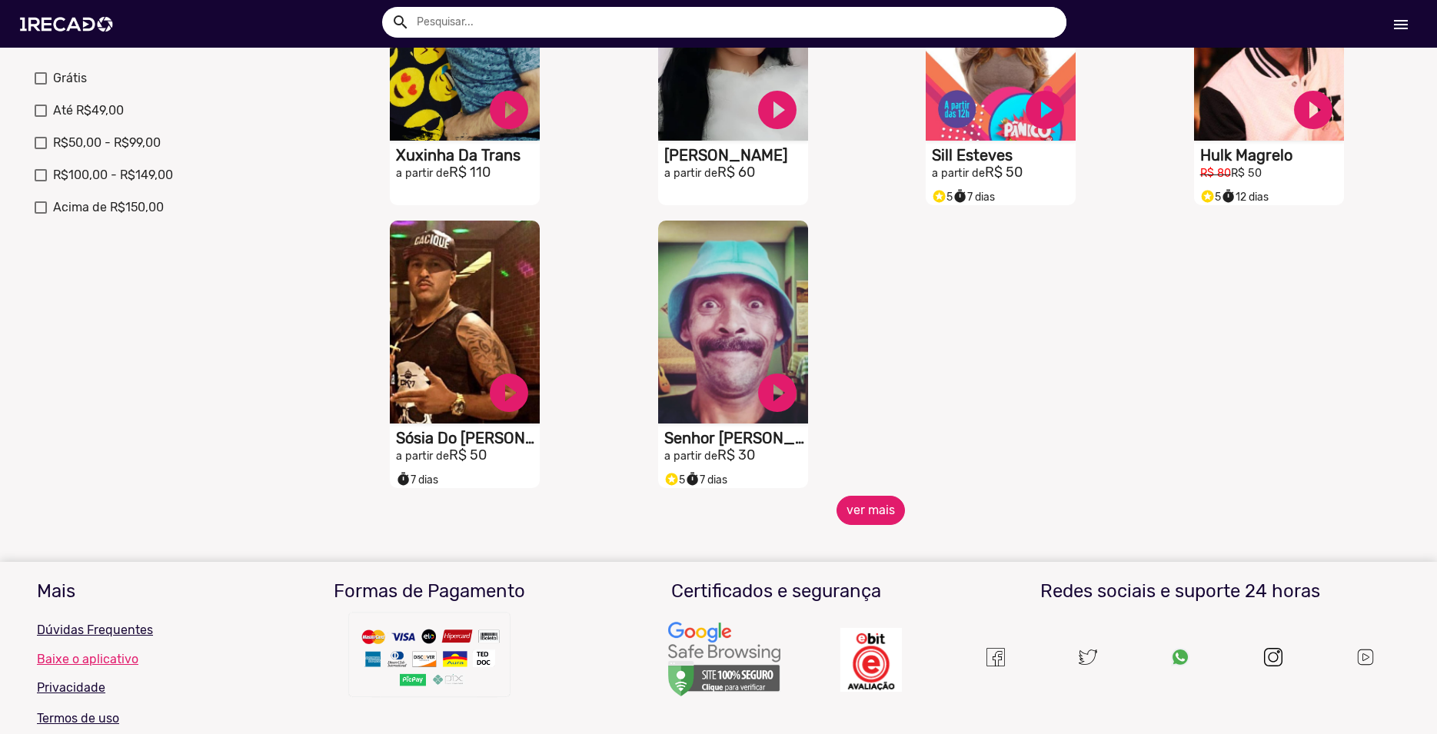
click at [879, 525] on button "ver mais" at bounding box center [870, 510] width 68 height 29
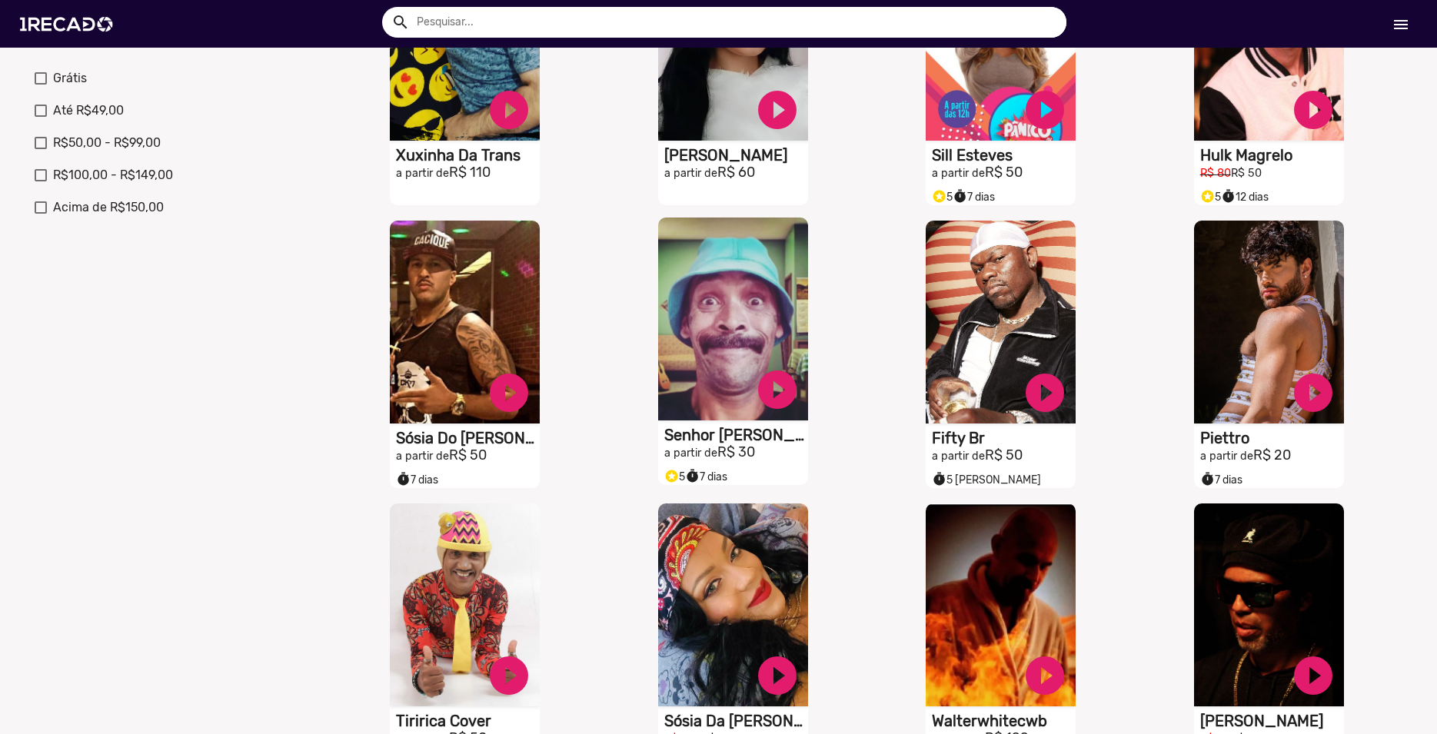
click at [717, 318] on video "S1RECADO vídeos dedicados para fãs e empresas" at bounding box center [733, 319] width 150 height 203
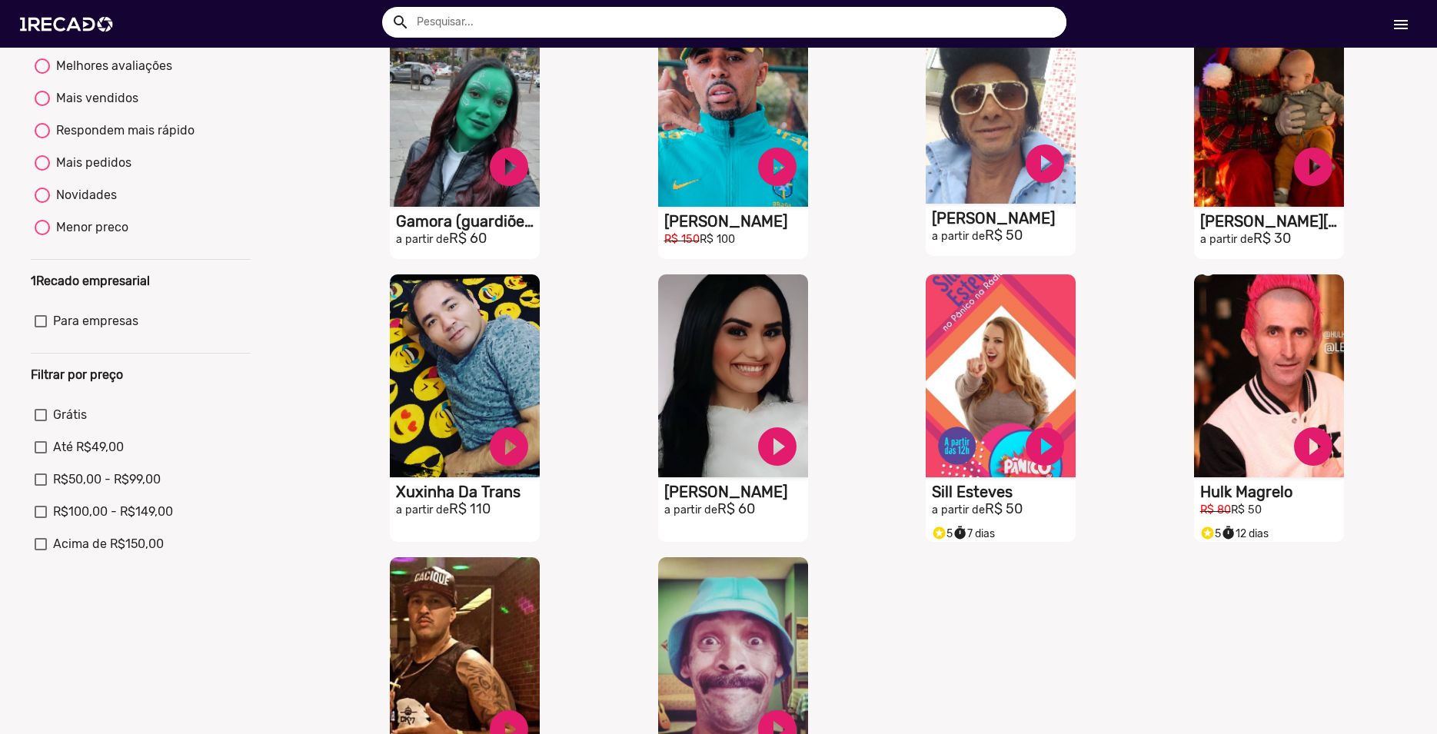
scroll to position [351, 0]
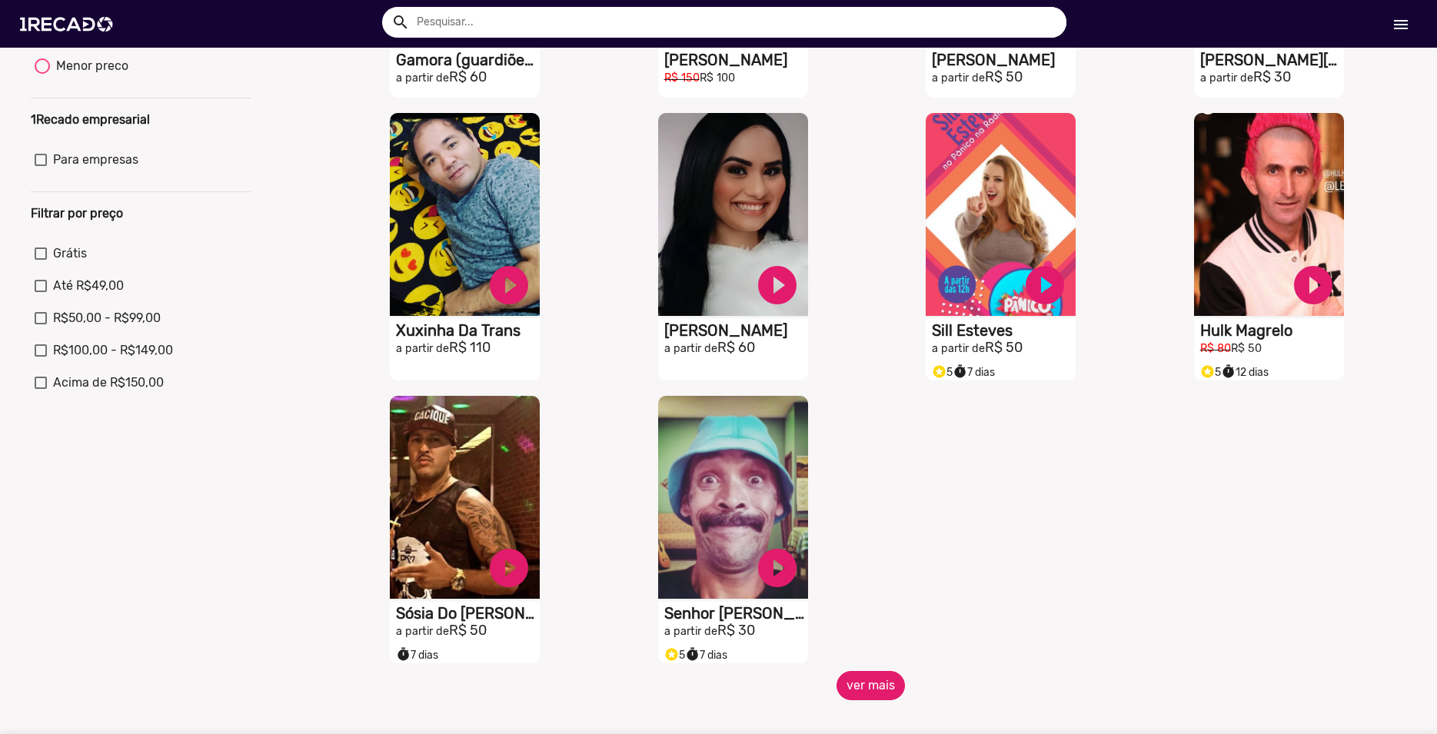
click at [867, 699] on button "ver mais" at bounding box center [870, 685] width 68 height 29
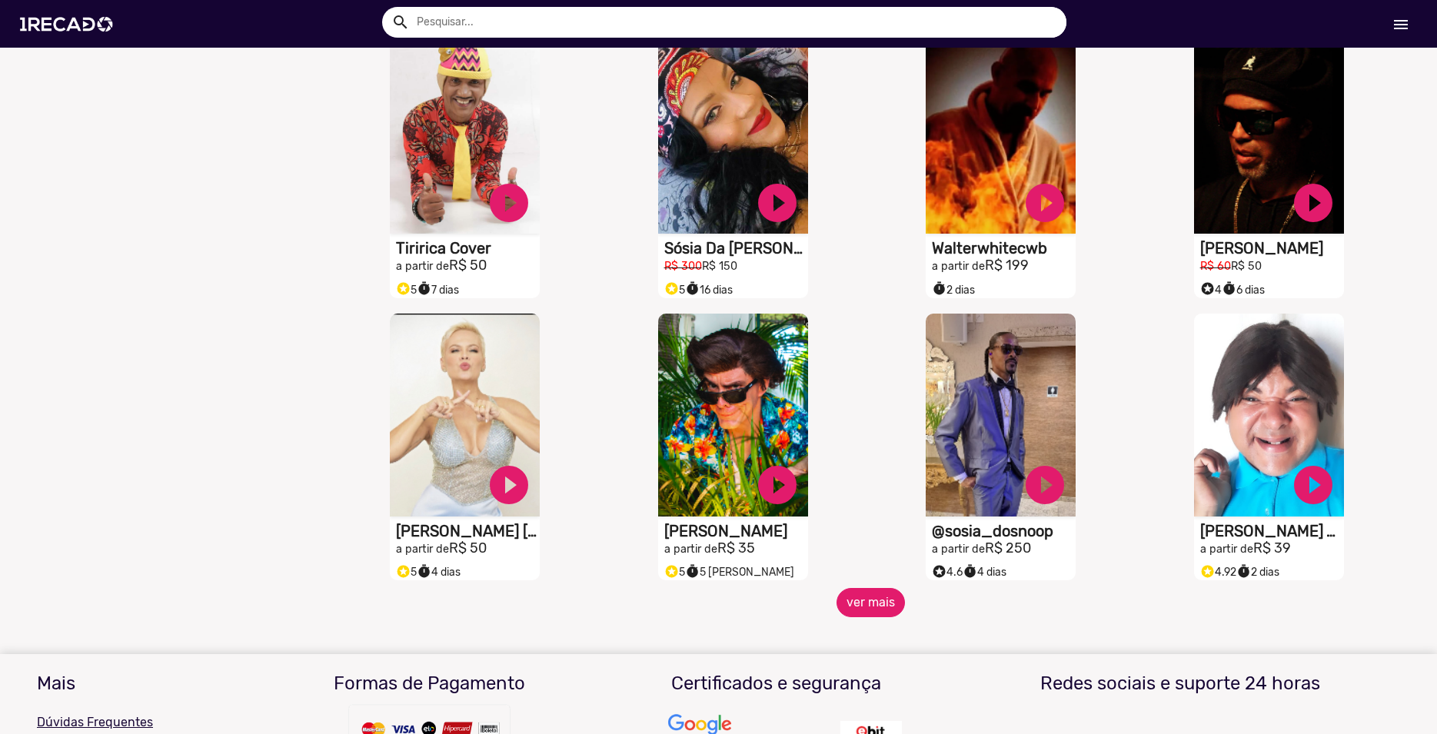
scroll to position [1052, 0]
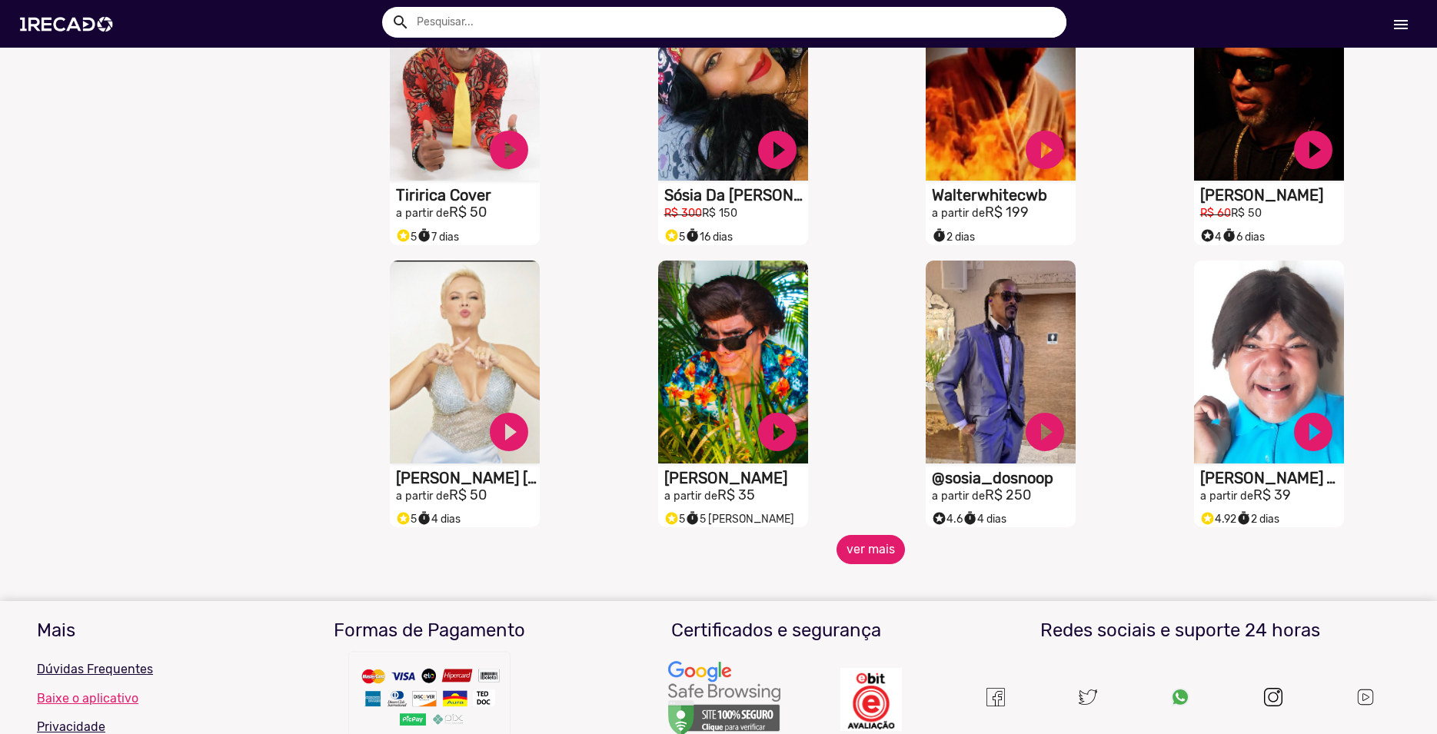
click at [872, 564] on button "ver mais" at bounding box center [870, 549] width 68 height 29
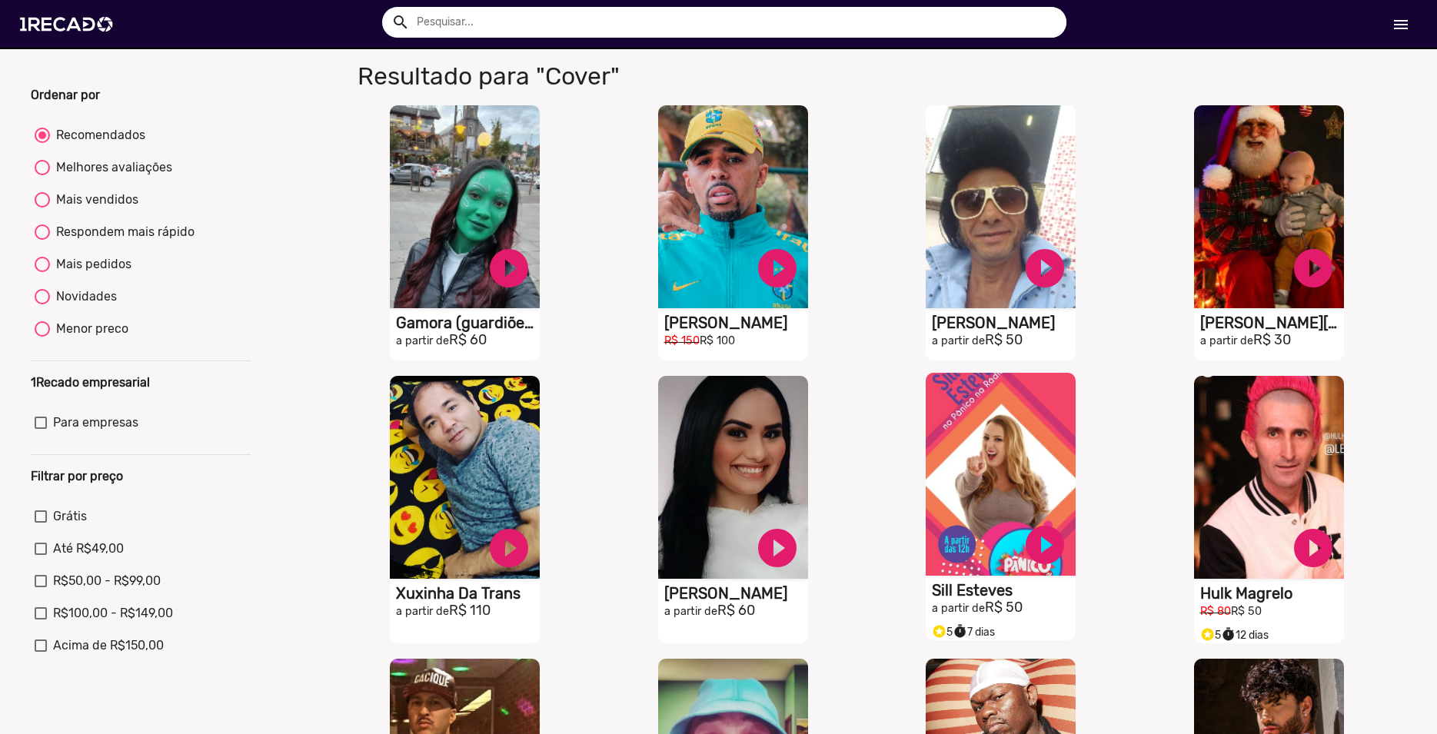
scroll to position [0, 0]
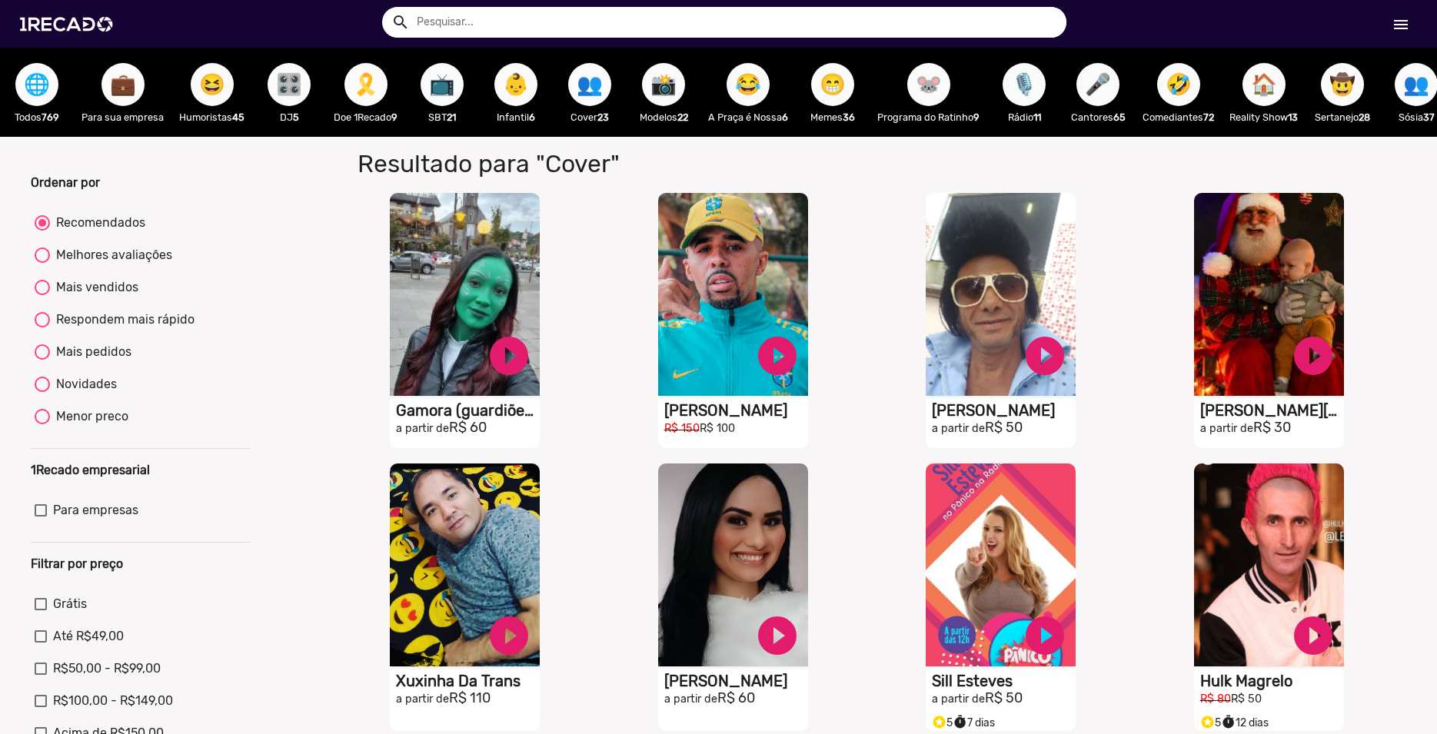
click at [1192, 90] on span "🤣" at bounding box center [1179, 84] width 26 height 43
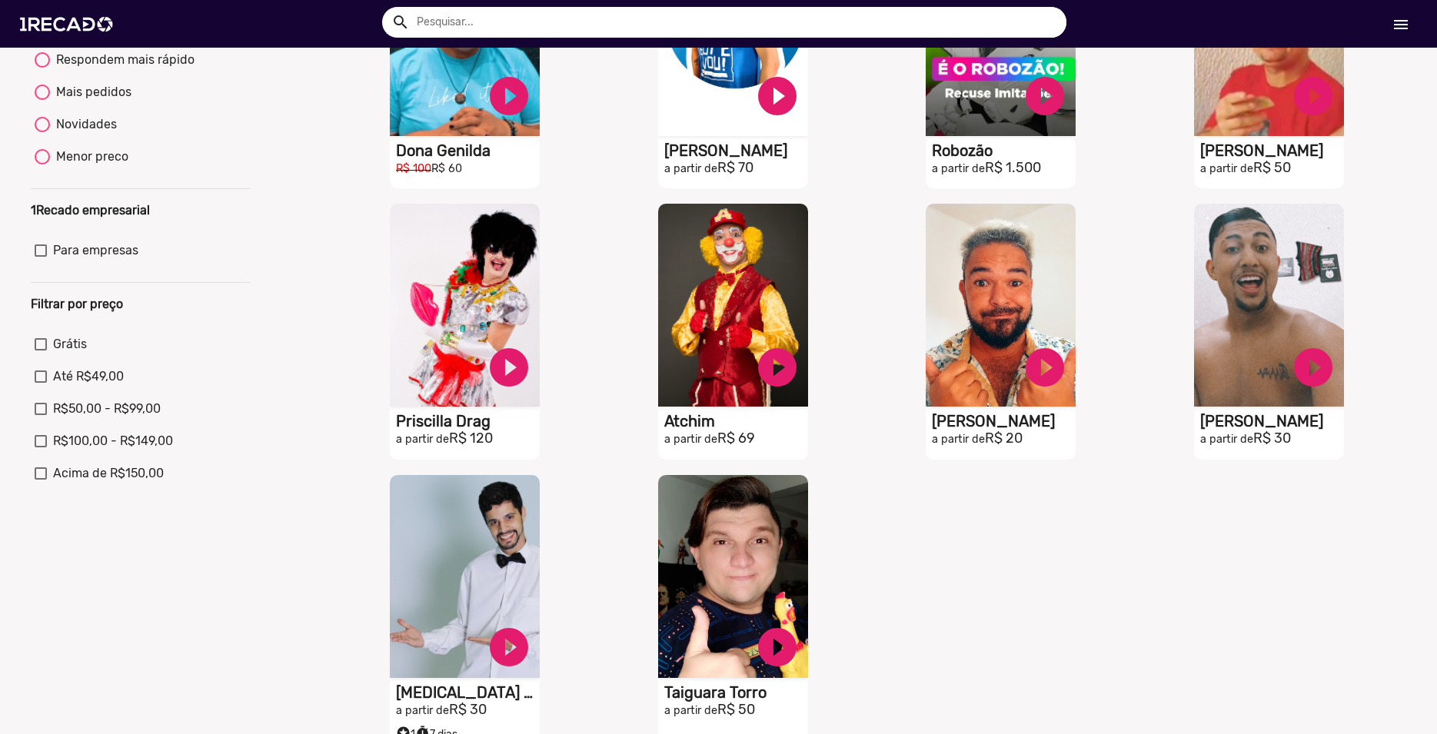
scroll to position [351, 0]
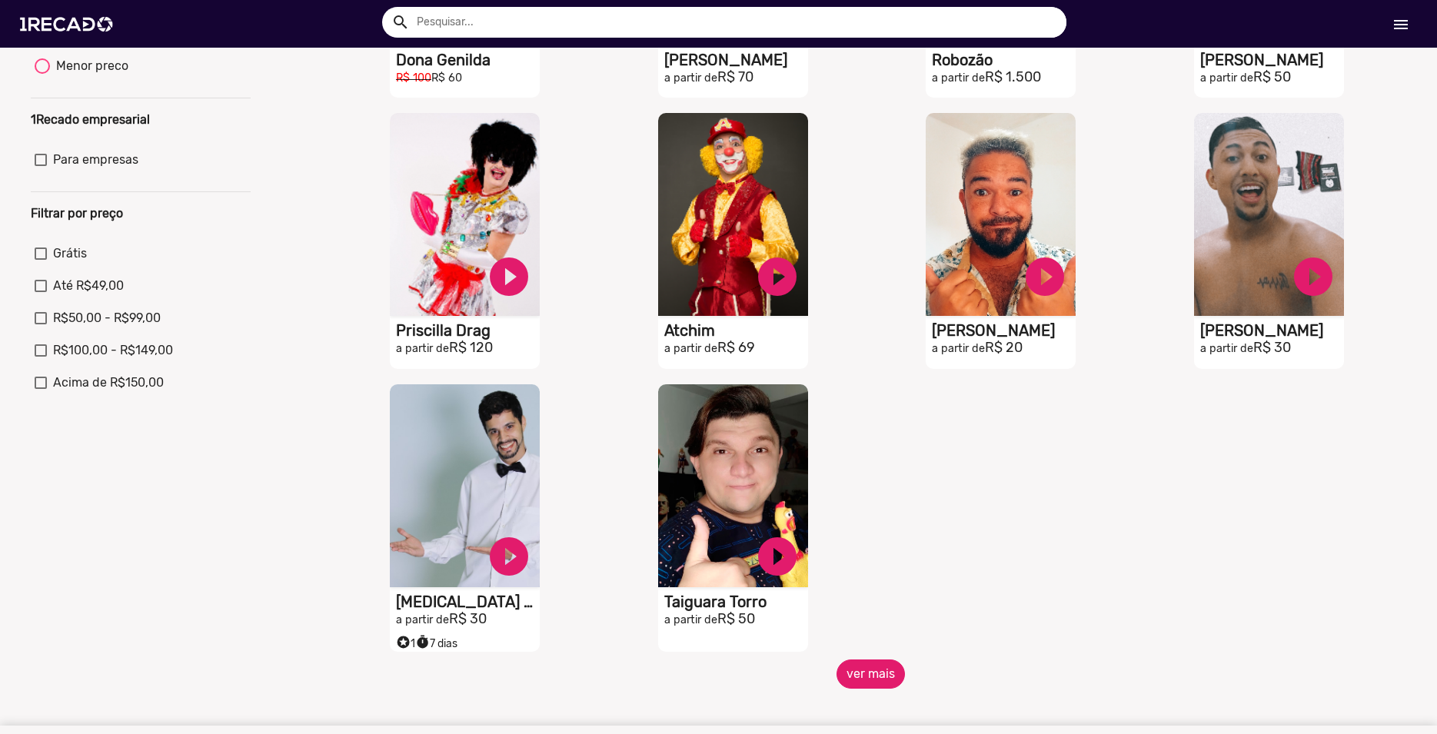
click at [877, 688] on button "ver mais" at bounding box center [870, 674] width 68 height 29
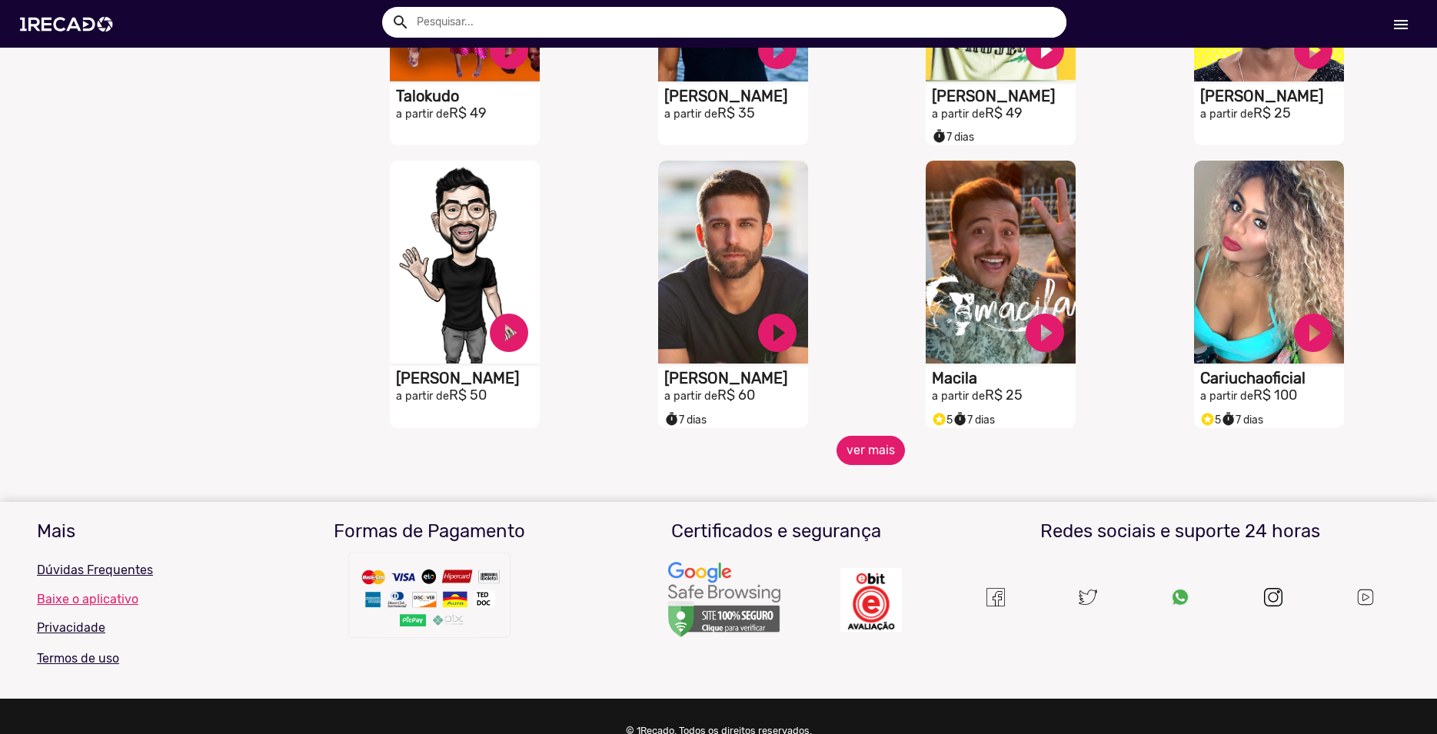
click at [871, 465] on button "ver mais" at bounding box center [870, 450] width 68 height 29
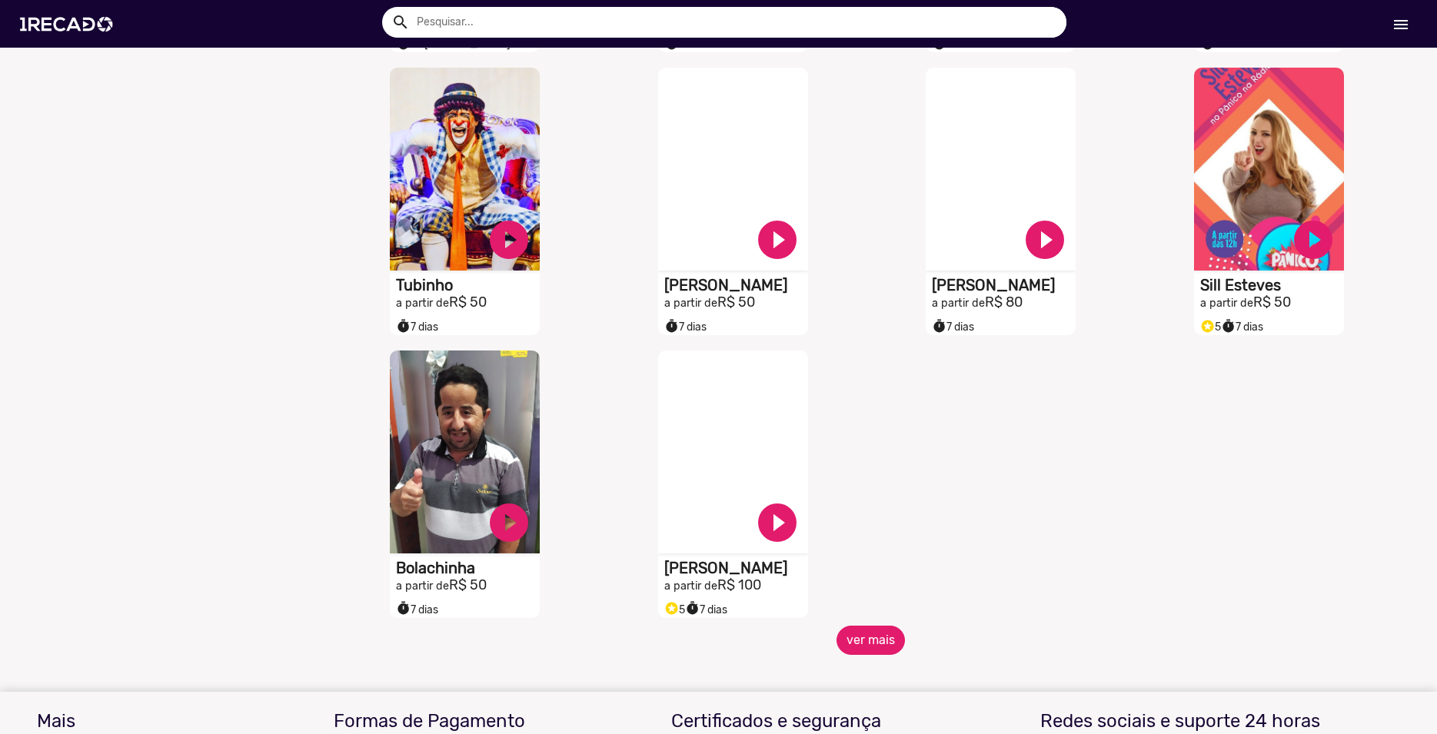
scroll to position [2016, 0]
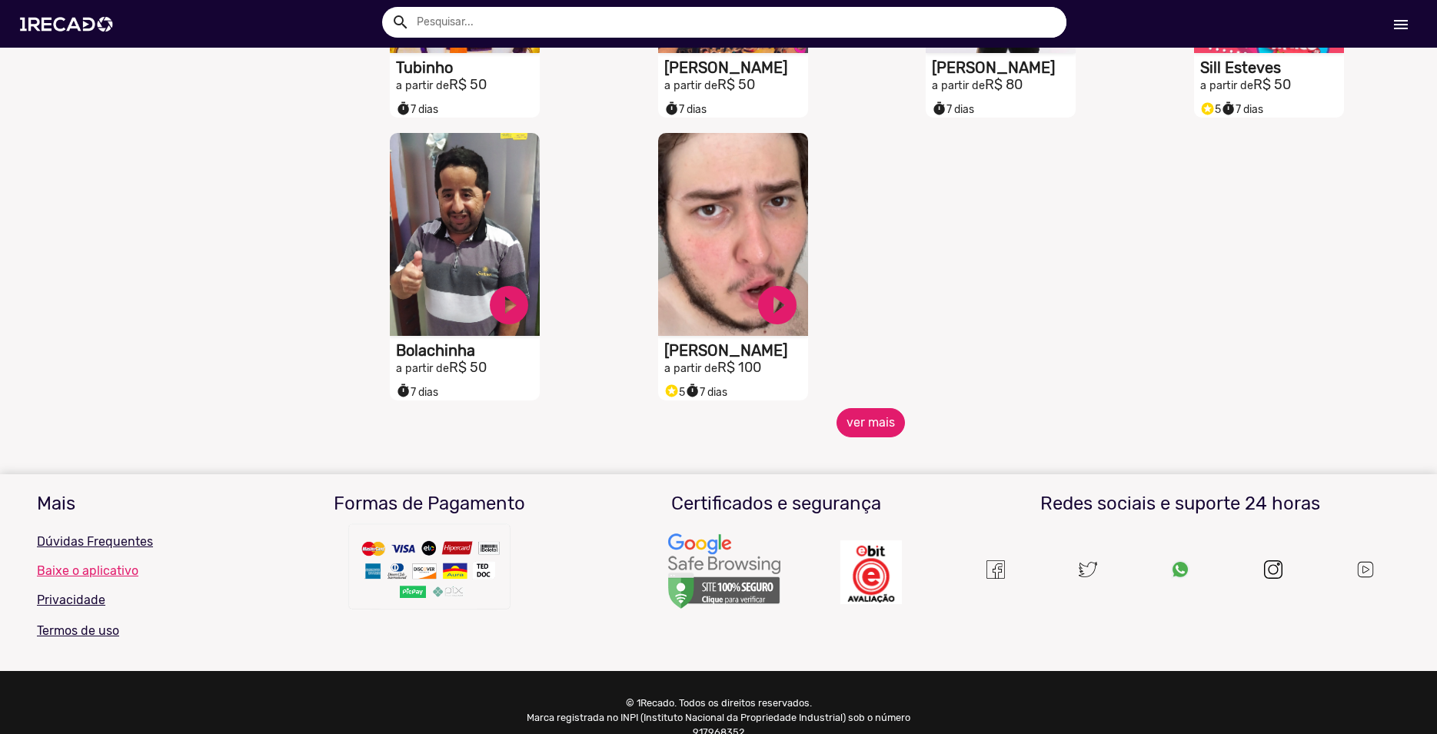
click at [875, 430] on button "ver mais" at bounding box center [870, 422] width 68 height 29
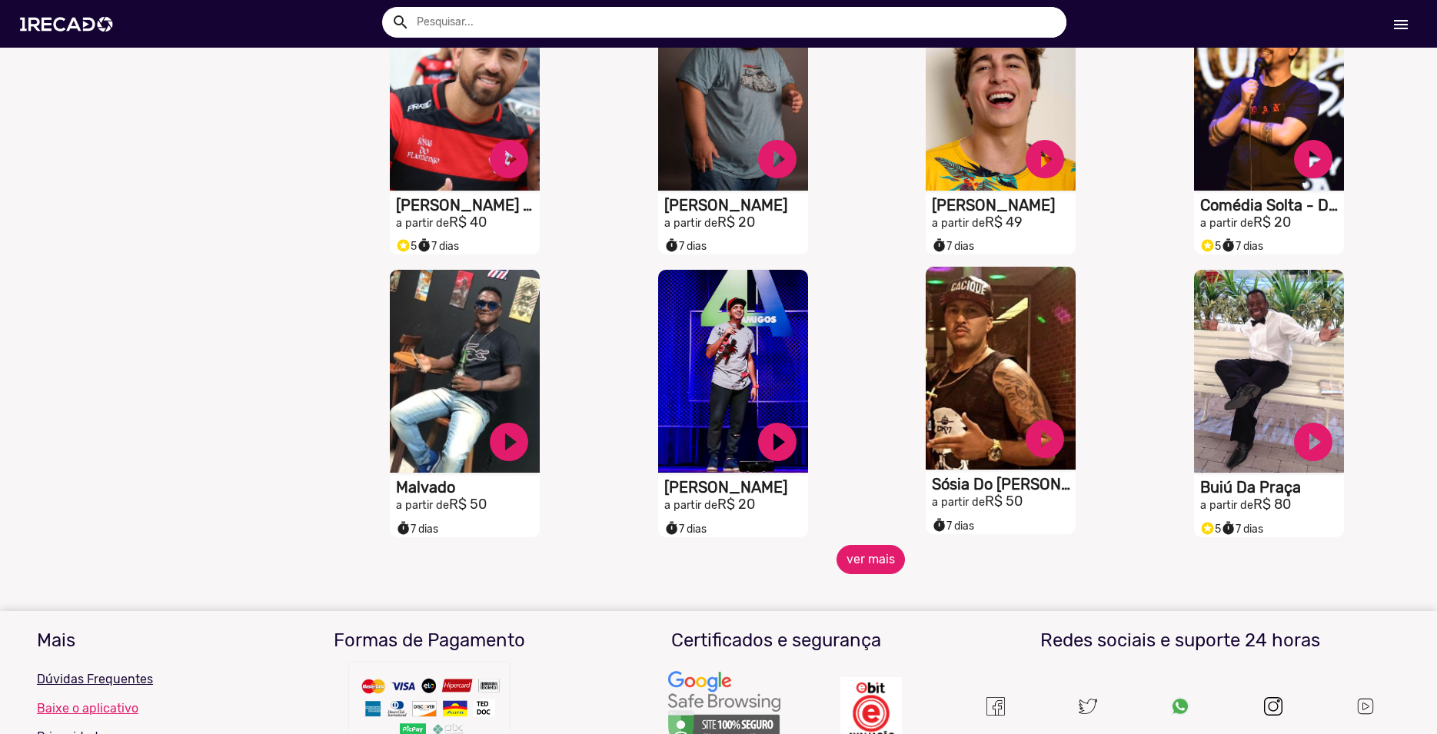
scroll to position [2454, 0]
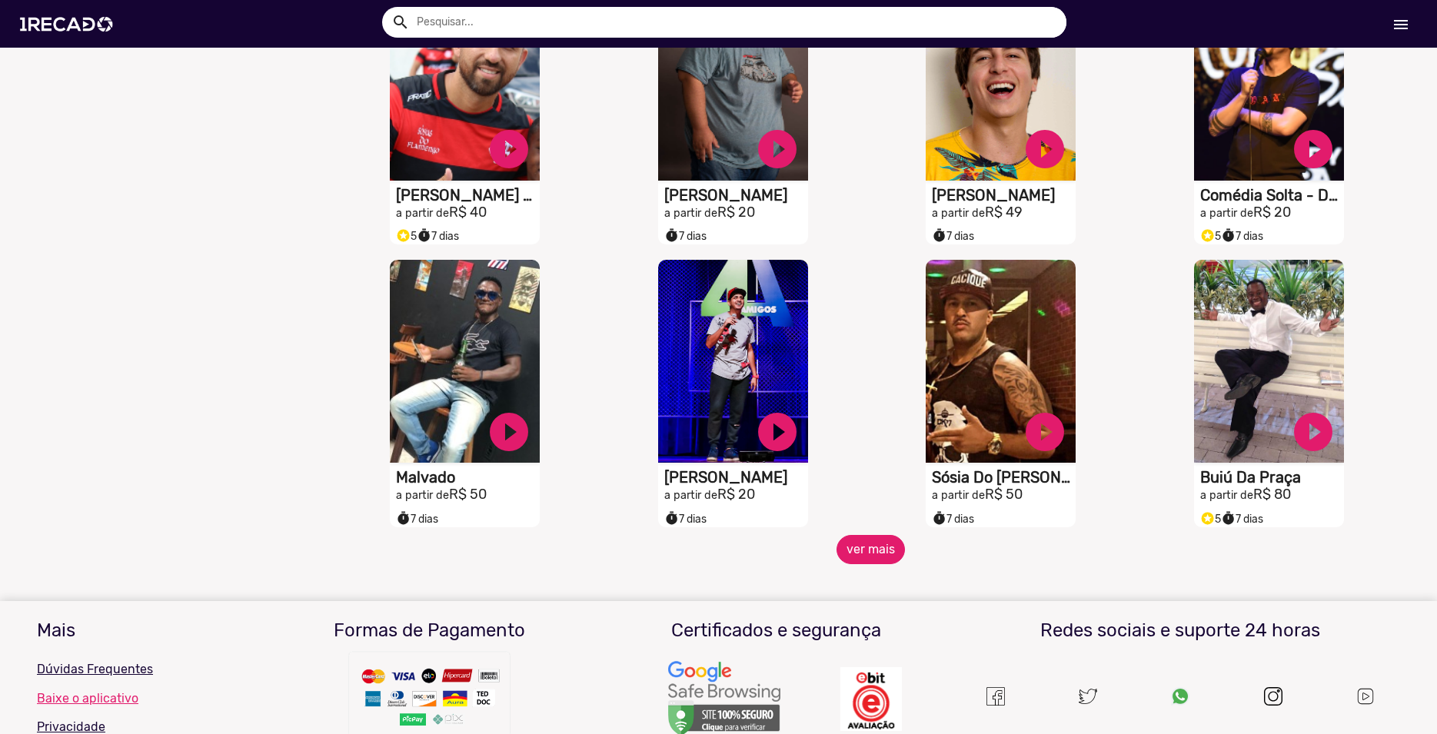
click at [881, 561] on button "ver mais" at bounding box center [870, 549] width 68 height 29
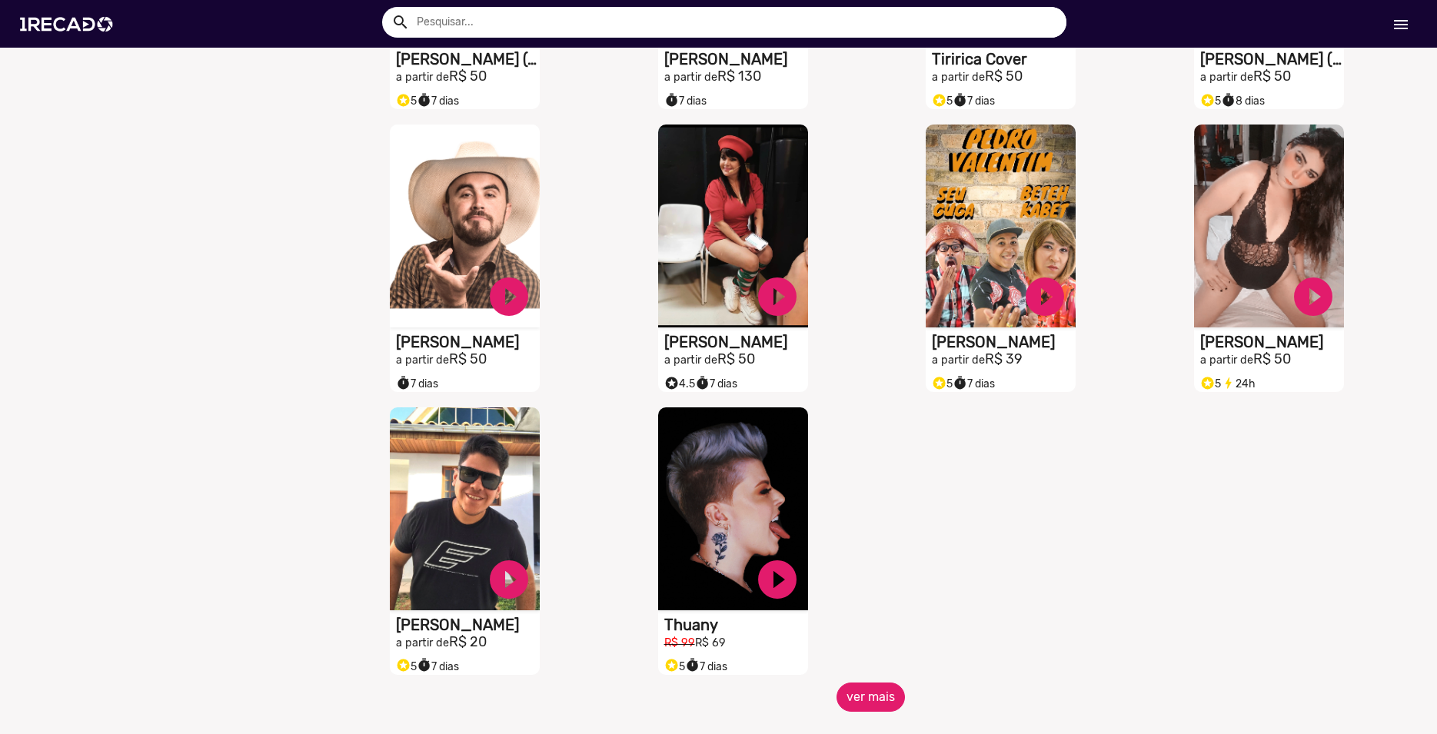
scroll to position [3418, 0]
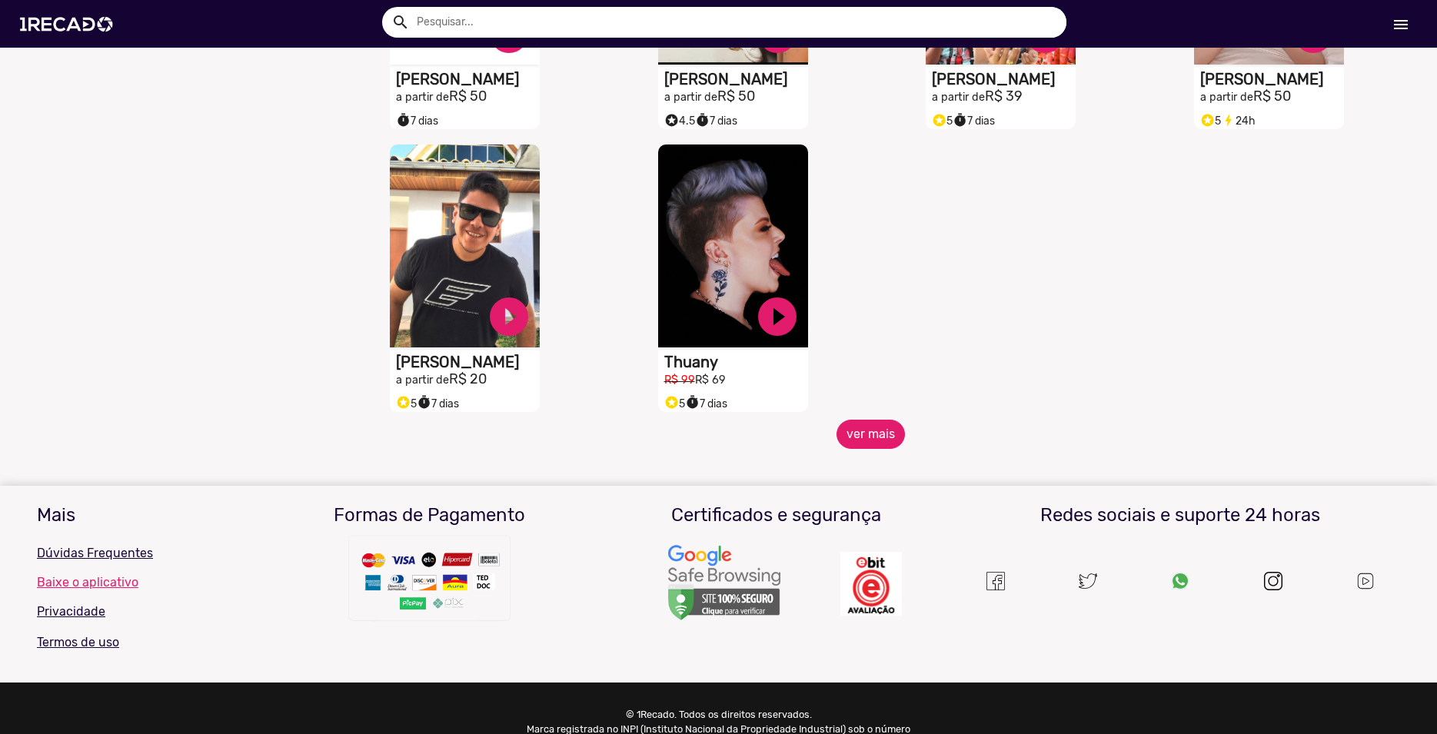
click at [863, 449] on button "ver mais" at bounding box center [870, 434] width 68 height 29
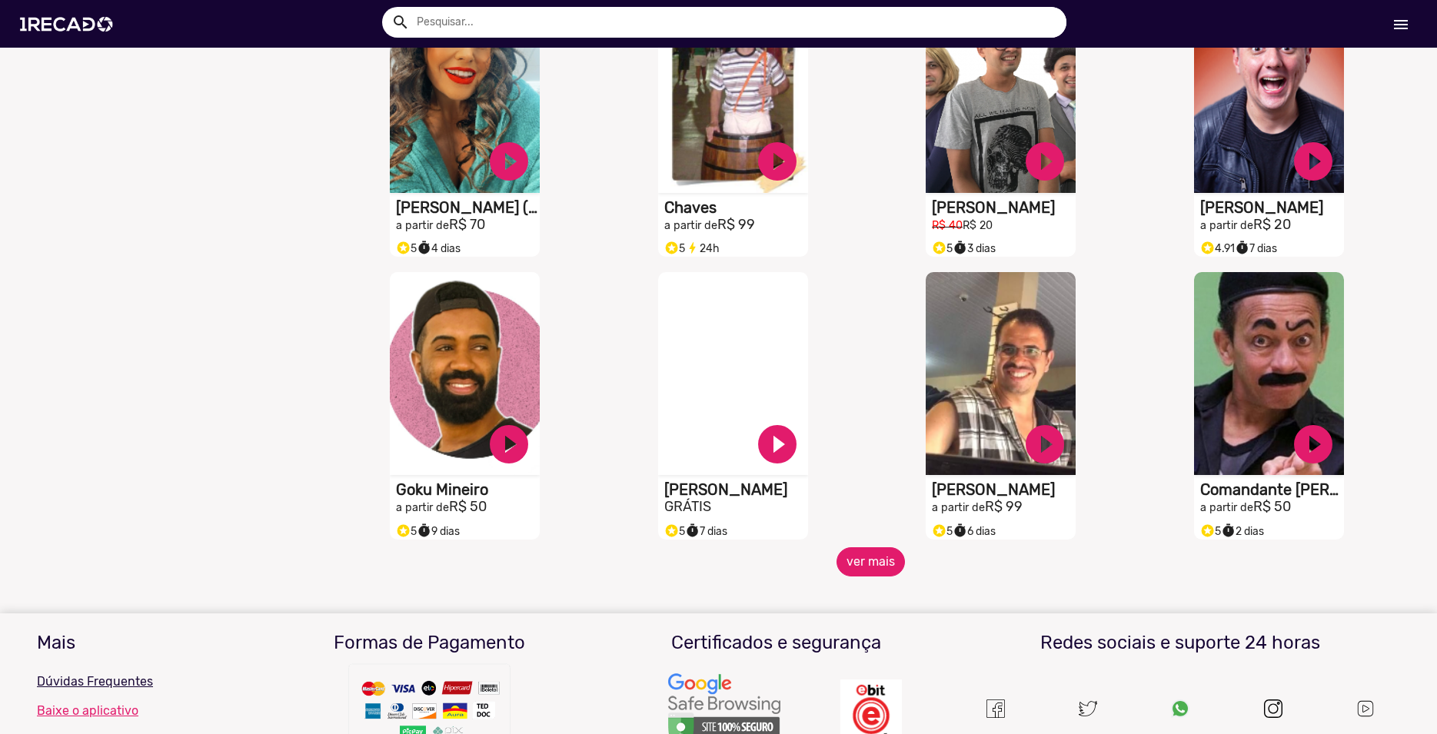
scroll to position [3856, 0]
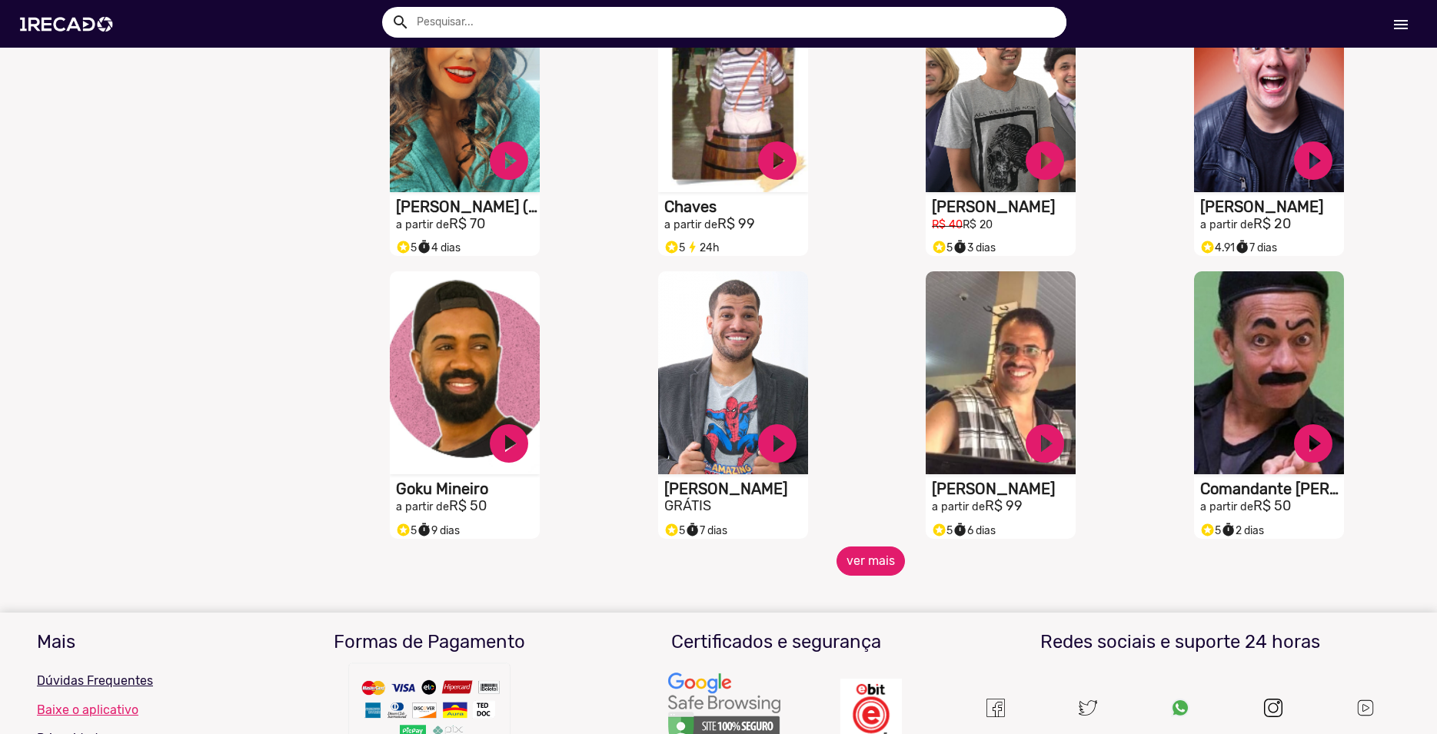
click at [871, 574] on button "ver mais" at bounding box center [870, 561] width 68 height 29
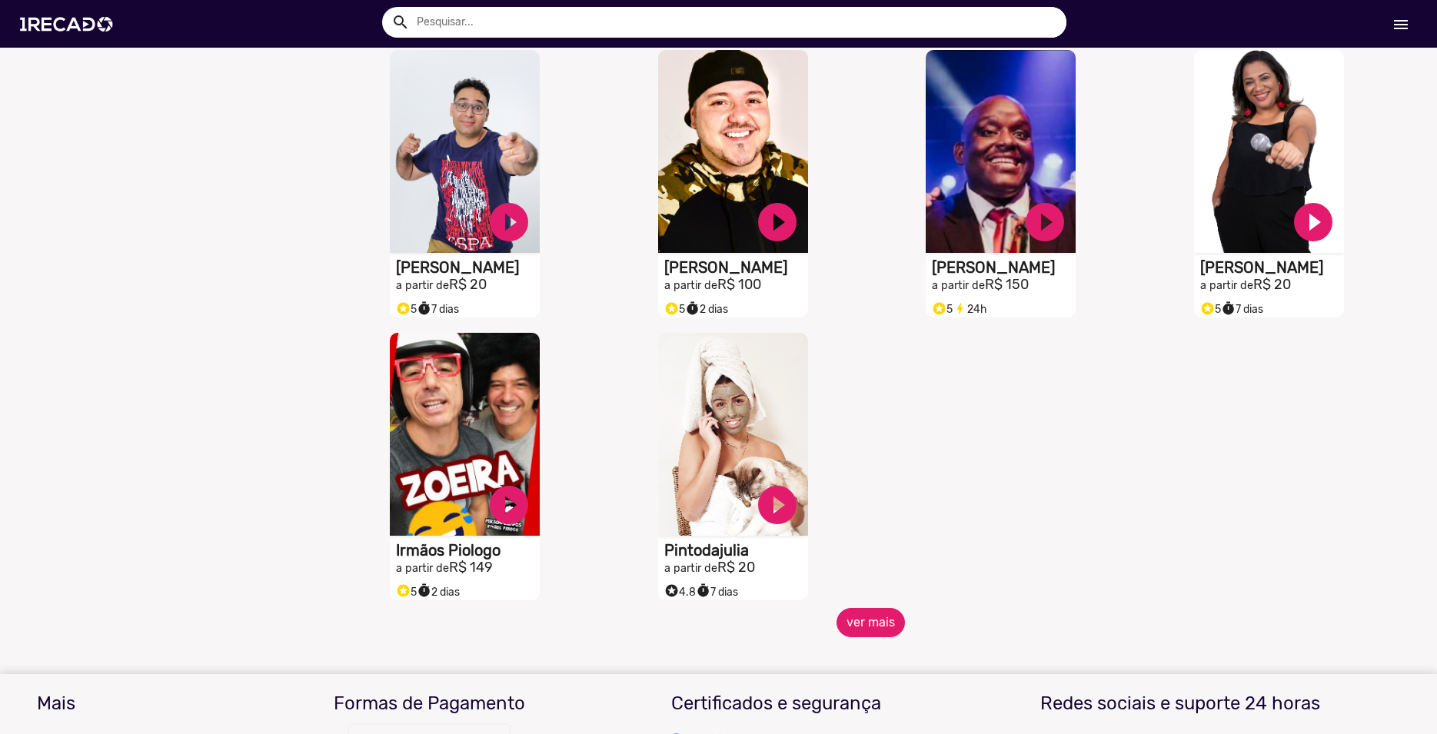
scroll to position [4821, 0]
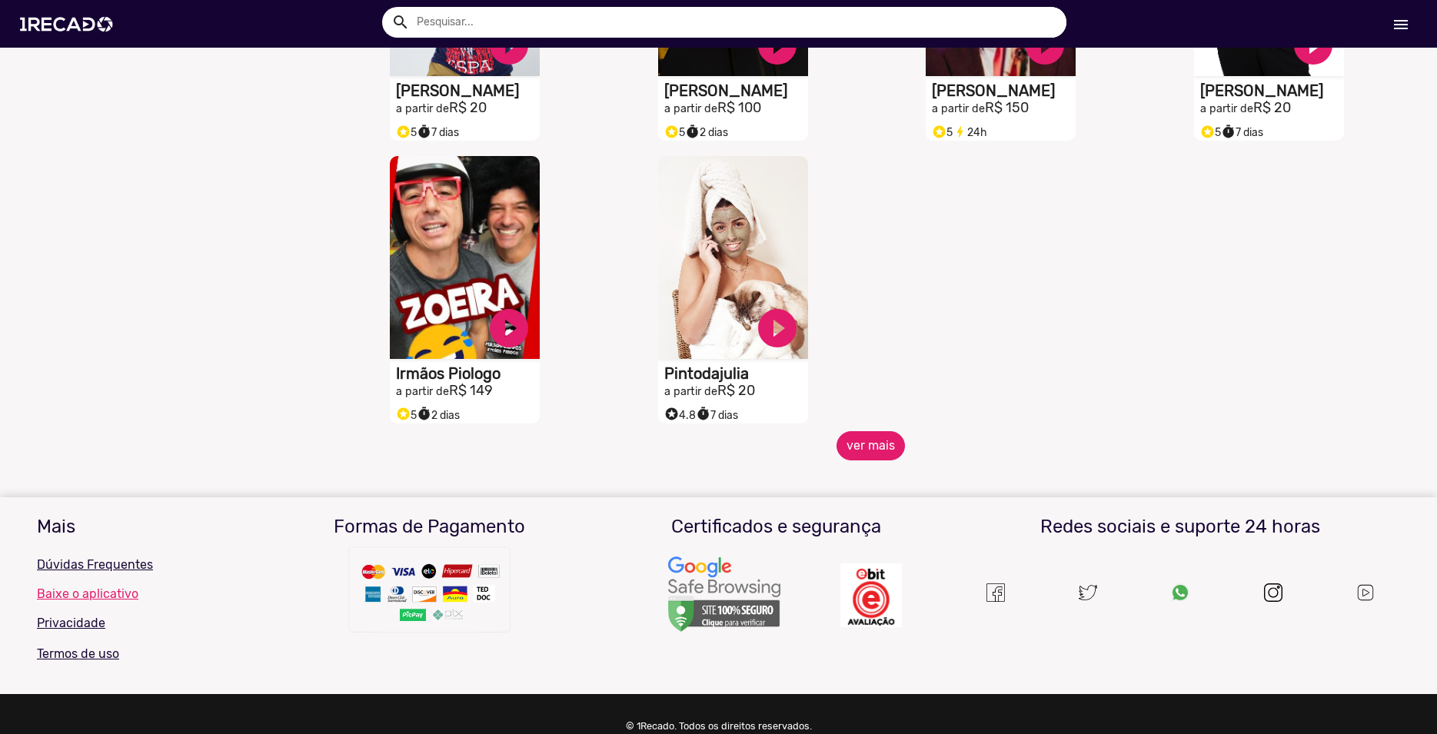
click at [872, 461] on button "ver mais" at bounding box center [870, 445] width 68 height 29
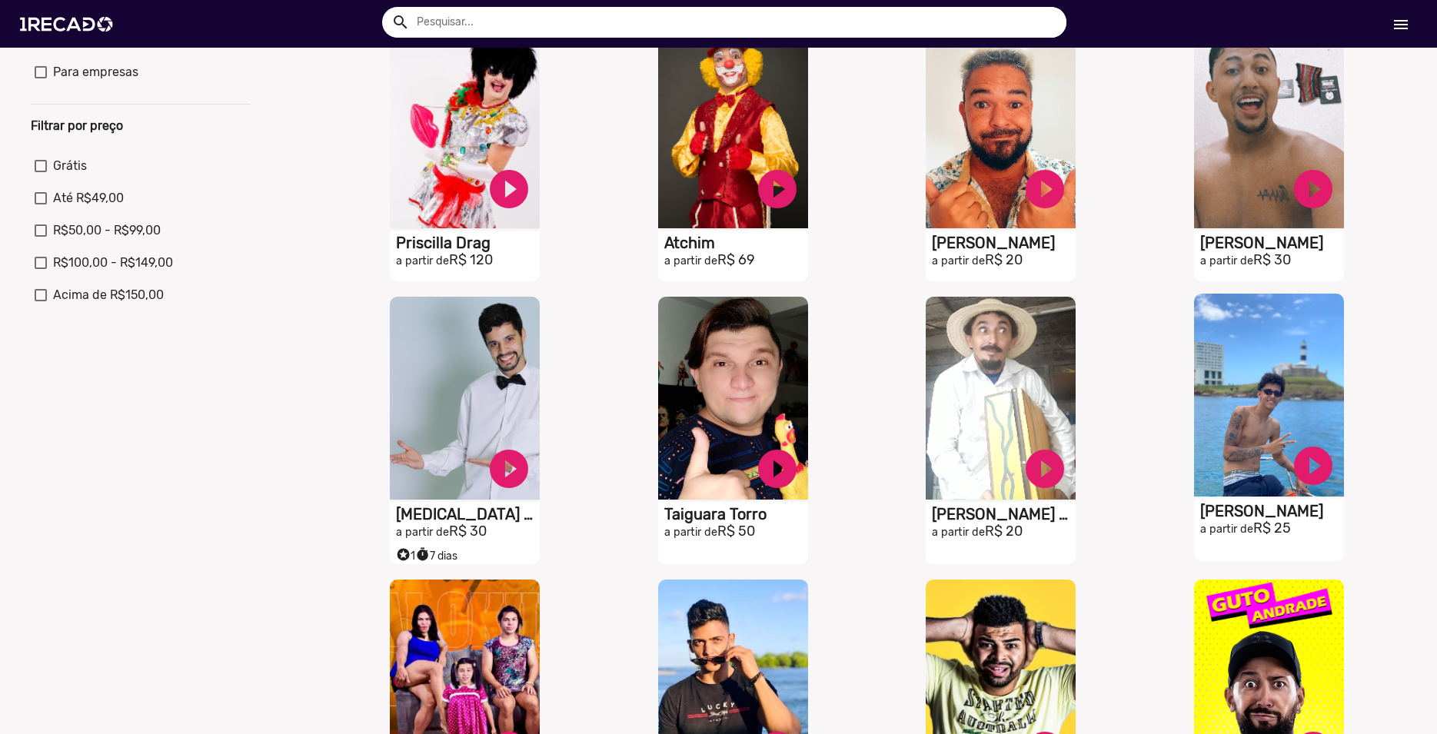
scroll to position [0, 0]
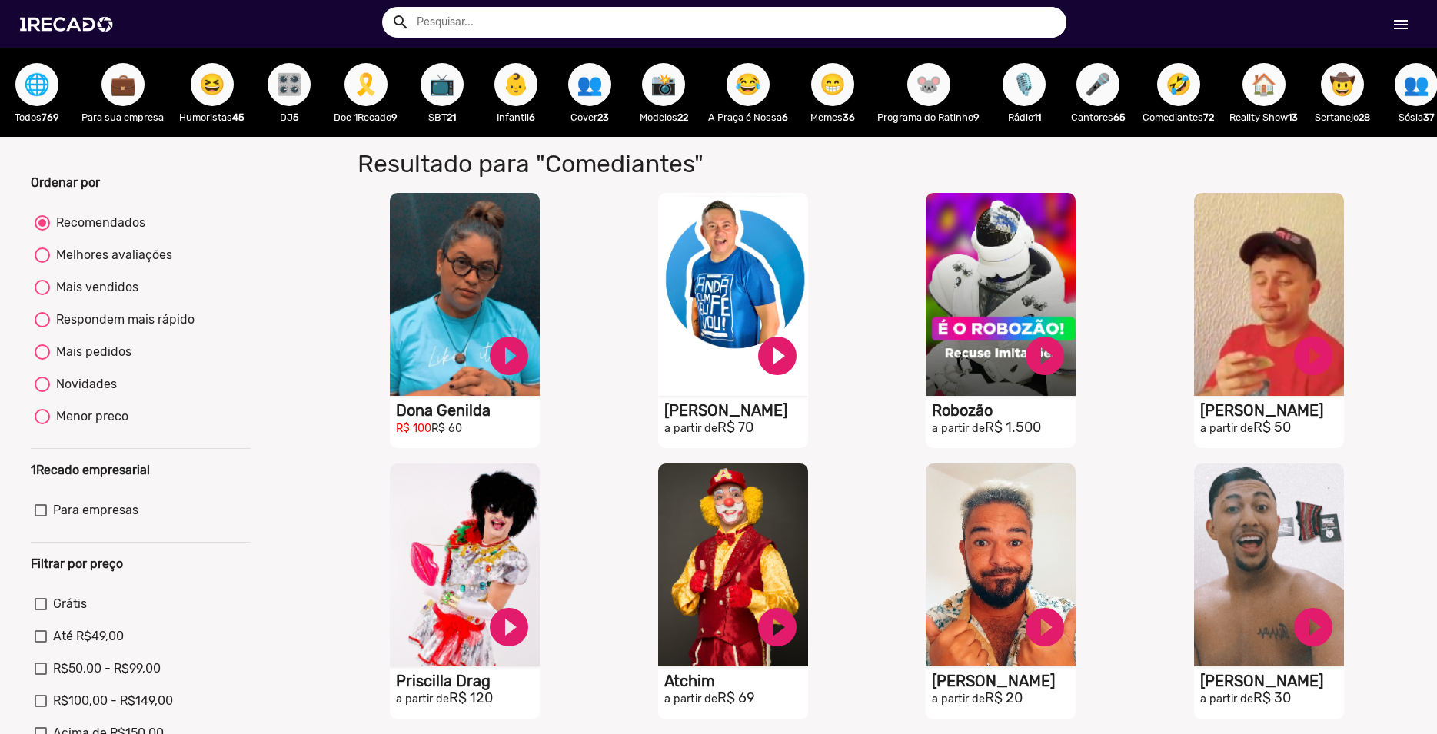
click at [1274, 95] on span "🏠" at bounding box center [1264, 84] width 26 height 43
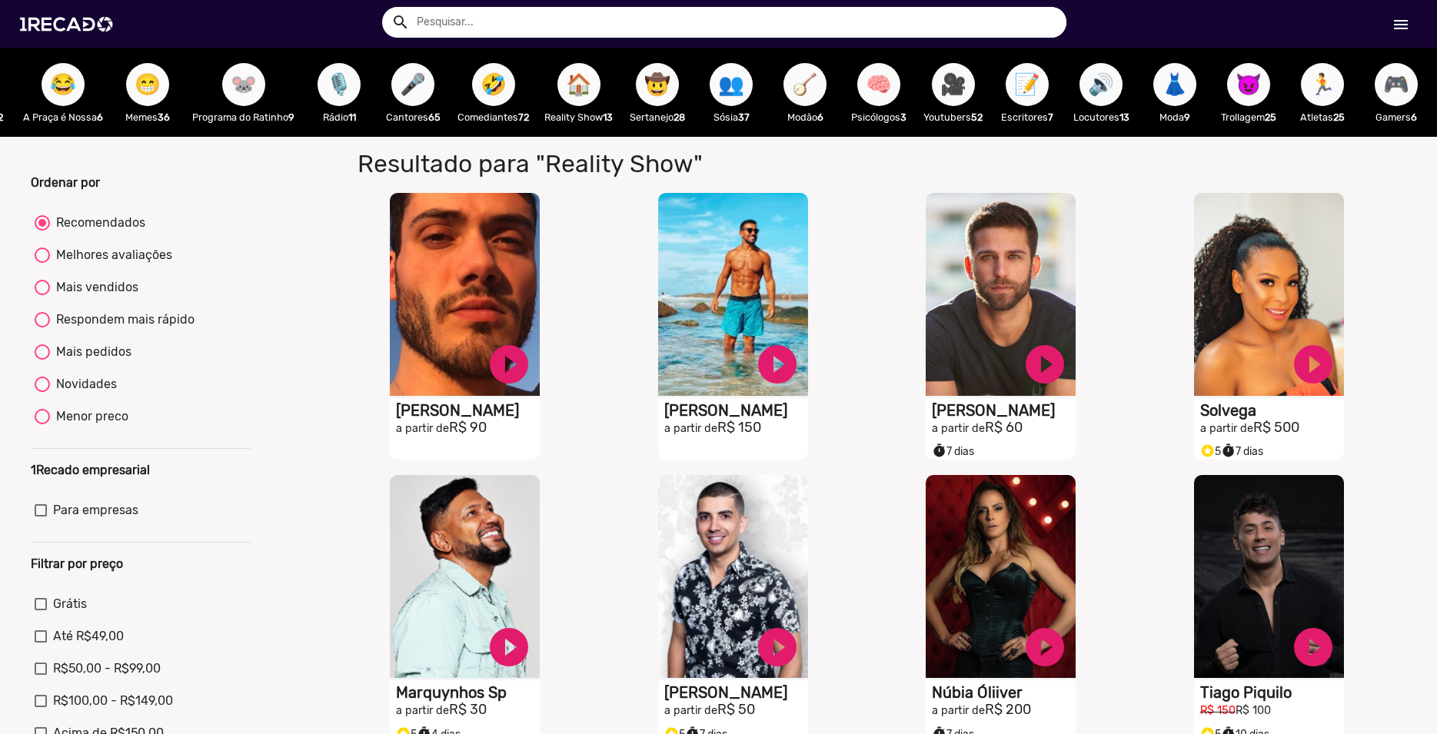
scroll to position [0, 687]
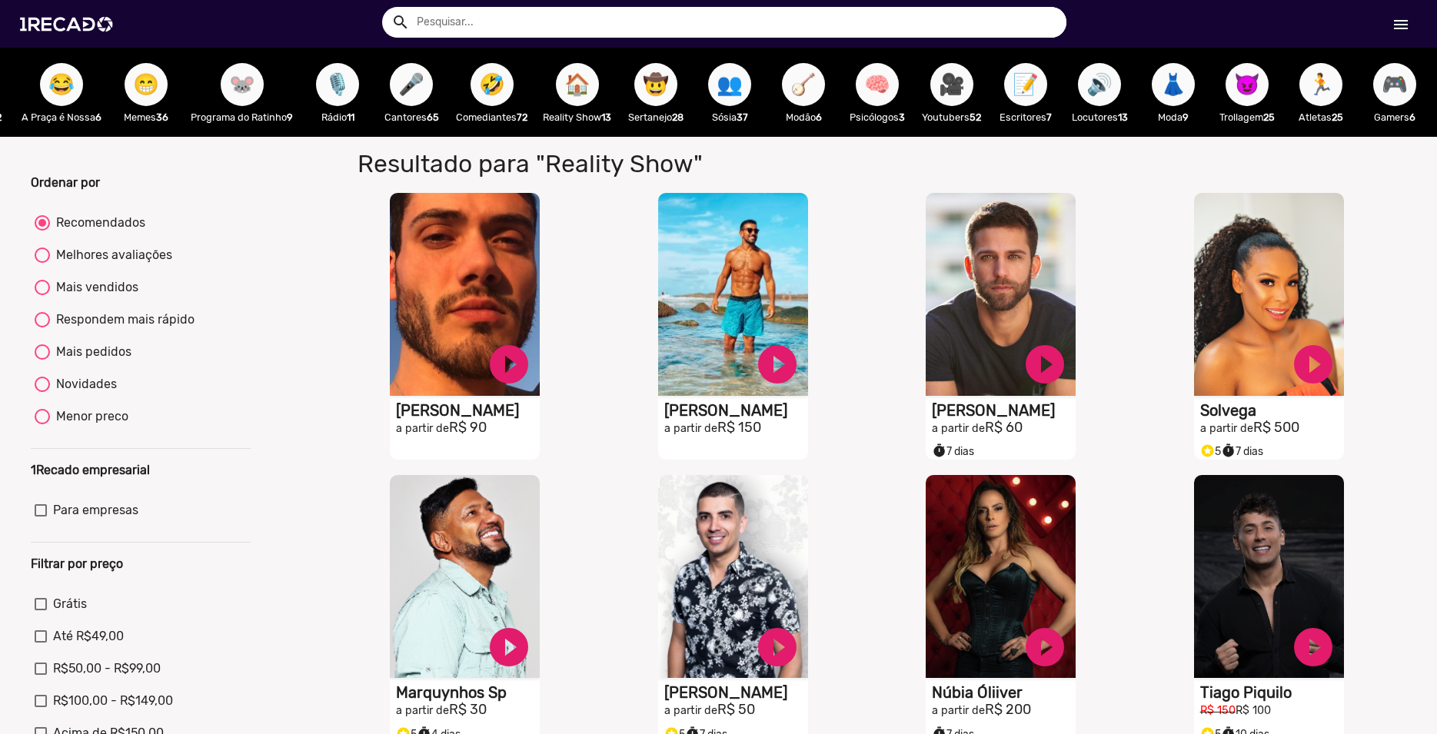
click at [965, 92] on span "🎥" at bounding box center [952, 84] width 26 height 43
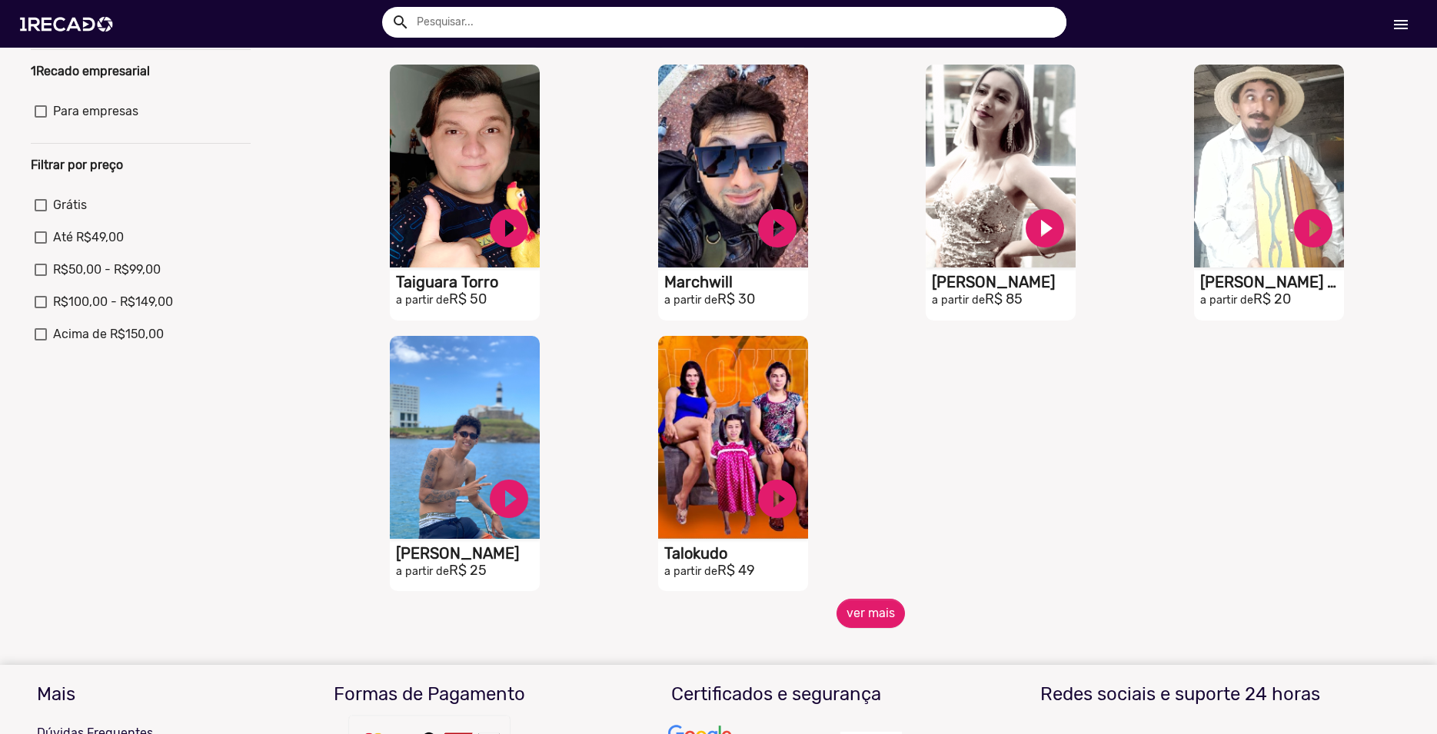
scroll to position [438, 0]
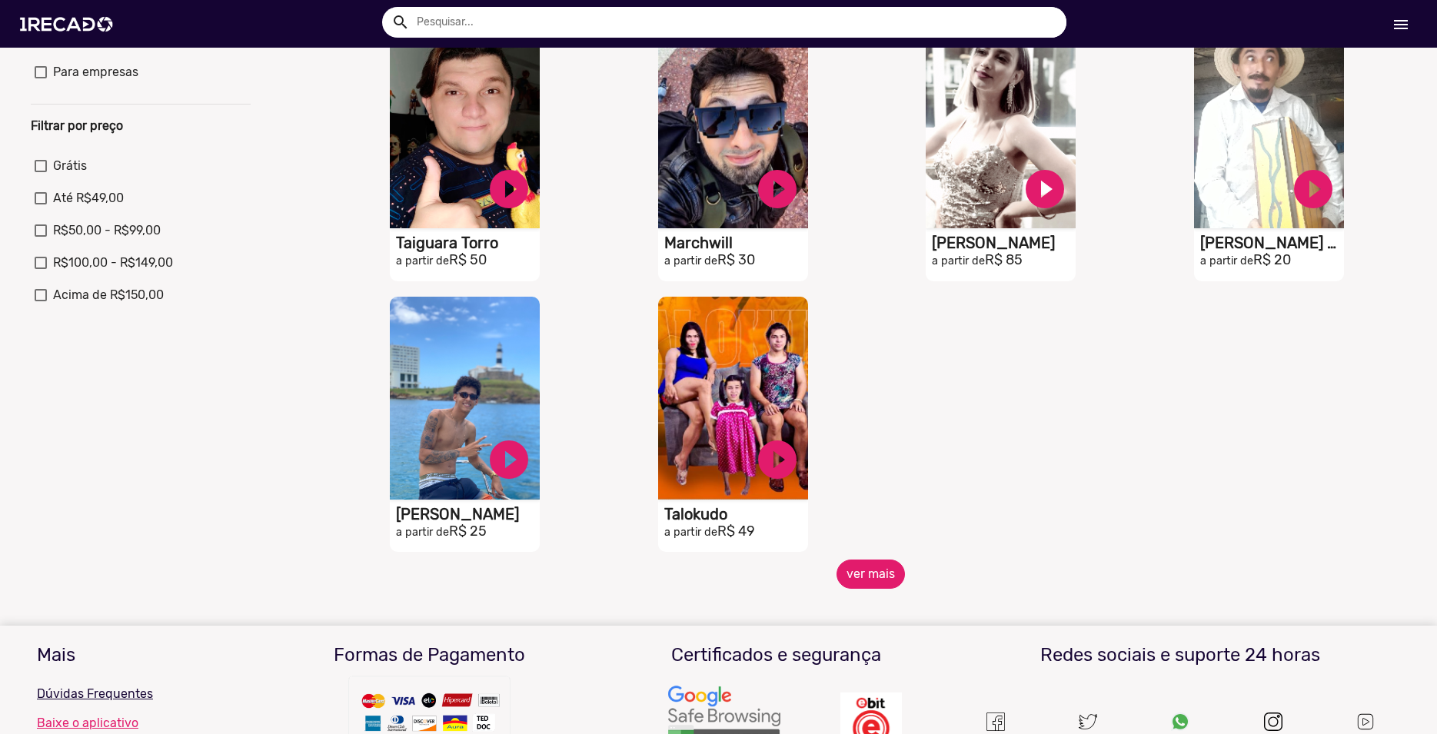
click at [866, 589] on button "ver mais" at bounding box center [870, 574] width 68 height 29
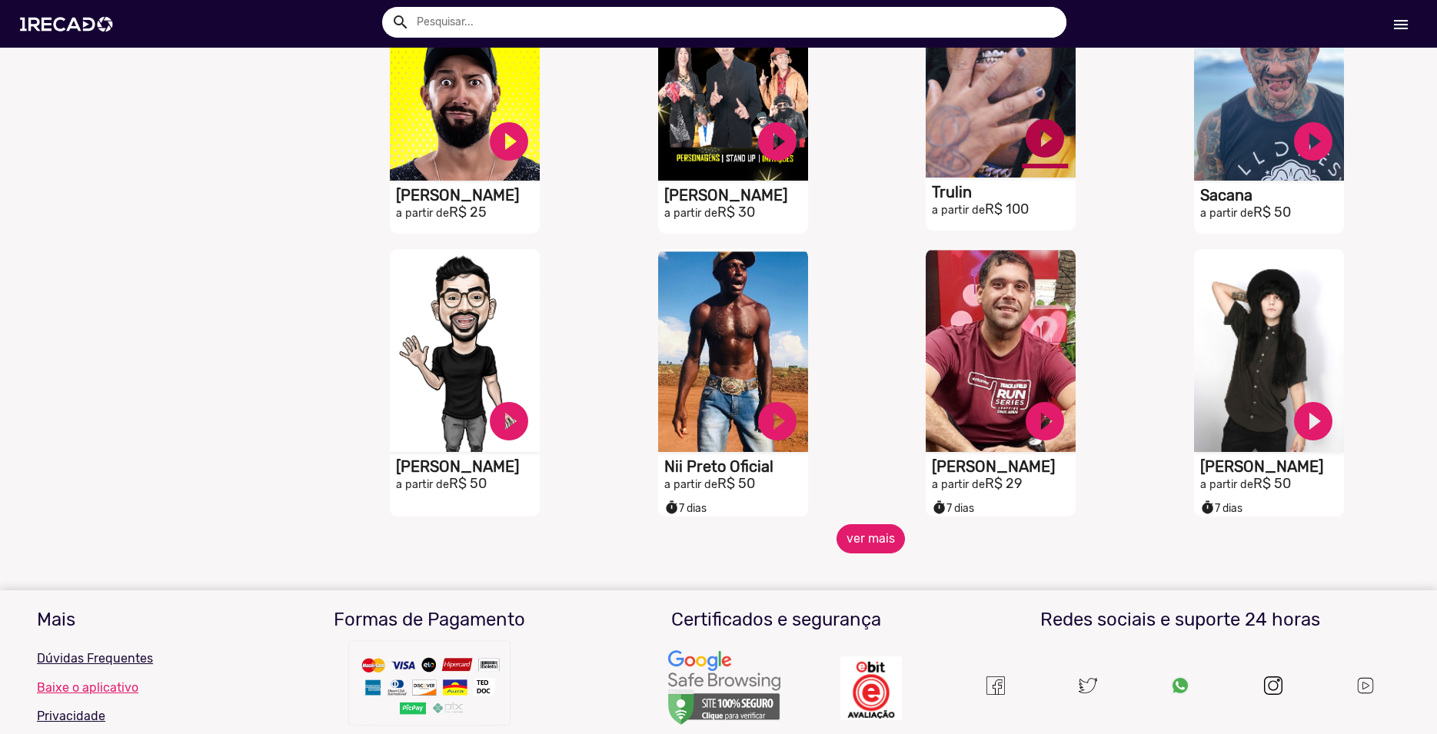
scroll to position [1052, 0]
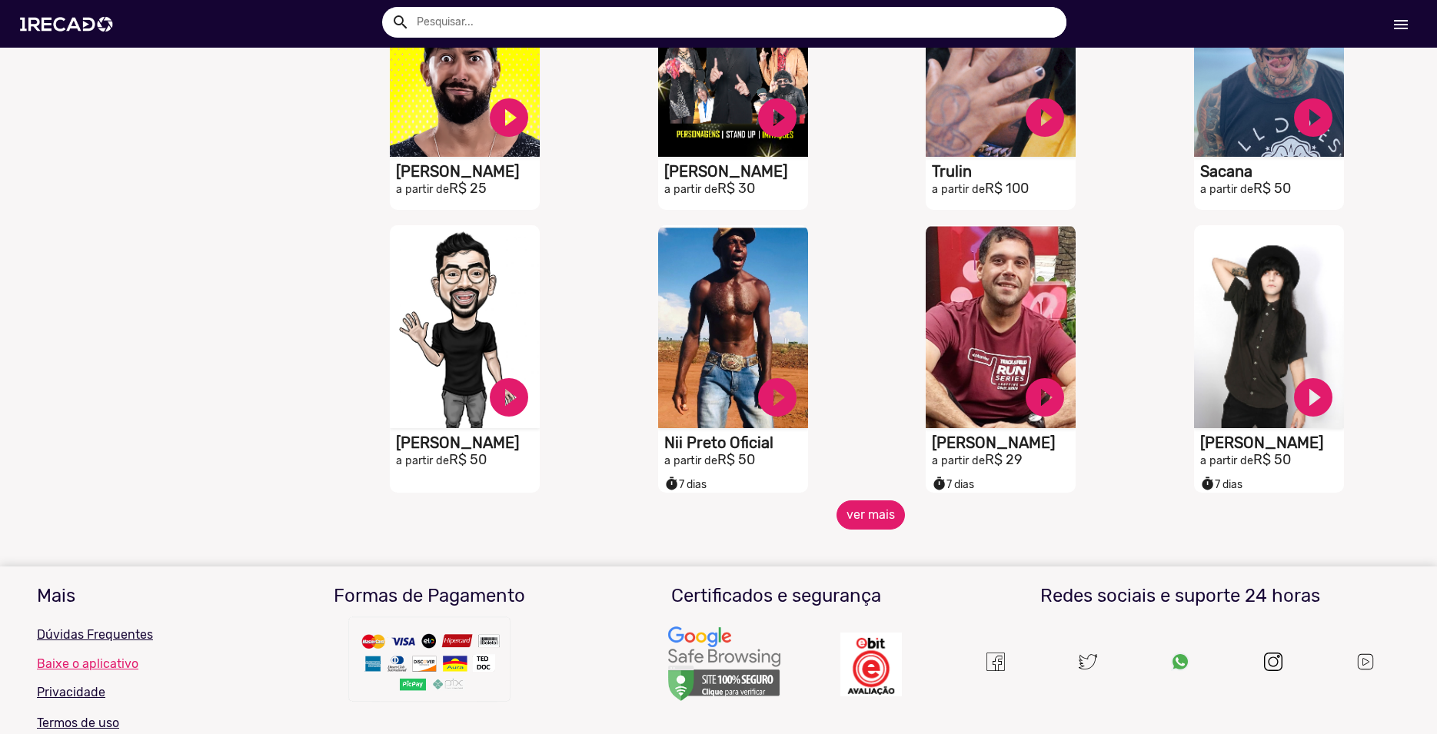
click at [867, 527] on button "ver mais" at bounding box center [870, 515] width 68 height 29
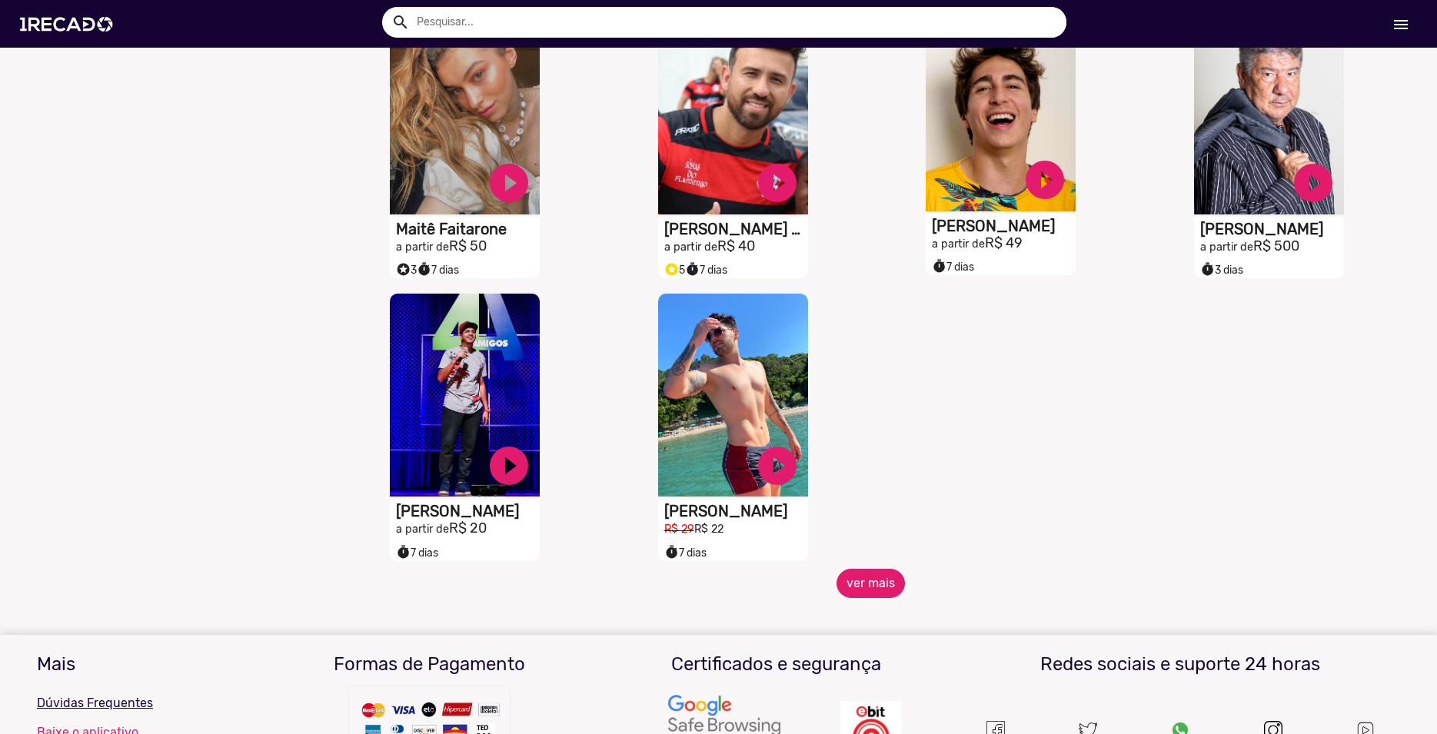
scroll to position [1841, 0]
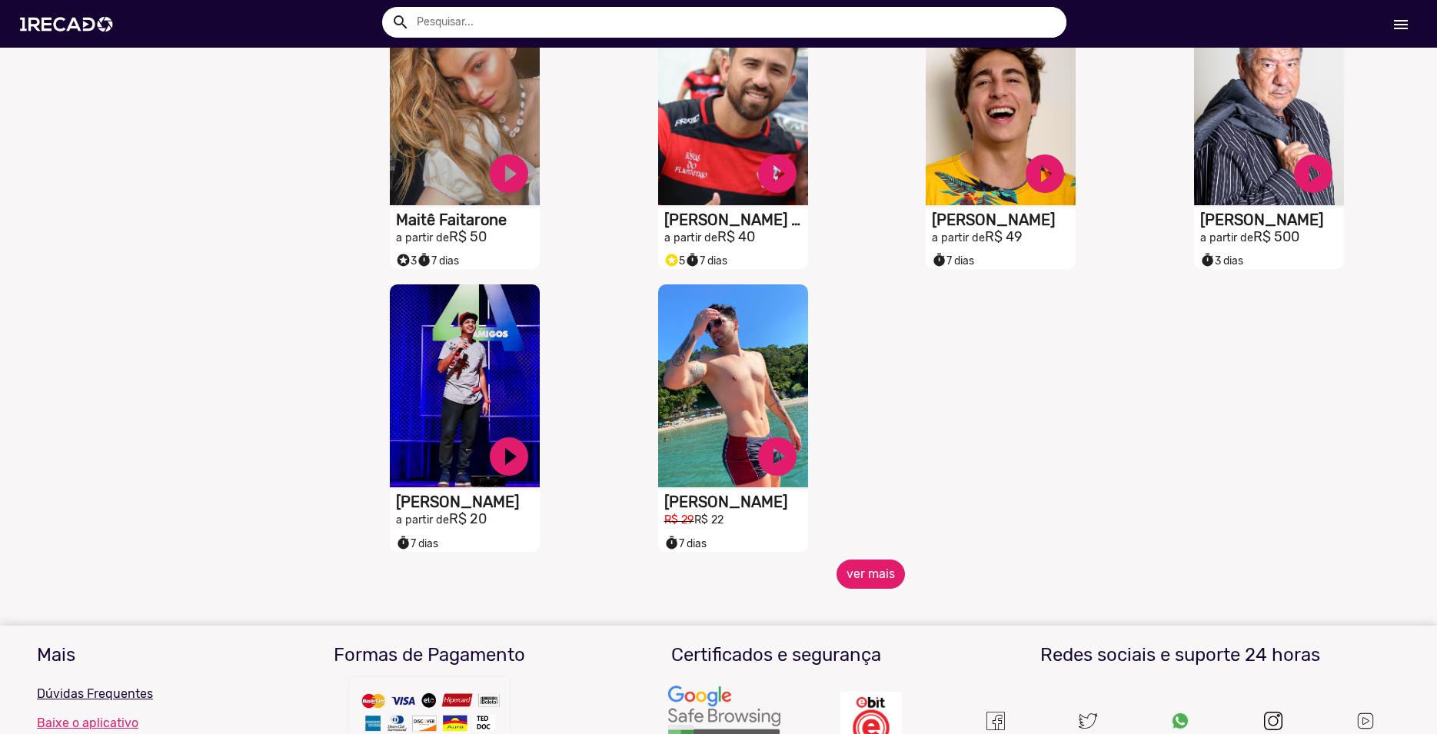
click at [865, 589] on button "ver mais" at bounding box center [870, 574] width 68 height 29
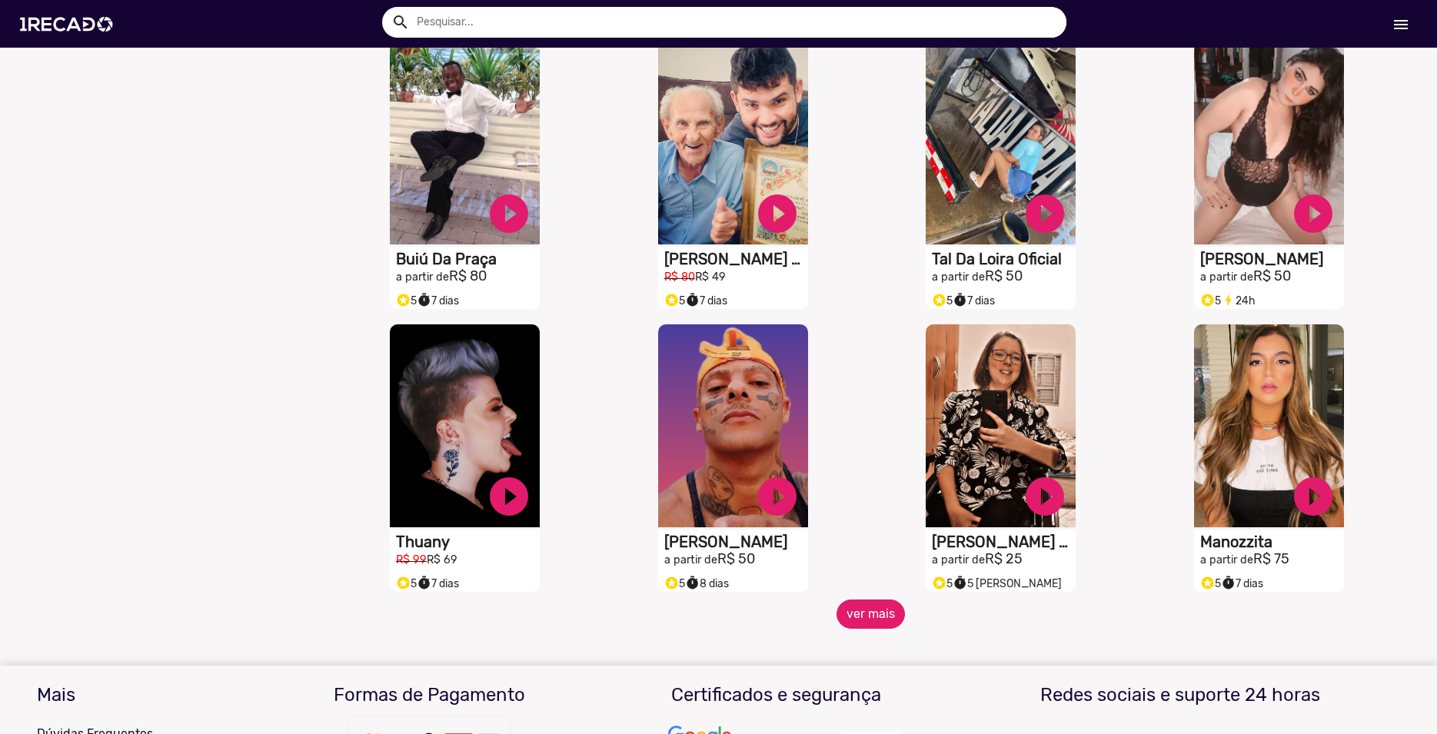
click at [863, 629] on button "ver mais" at bounding box center [870, 614] width 68 height 29
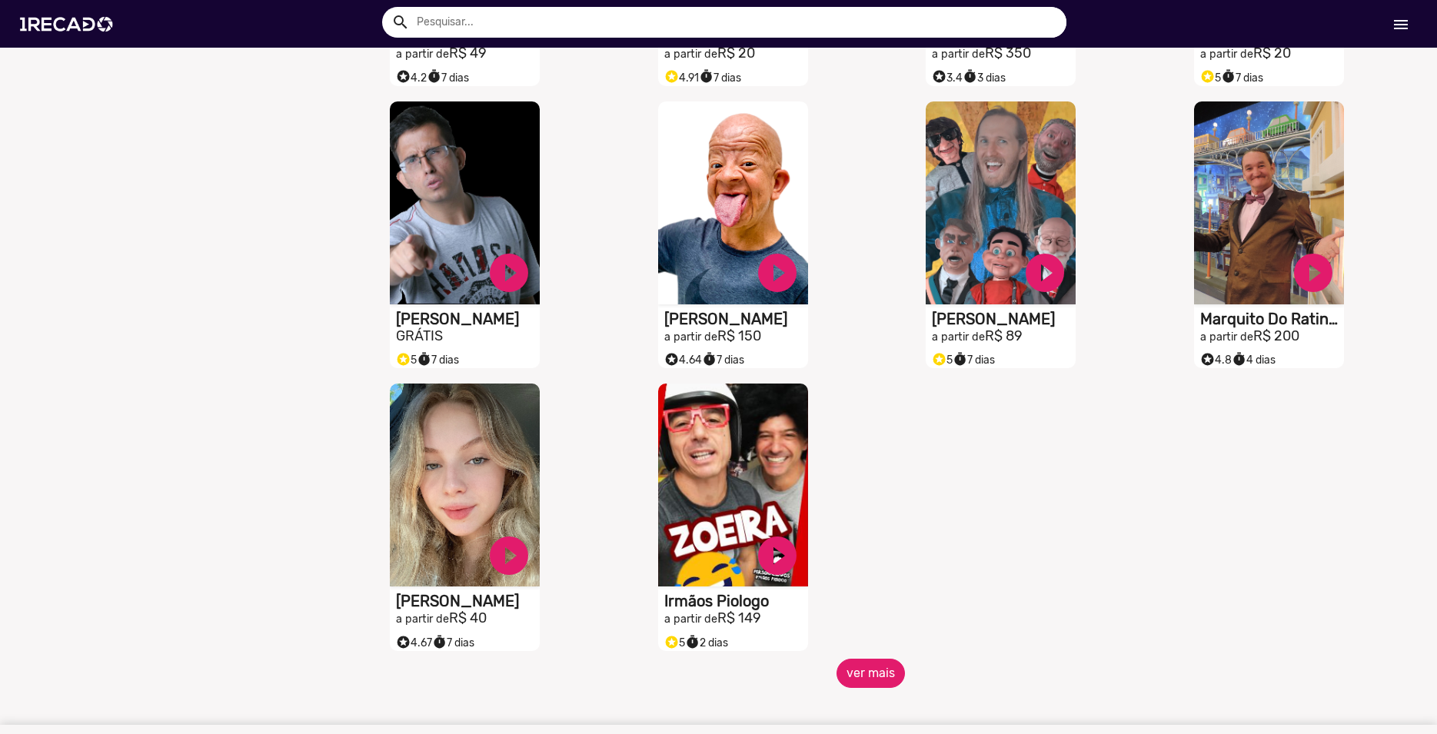
click at [883, 684] on button "ver mais" at bounding box center [870, 673] width 68 height 29
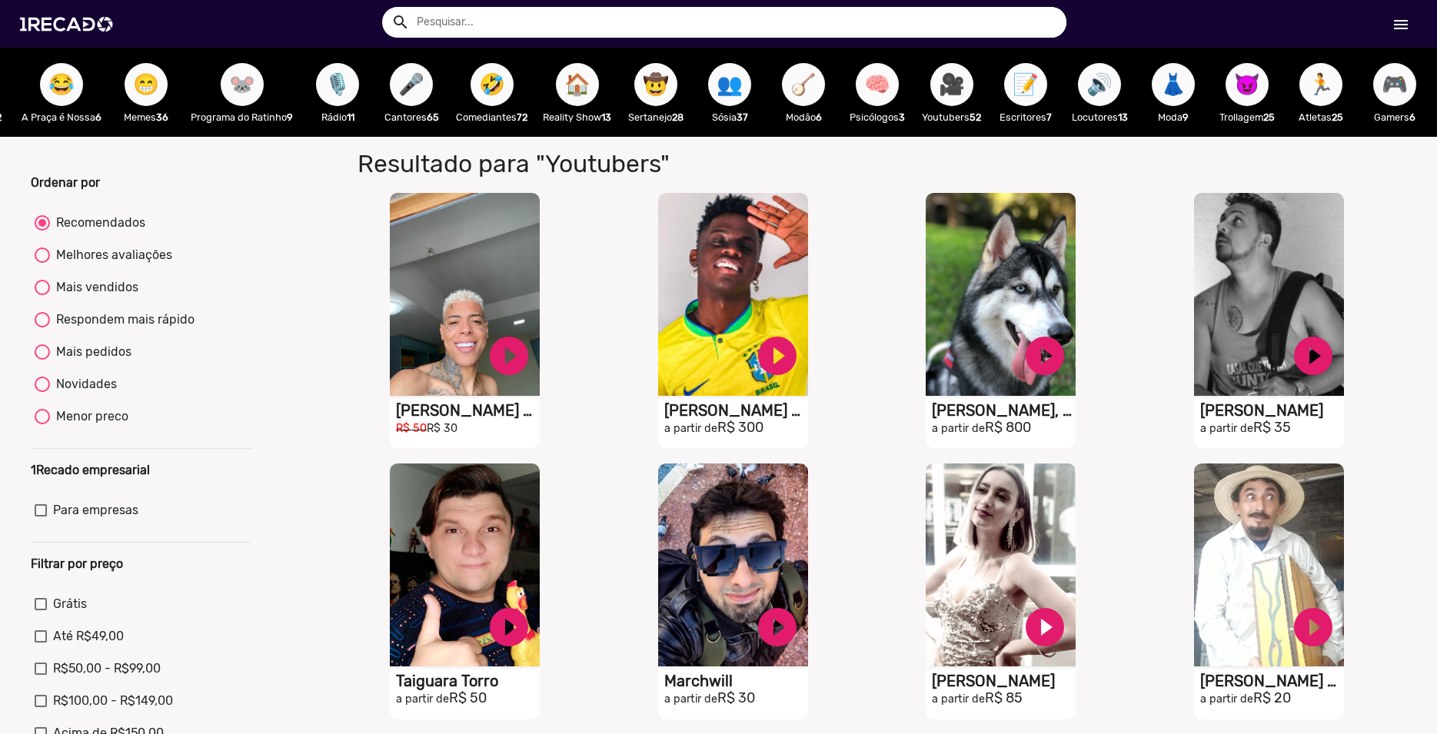
click at [1334, 90] on span "🏃" at bounding box center [1321, 84] width 26 height 43
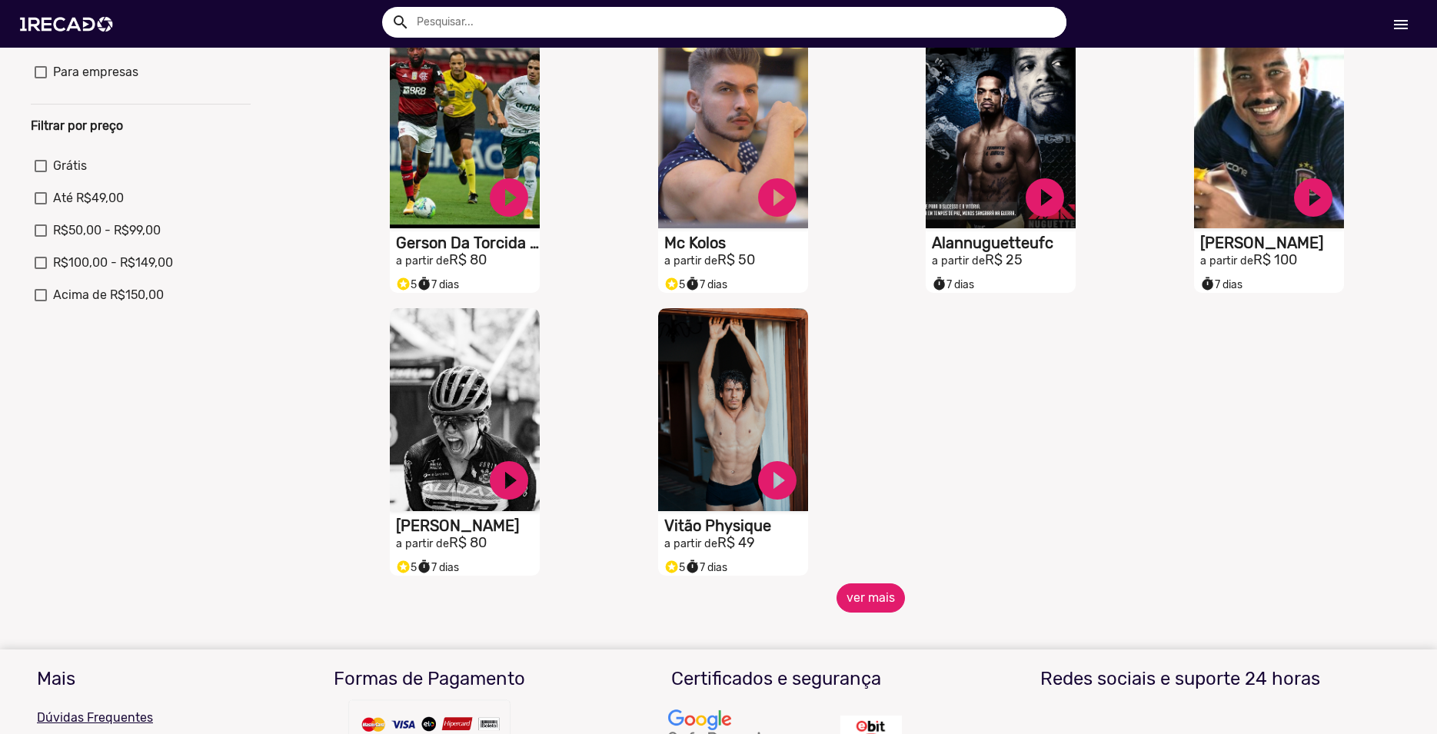
click at [868, 613] on button "ver mais" at bounding box center [870, 598] width 68 height 29
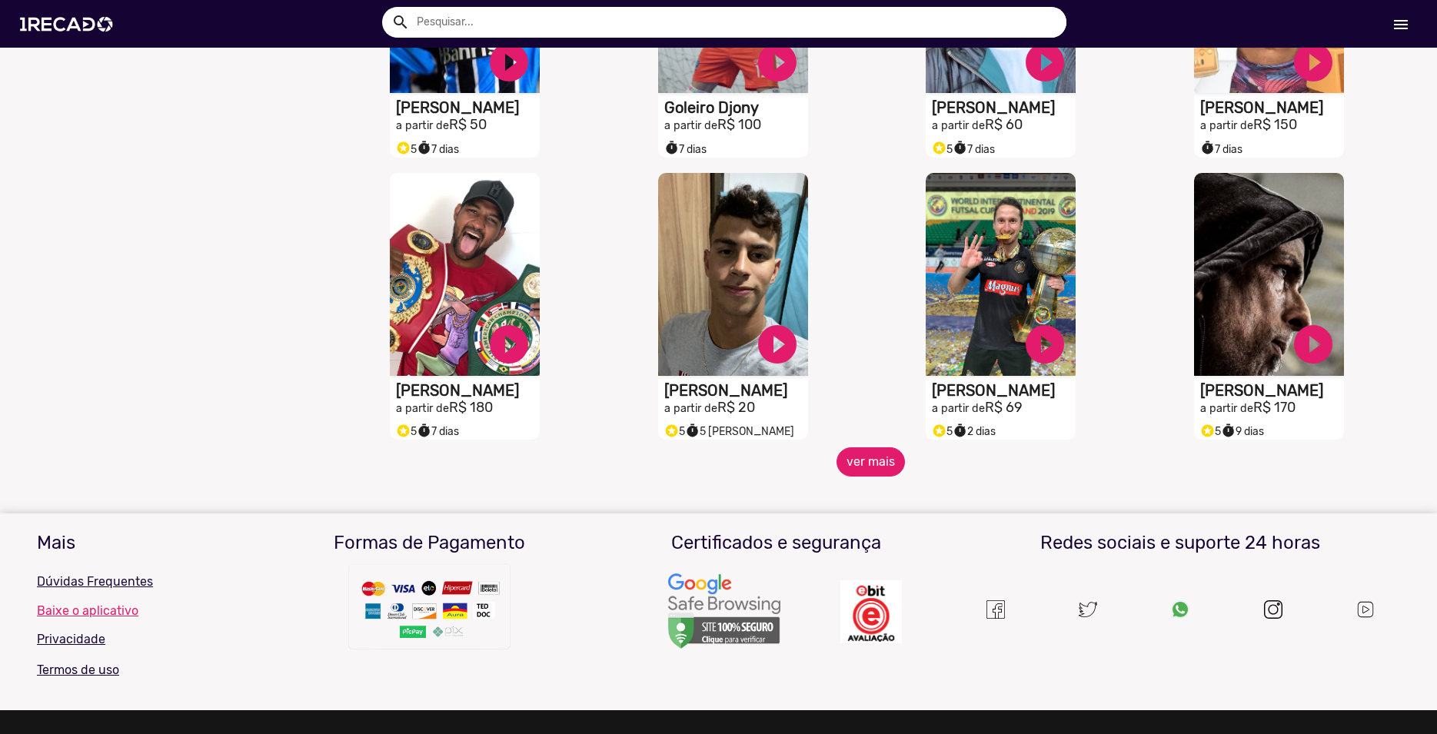
click at [865, 477] on button "ver mais" at bounding box center [870, 461] width 68 height 29
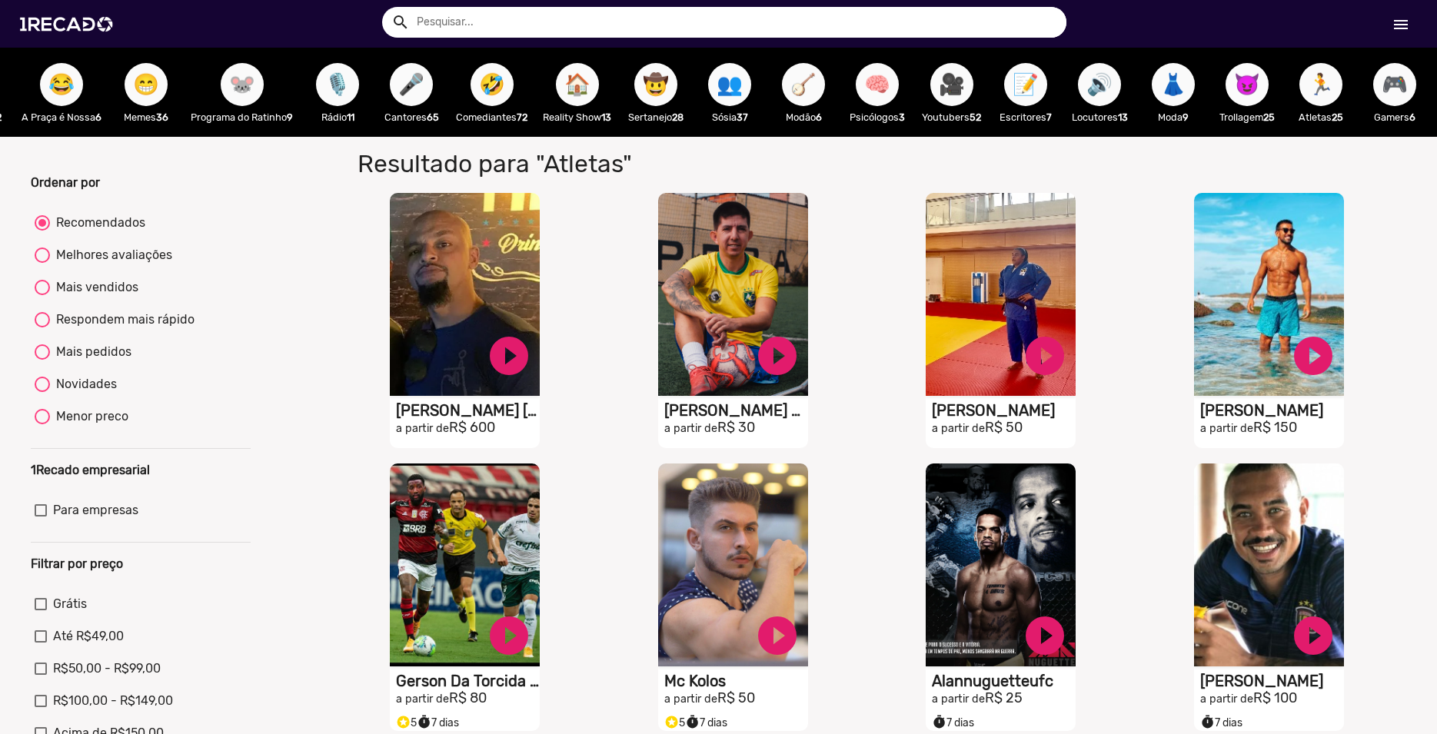
click at [1260, 101] on span "😈" at bounding box center [1247, 84] width 26 height 43
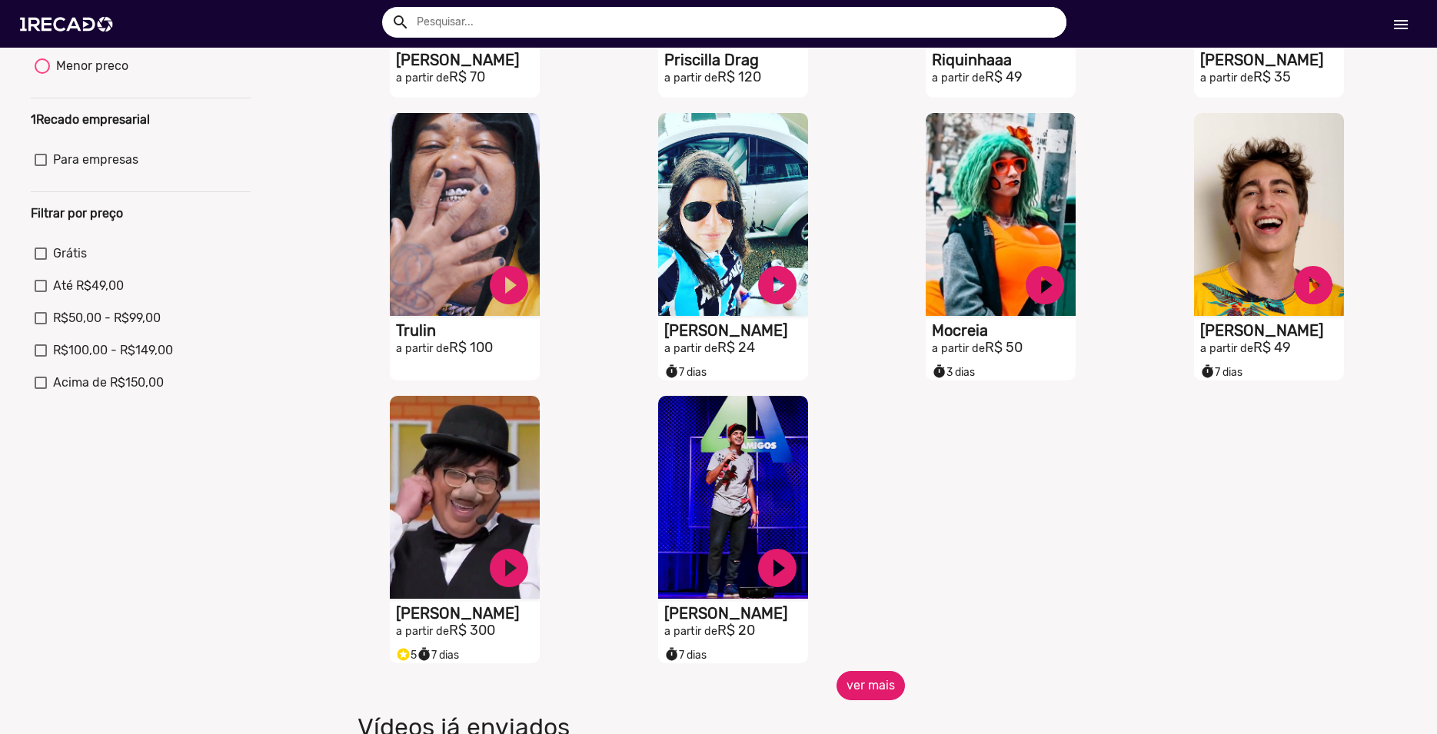
click at [869, 700] on button "ver mais" at bounding box center [870, 685] width 68 height 29
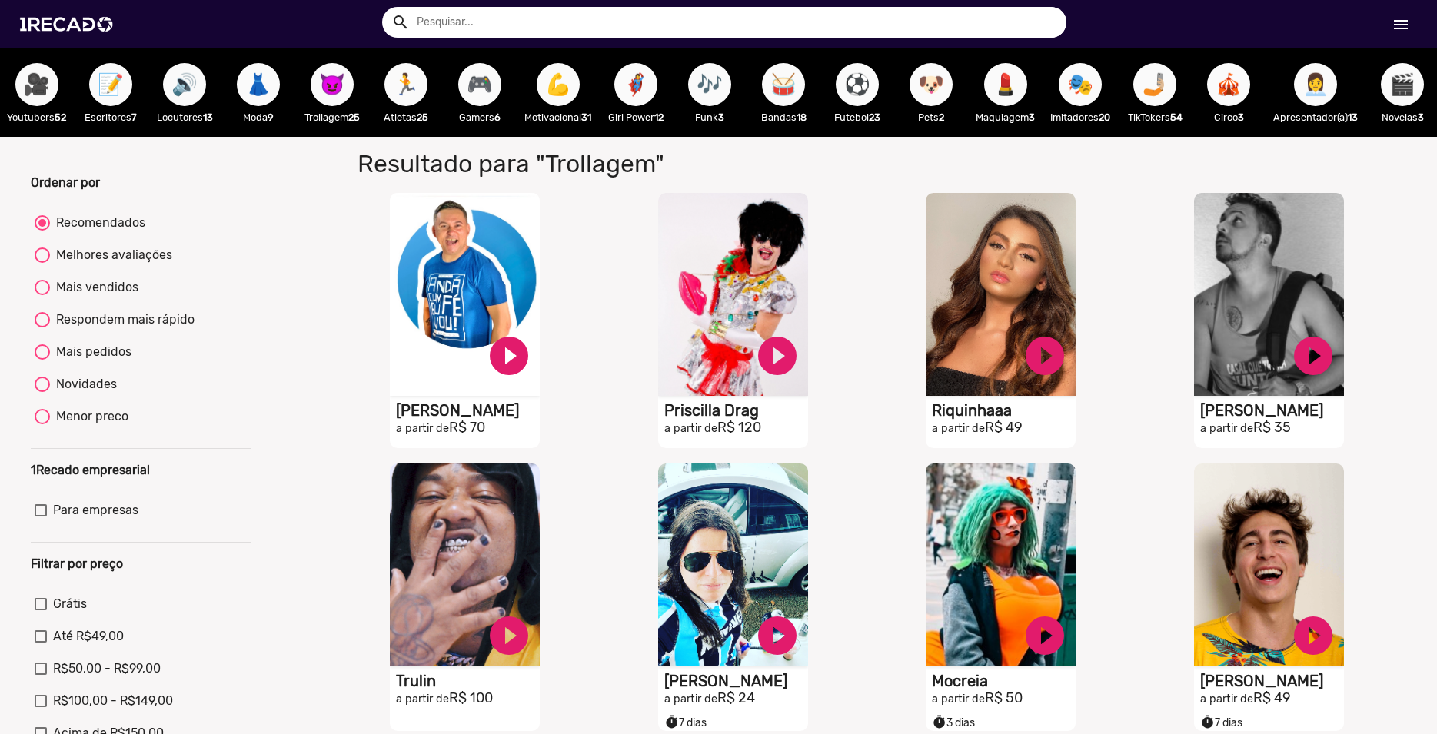
scroll to position [0, 1608]
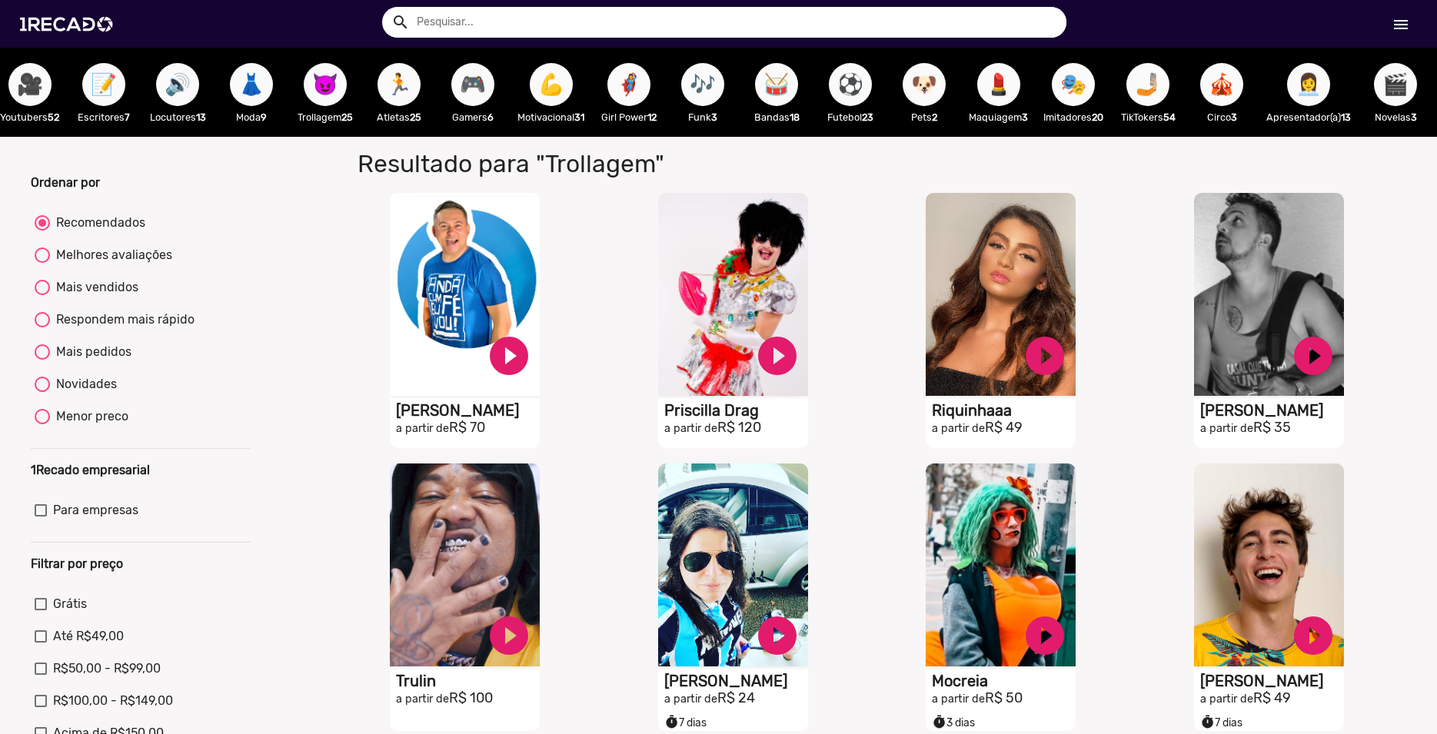
click at [1086, 86] on span "🎭" at bounding box center [1073, 84] width 26 height 43
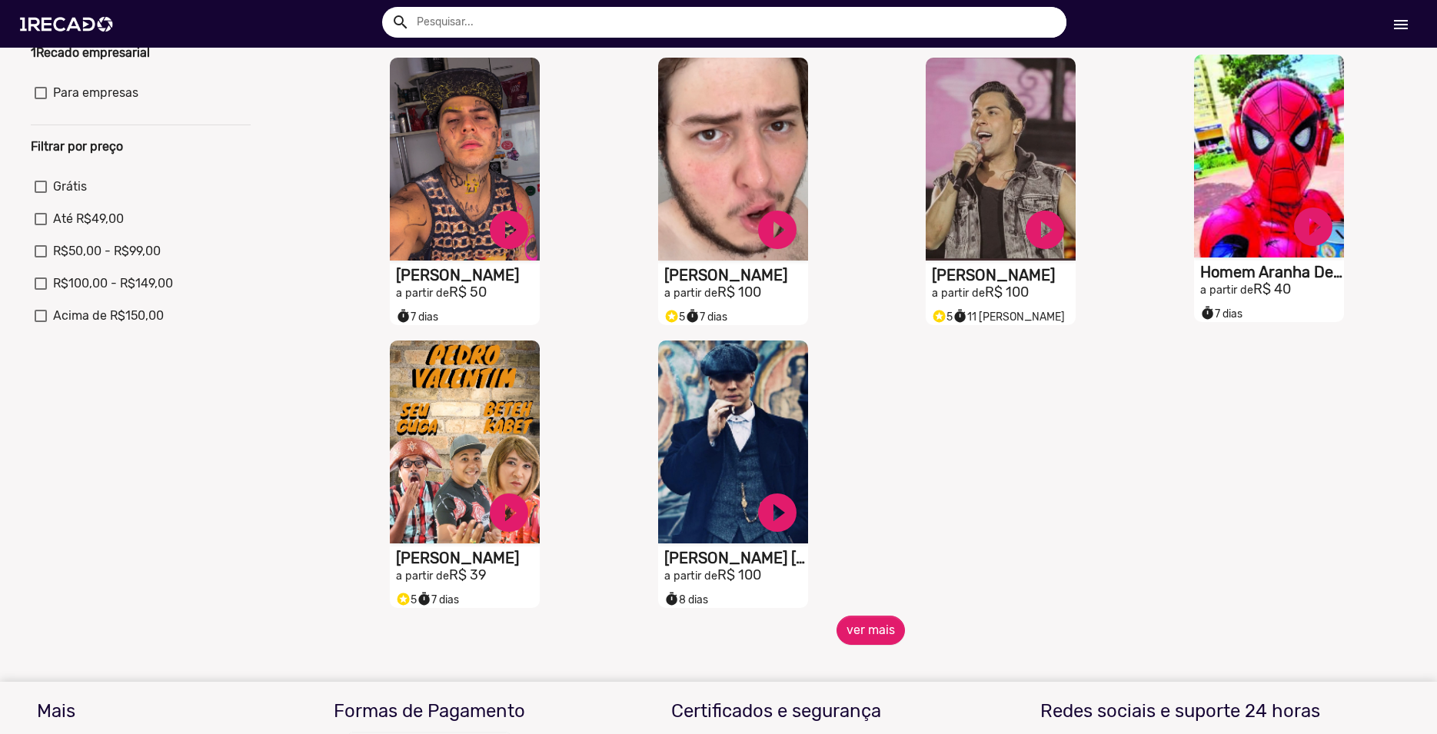
scroll to position [438, 0]
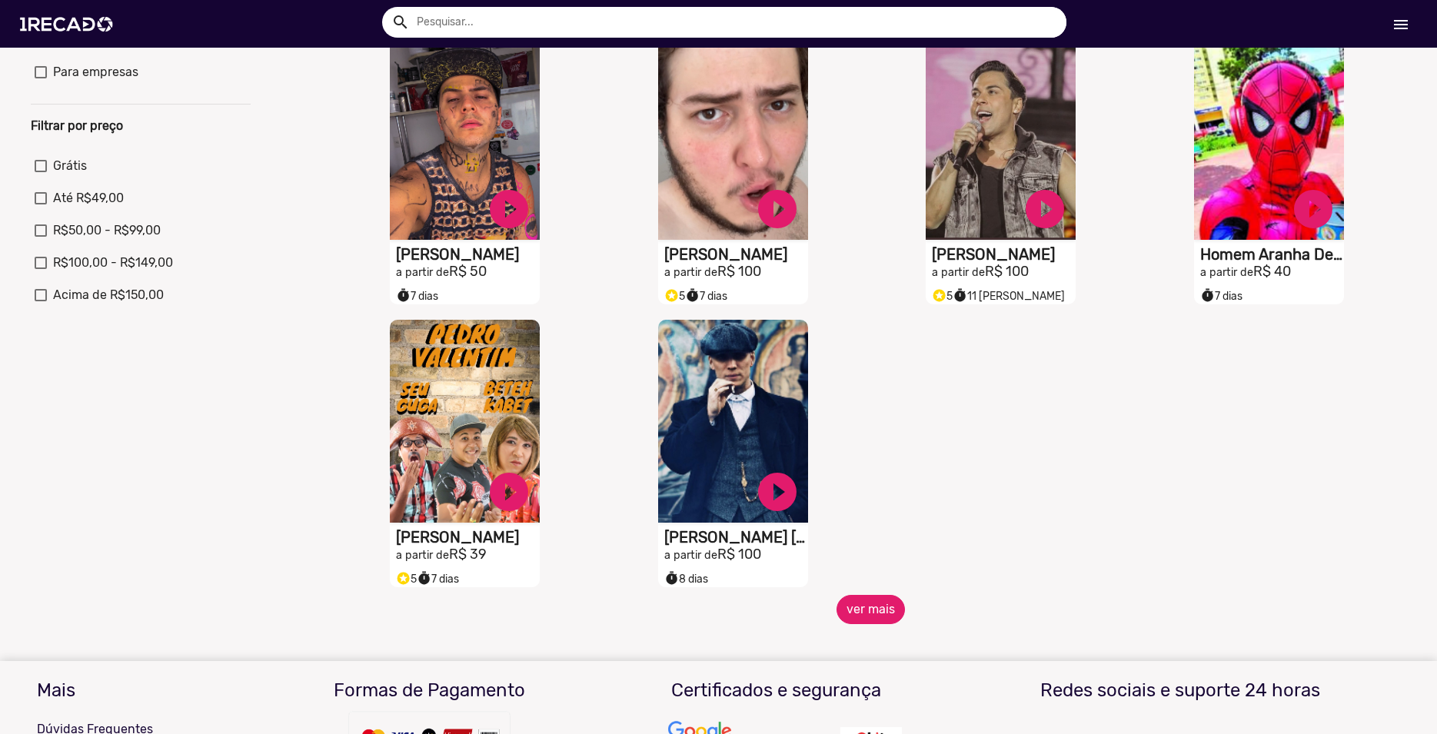
click at [844, 624] on button "ver mais" at bounding box center [870, 609] width 68 height 29
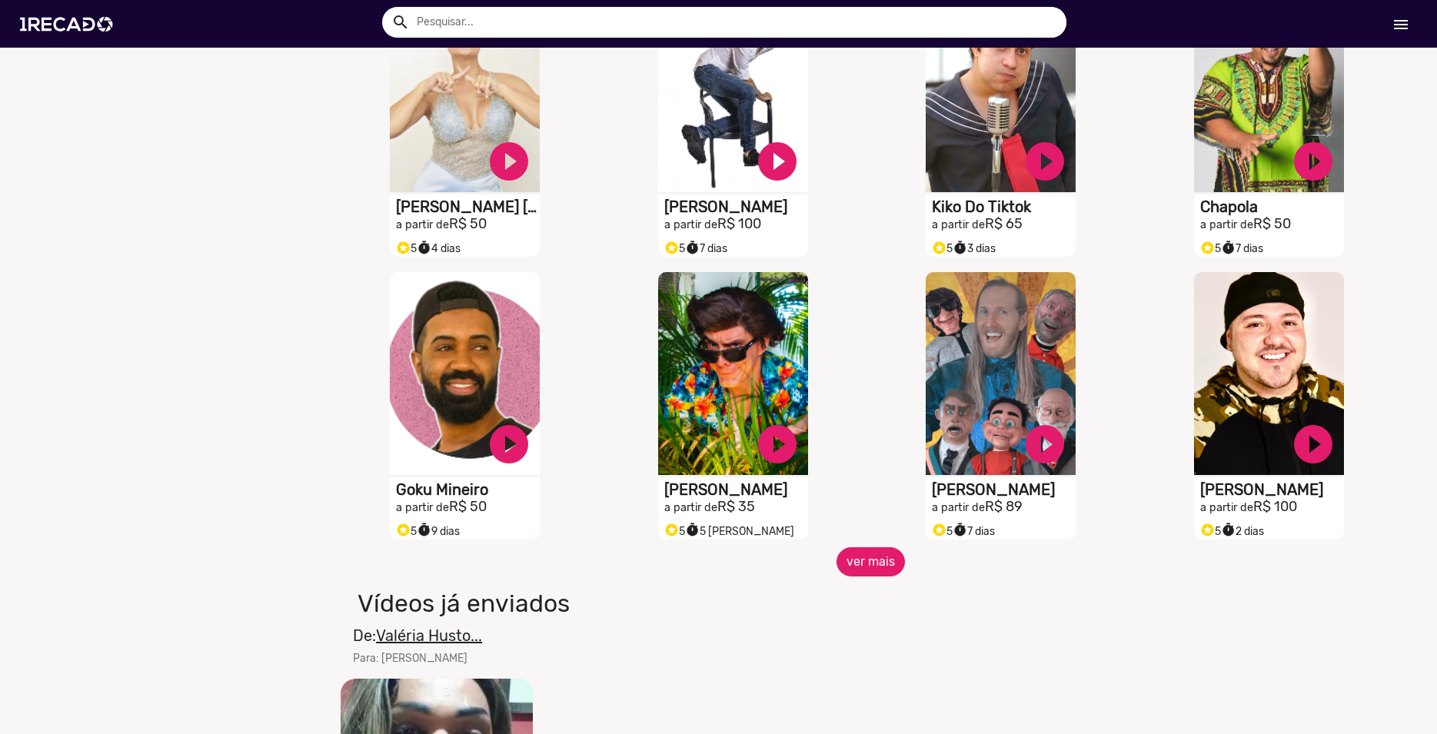
click at [871, 574] on button "ver mais" at bounding box center [870, 561] width 68 height 29
click at [869, 577] on button "ver mais" at bounding box center [870, 561] width 68 height 29
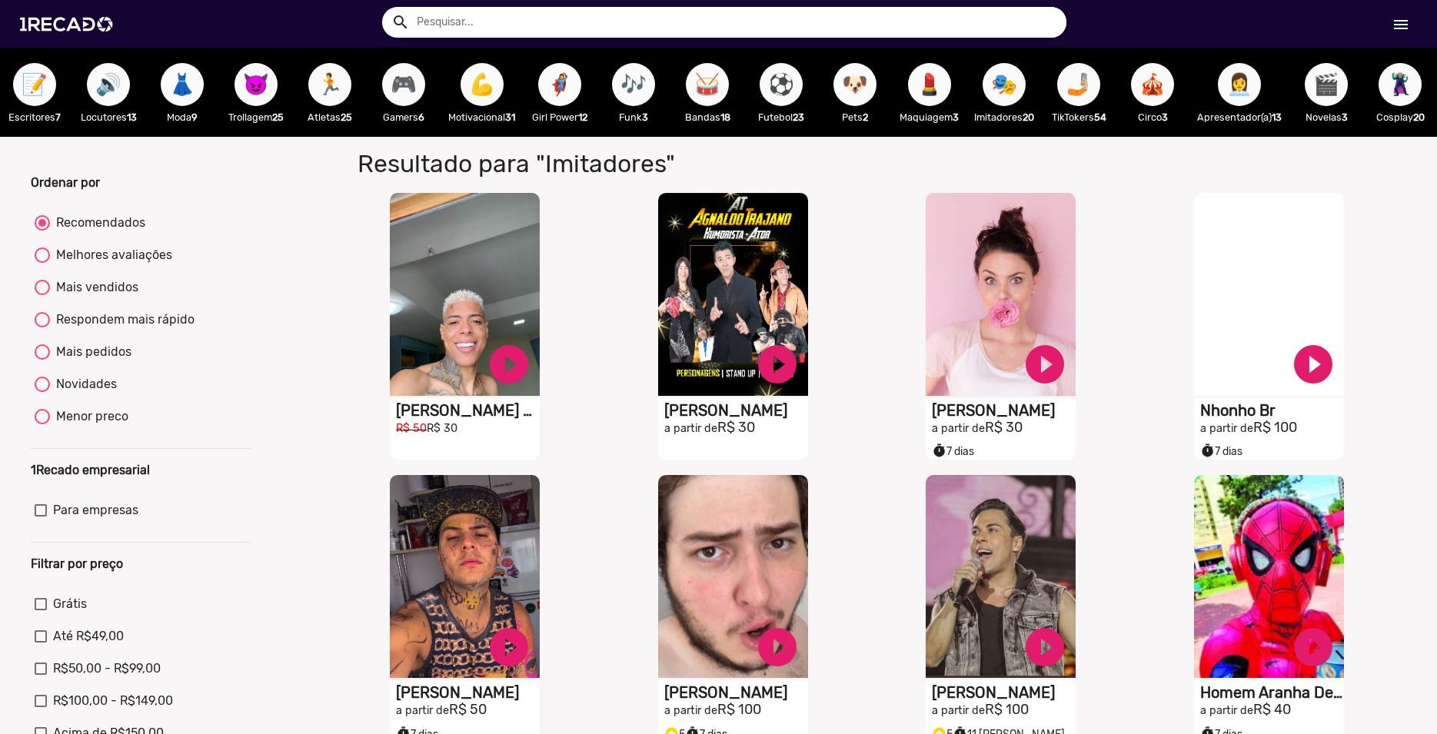
click at [1316, 90] on span "🎬" at bounding box center [1326, 84] width 26 height 43
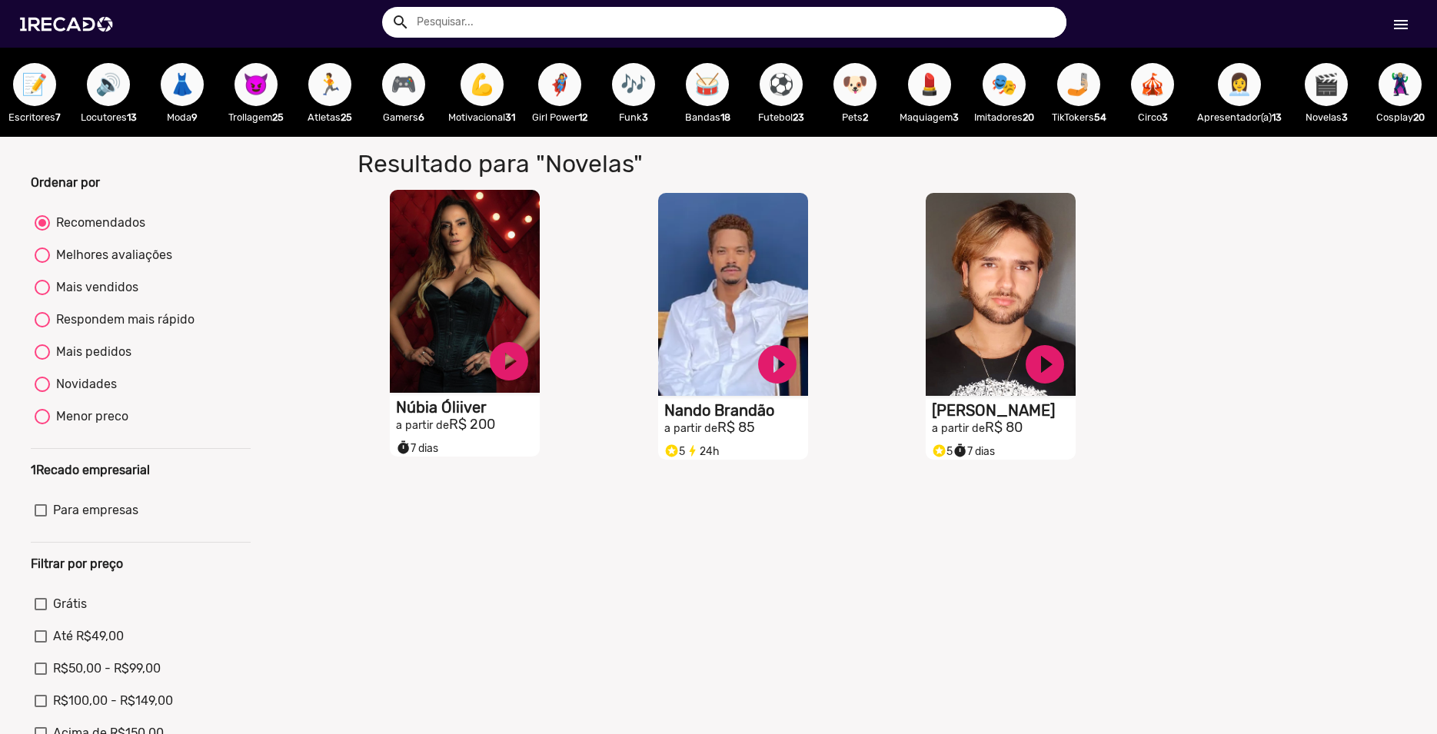
click at [476, 343] on video "S1RECADO vídeos dedicados para fãs e empresas" at bounding box center [465, 291] width 150 height 203
